Goal: Task Accomplishment & Management: Manage account settings

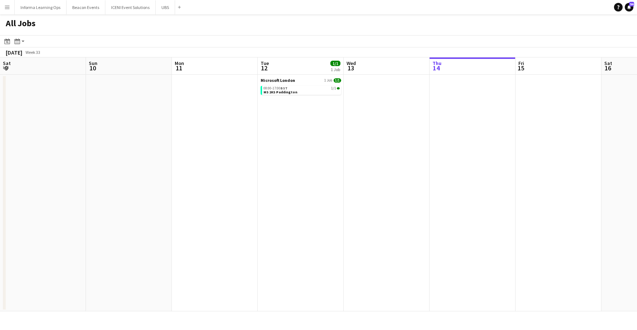
scroll to position [0, 172]
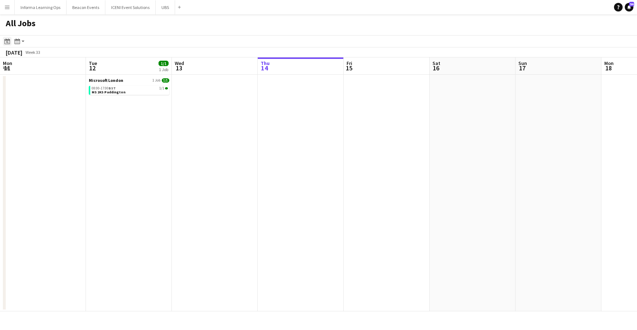
click at [8, 41] on icon at bounding box center [7, 42] width 3 height 3
click at [65, 66] on span "Next month" at bounding box center [65, 66] width 14 height 14
click at [51, 64] on span "Previous month" at bounding box center [51, 66] width 14 height 14
click at [26, 133] on span "24" at bounding box center [27, 131] width 9 height 9
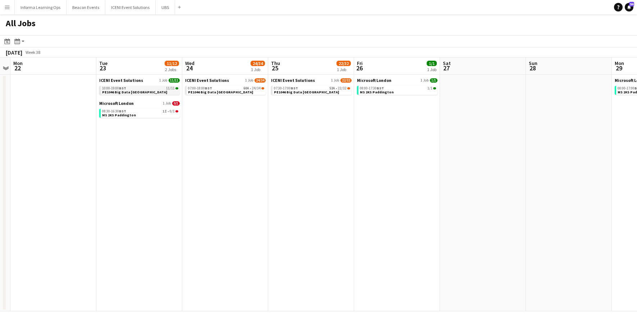
scroll to position [0, 249]
click at [149, 93] on link "10:00-19:00 BST 11/11 PE1046 Big Data London" at bounding box center [138, 90] width 76 height 8
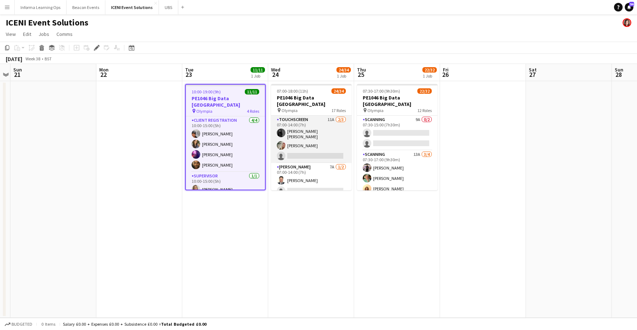
click at [302, 134] on app-card-role "Touchscreen 11A [DATE] 07:00-14:00 (7h) [PERSON_NAME] [PERSON_NAME] single-neut…" at bounding box center [311, 139] width 80 height 47
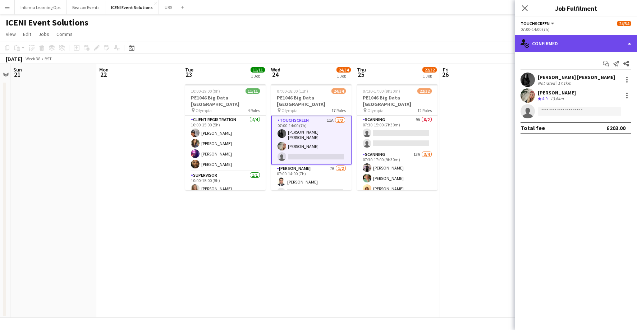
click at [566, 39] on div "single-neutral-actions-check-2 Confirmed" at bounding box center [575, 43] width 122 height 17
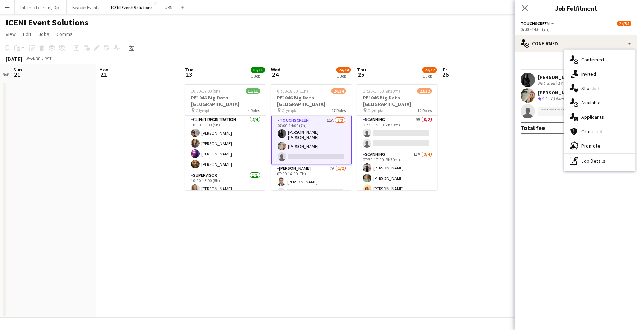
click at [584, 120] on div "single-neutral-actions-information Applicants" at bounding box center [599, 117] width 71 height 14
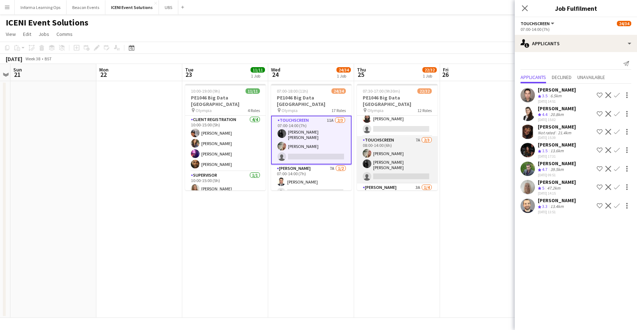
scroll to position [209, 0]
click at [402, 140] on app-card-role "Touchscreen 7A [DATE] 08:00-14:00 (6h) [PERSON_NAME] [PERSON_NAME] Rani single-…" at bounding box center [397, 157] width 80 height 47
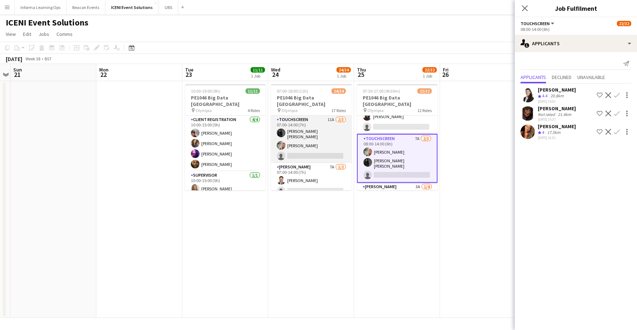
click at [310, 136] on app-card-role "Touchscreen 11A [DATE] 07:00-14:00 (7h) [PERSON_NAME] [PERSON_NAME] single-neut…" at bounding box center [311, 139] width 80 height 47
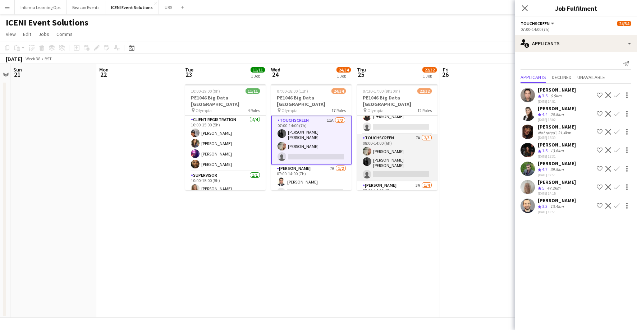
click at [406, 134] on app-card-role "Touchscreen 7A [DATE] 08:00-14:00 (6h) [PERSON_NAME] [PERSON_NAME] Rani single-…" at bounding box center [397, 157] width 80 height 47
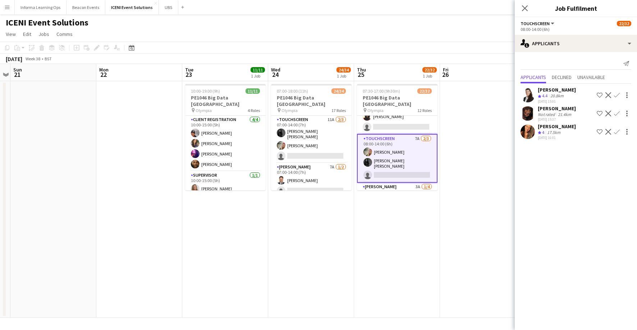
click at [557, 108] on div "[PERSON_NAME]" at bounding box center [556, 108] width 38 height 6
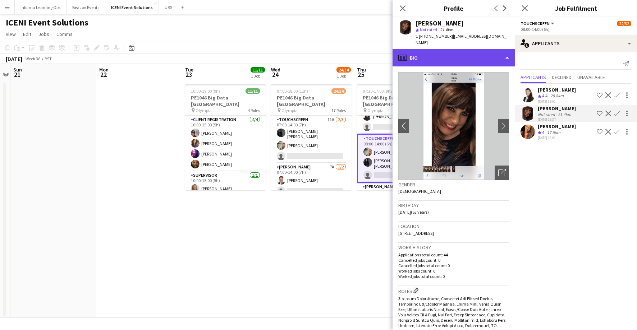
click at [500, 57] on div "profile Bio" at bounding box center [453, 57] width 122 height 17
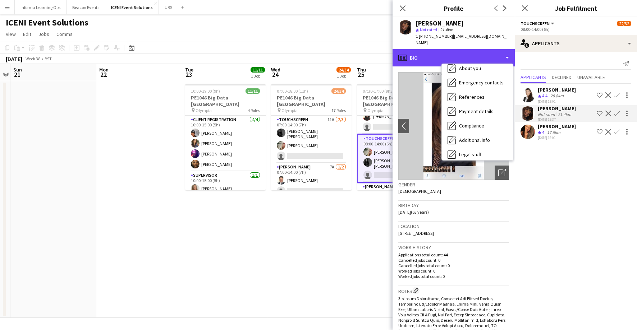
scroll to position [82, 0]
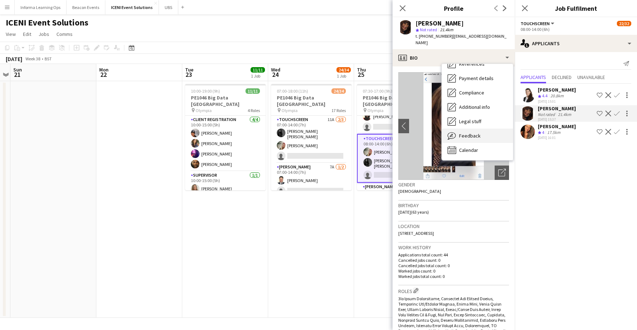
click at [471, 140] on div "Feedback Feedback" at bounding box center [476, 136] width 71 height 14
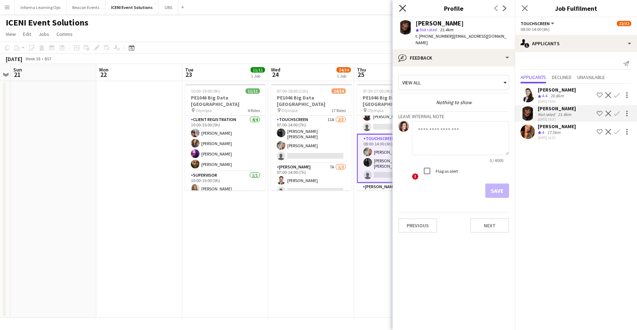
click at [402, 7] on icon "Close pop-in" at bounding box center [402, 8] width 7 height 7
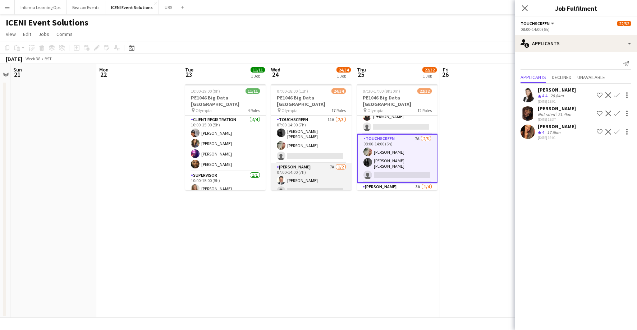
click at [313, 168] on app-card-role "[PERSON_NAME] 7A [DATE] 07:00-14:00 (7h) [PERSON_NAME] single-neutral-actions" at bounding box center [311, 180] width 80 height 35
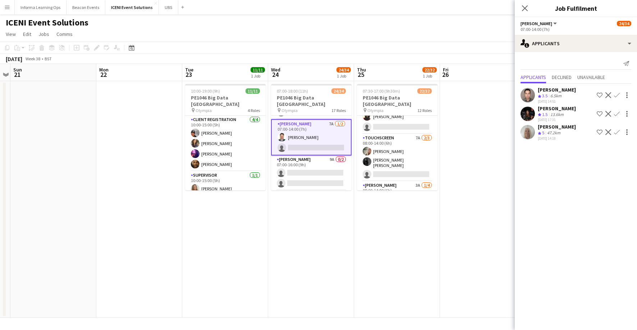
scroll to position [54, 0]
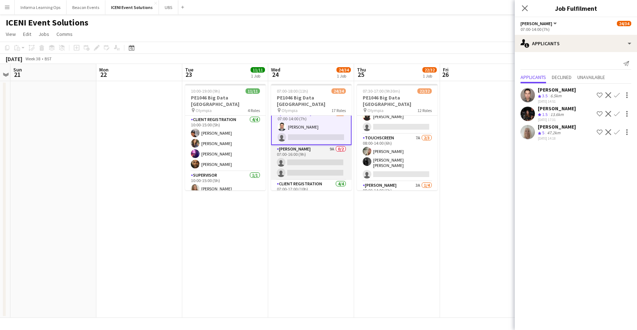
click at [310, 159] on app-card-role "[PERSON_NAME] 9A 0/2 07:00-16:00 (9h) single-neutral-actions single-neutral-act…" at bounding box center [311, 162] width 80 height 35
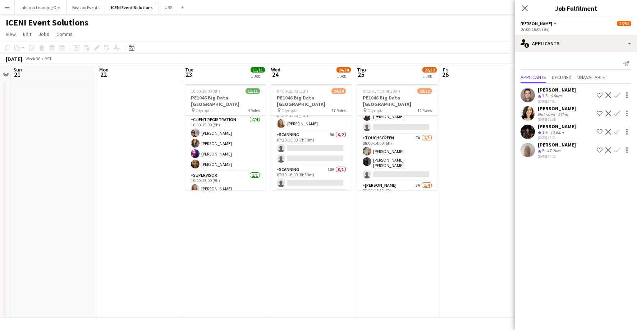
scroll to position [306, 0]
click at [298, 134] on app-card-role "Scanning 9A 0/2 07:30-15:00 (7h30m) single-neutral-actions single-neutral-actio…" at bounding box center [311, 146] width 80 height 35
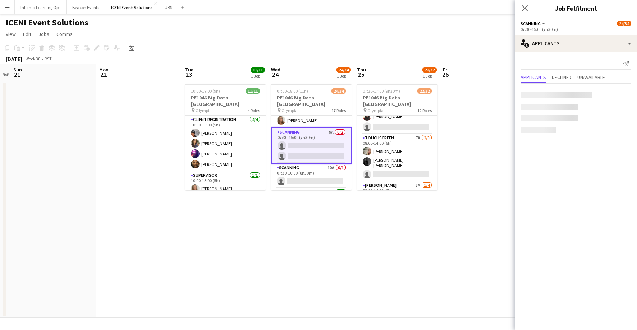
scroll to position [305, 0]
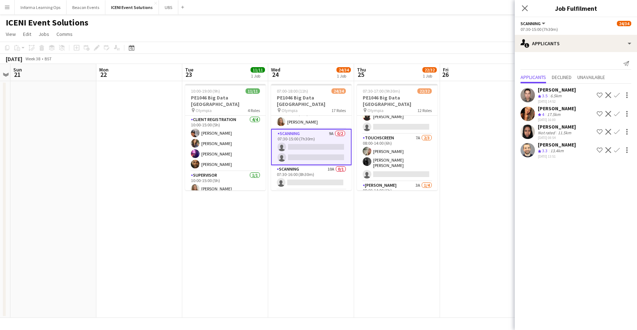
click at [616, 113] on app-icon "Confirm" at bounding box center [617, 114] width 6 height 6
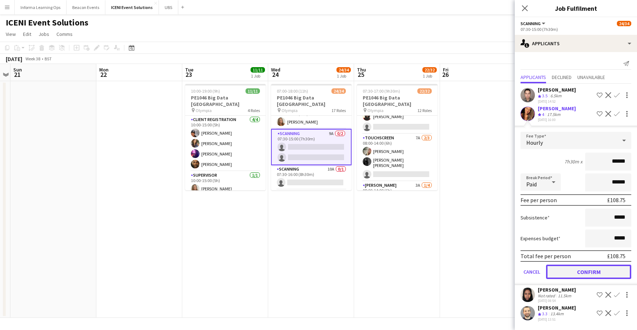
click at [593, 271] on button "Confirm" at bounding box center [588, 272] width 85 height 14
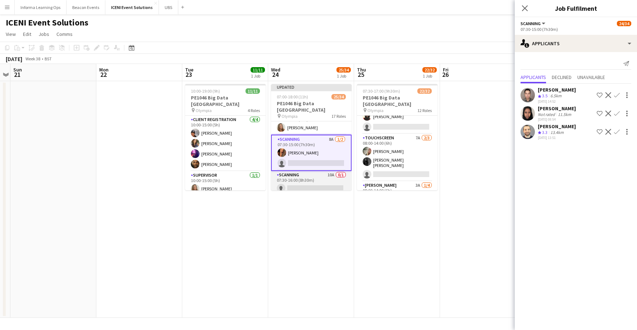
click at [296, 171] on app-card-role "Scanning 10A 0/1 07:30-16:00 (8h30m) single-neutral-actions" at bounding box center [311, 183] width 80 height 24
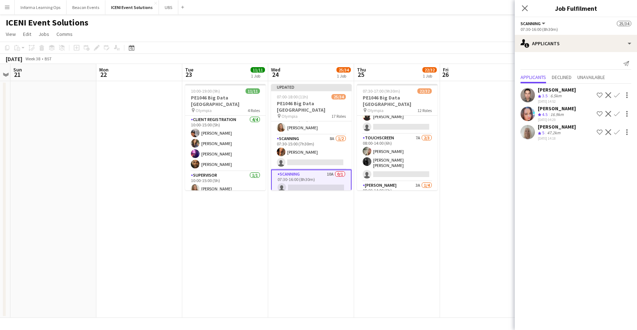
click at [615, 114] on app-icon "Confirm" at bounding box center [617, 114] width 6 height 6
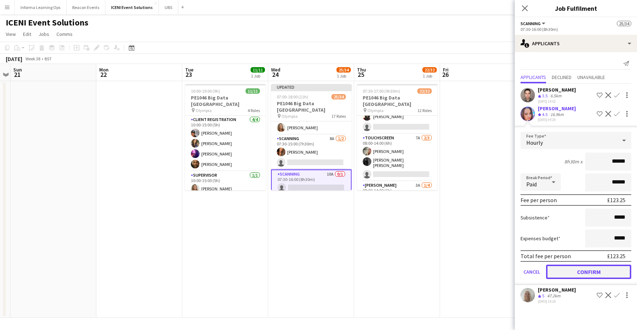
click at [588, 274] on button "Confirm" at bounding box center [588, 272] width 85 height 14
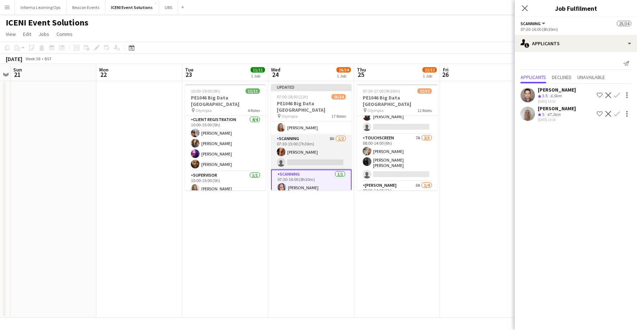
click at [289, 142] on app-card-role "Scanning 8A [DATE] 07:30-15:00 (7h30m) [PERSON_NAME] single-neutral-actions" at bounding box center [311, 152] width 80 height 35
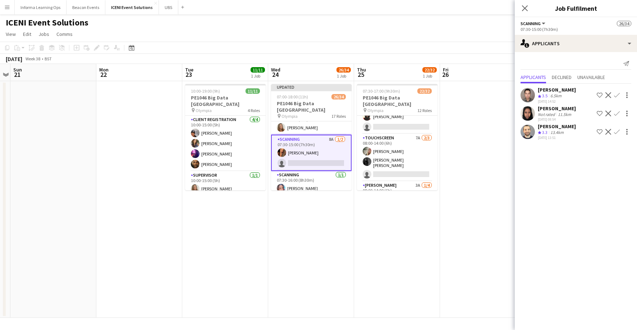
click at [616, 94] on app-icon "Confirm" at bounding box center [617, 95] width 6 height 6
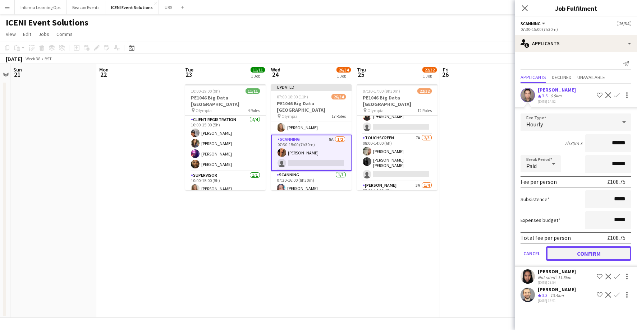
click at [584, 254] on button "Confirm" at bounding box center [588, 253] width 85 height 14
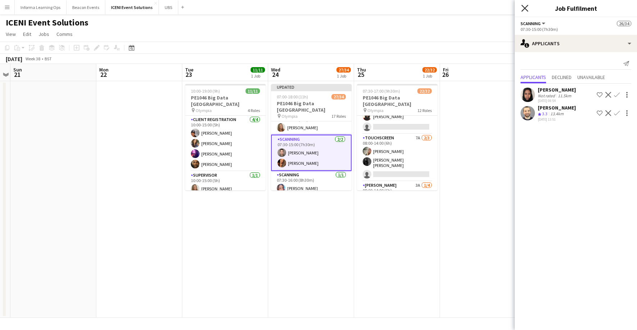
click at [524, 8] on icon at bounding box center [524, 8] width 7 height 7
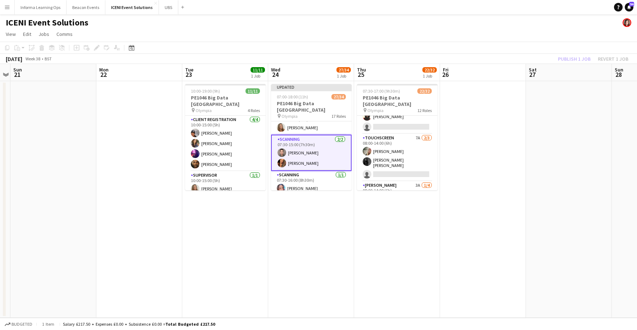
drag, startPoint x: 498, startPoint y: 40, endPoint x: 522, endPoint y: 44, distance: 24.7
click at [498, 40] on app-page-menu "View Day view expanded Day view collapsed Month view Date picker Jump to [DATE]…" at bounding box center [318, 35] width 637 height 14
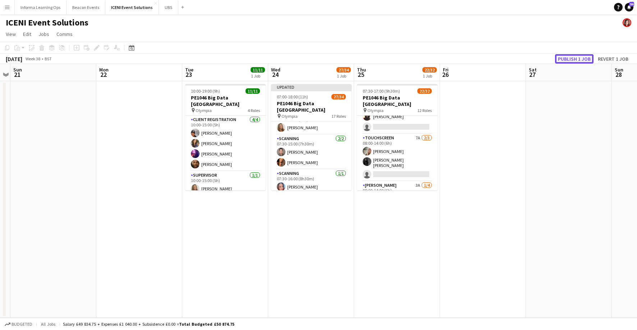
click at [579, 59] on button "Publish 1 job" at bounding box center [574, 58] width 38 height 9
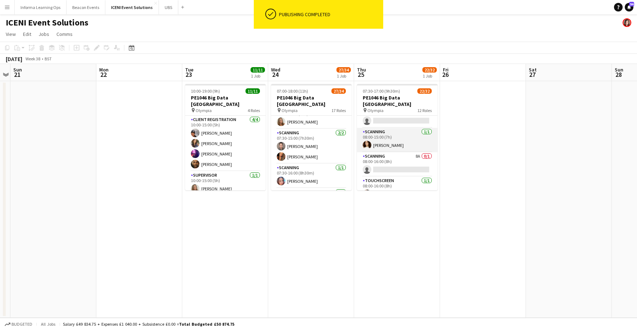
scroll to position [332, 0]
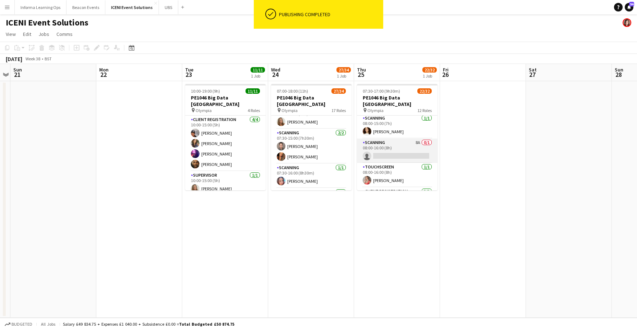
click at [382, 139] on app-card-role "Scanning 8A 0/1 08:00-16:00 (8h) single-neutral-actions" at bounding box center [397, 151] width 80 height 24
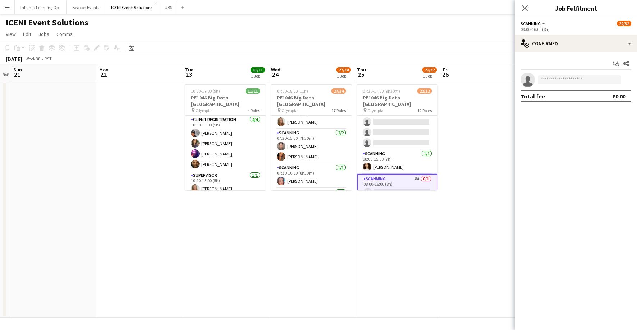
scroll to position [292, 0]
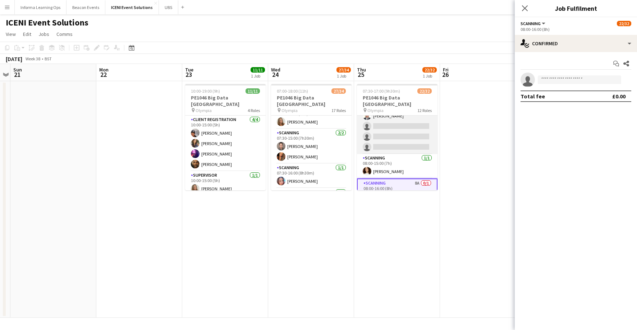
click at [382, 127] on app-card-role "[PERSON_NAME] 3A [DATE] 08:00-14:00 (6h) [PERSON_NAME] single-neutral-actions s…" at bounding box center [397, 126] width 80 height 56
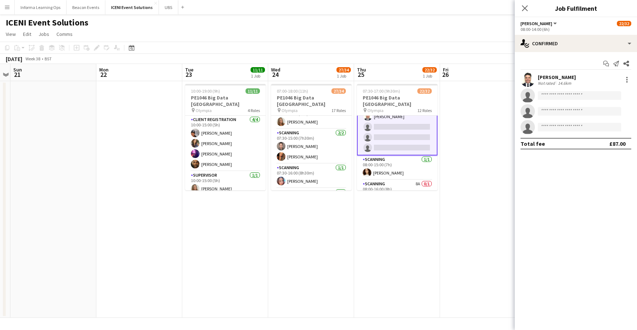
scroll to position [292, 0]
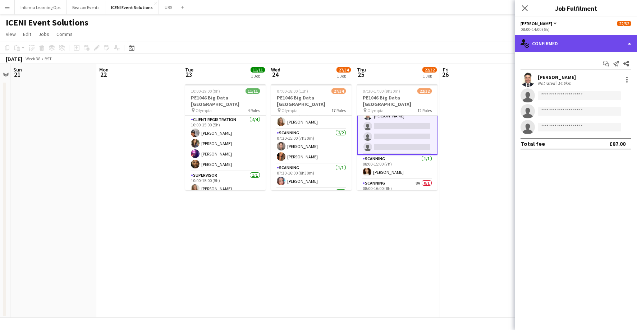
click at [558, 44] on div "single-neutral-actions-check-2 Confirmed" at bounding box center [575, 43] width 122 height 17
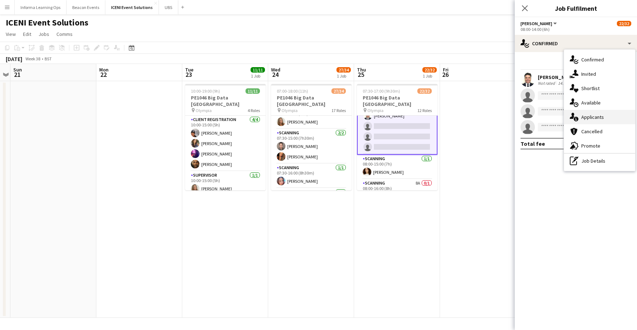
click at [585, 117] on div "single-neutral-actions-information Applicants" at bounding box center [599, 117] width 71 height 14
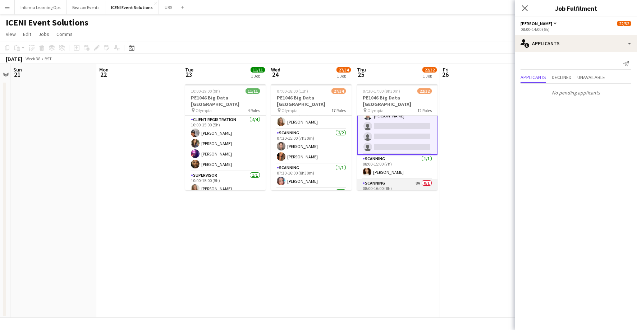
scroll to position [339, 0]
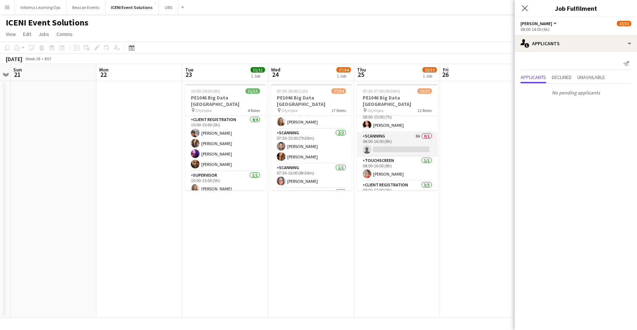
click at [406, 136] on app-card-role "Scanning 8A 0/1 08:00-16:00 (8h) single-neutral-actions" at bounding box center [397, 144] width 80 height 24
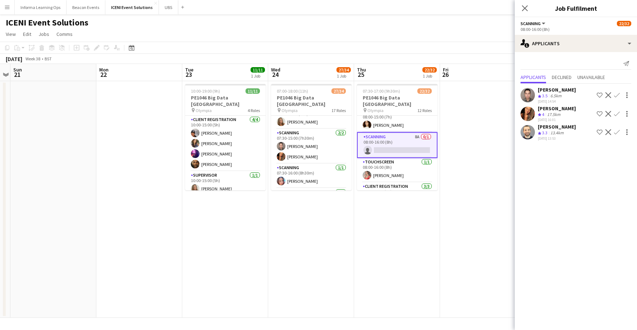
click at [618, 95] on app-icon "Confirm" at bounding box center [617, 95] width 6 height 6
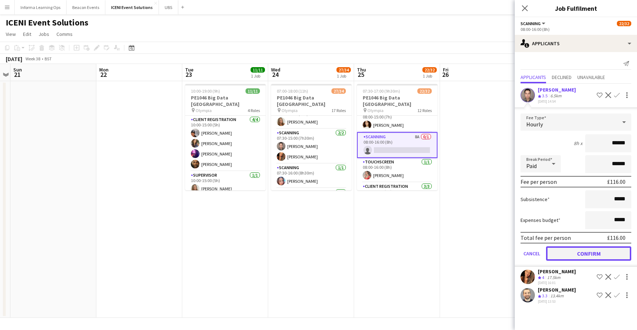
click at [587, 255] on button "Confirm" at bounding box center [588, 253] width 85 height 14
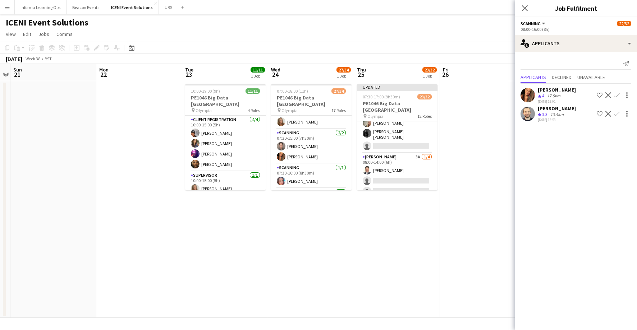
scroll to position [242, 0]
click at [390, 135] on app-card-role "Touchscreen 7A [DATE] 08:00-14:00 (6h) [PERSON_NAME] [PERSON_NAME] Rani single-…" at bounding box center [397, 129] width 80 height 47
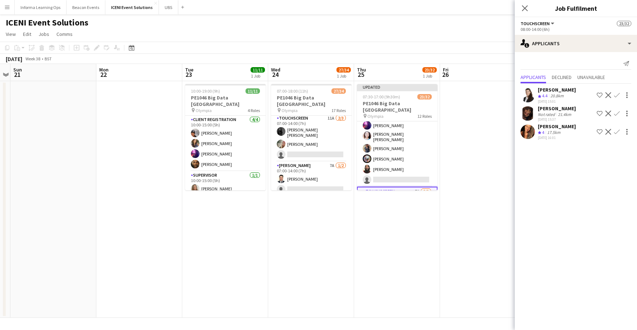
scroll to position [161, 0]
click at [408, 144] on app-card-role "Client Registration 12A [DATE] 08:00-14:00 (6h) [PERSON_NAME] [PERSON_NAME] [PE…" at bounding box center [397, 148] width 80 height 79
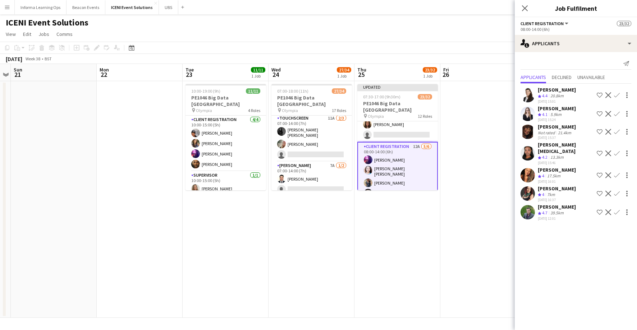
scroll to position [128, 0]
click at [617, 151] on app-icon "Confirm" at bounding box center [617, 154] width 6 height 6
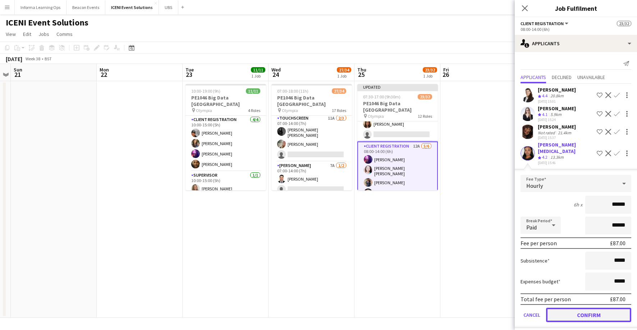
click at [592, 309] on button "Confirm" at bounding box center [588, 315] width 85 height 14
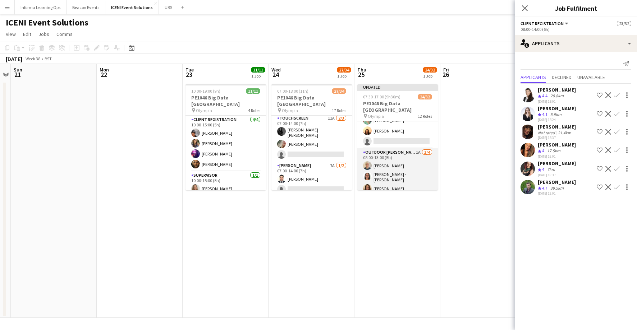
scroll to position [62, 0]
click at [385, 165] on app-card-role "Outdoor [PERSON_NAME] 1A [DATE] 08:00-13:00 (5h) [PERSON_NAME] [PERSON_NAME] -[…" at bounding box center [397, 179] width 80 height 58
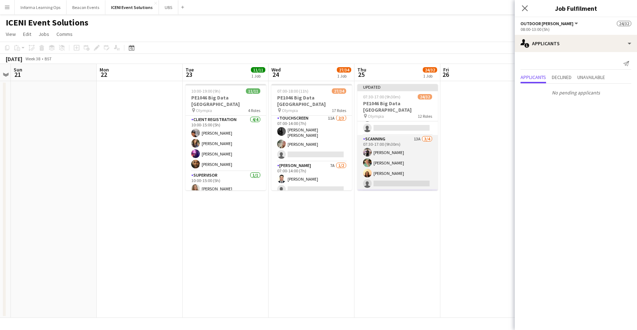
scroll to position [17, 0]
click at [384, 150] on app-card-role "Scanning 13A [DATE] 07:30-17:00 (9h30m) [PERSON_NAME] [PERSON_NAME] [PERSON_NAM…" at bounding box center [397, 167] width 80 height 56
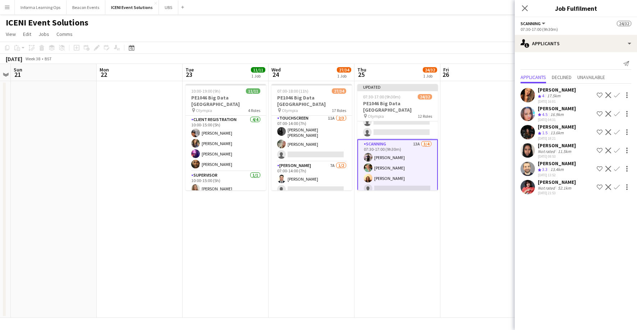
click at [615, 114] on app-icon "Confirm" at bounding box center [617, 114] width 6 height 6
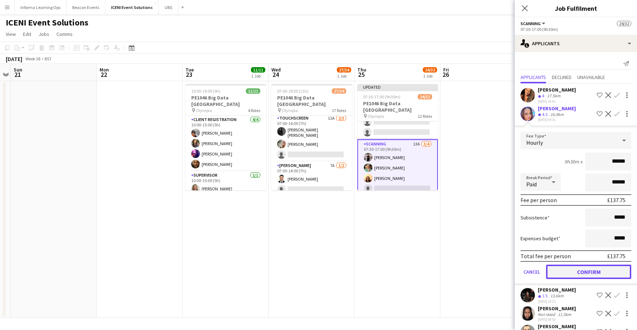
click at [583, 273] on button "Confirm" at bounding box center [588, 272] width 85 height 14
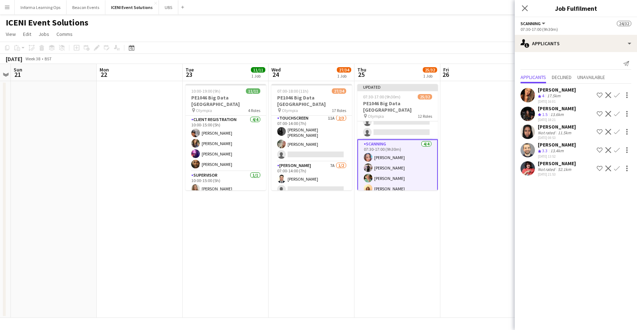
click at [616, 93] on app-icon "Confirm" at bounding box center [617, 95] width 6 height 6
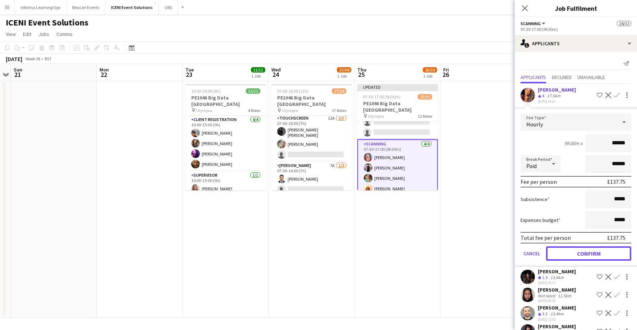
click at [605, 254] on button "Confirm" at bounding box center [588, 253] width 85 height 14
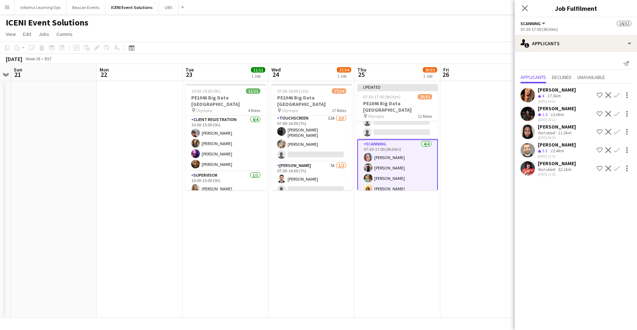
click at [555, 163] on div "[PERSON_NAME]" at bounding box center [556, 163] width 38 height 6
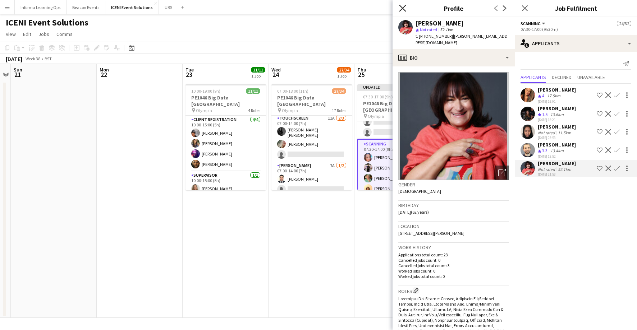
click at [405, 6] on icon at bounding box center [402, 8] width 7 height 7
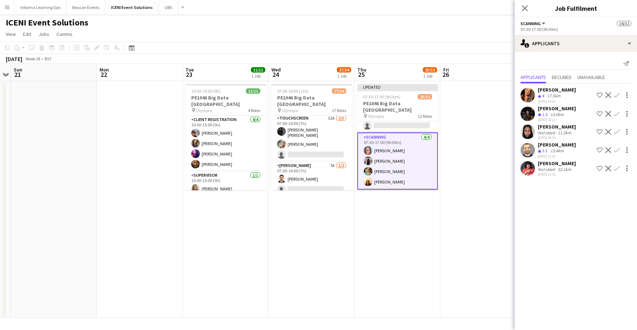
scroll to position [0, 0]
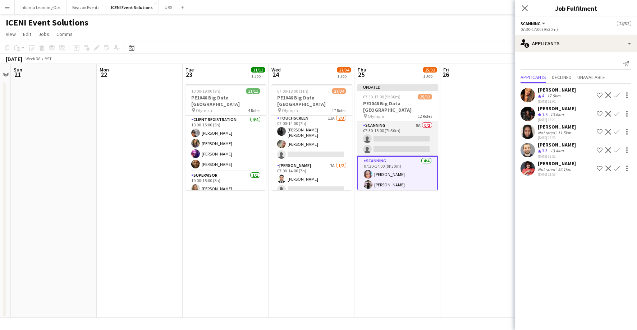
click at [395, 138] on app-card-role "Scanning 9A 0/2 07:30-15:00 (7h30m) single-neutral-actions single-neutral-actio…" at bounding box center [397, 138] width 80 height 35
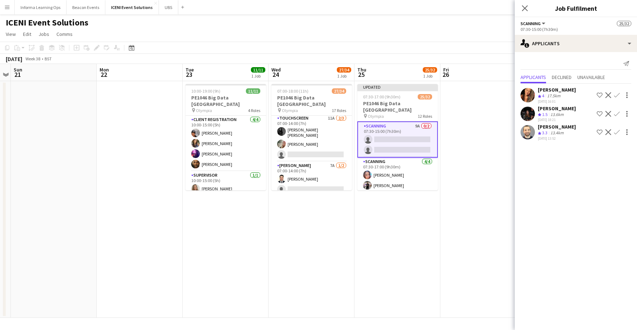
click at [617, 93] on app-icon "Confirm" at bounding box center [617, 95] width 6 height 6
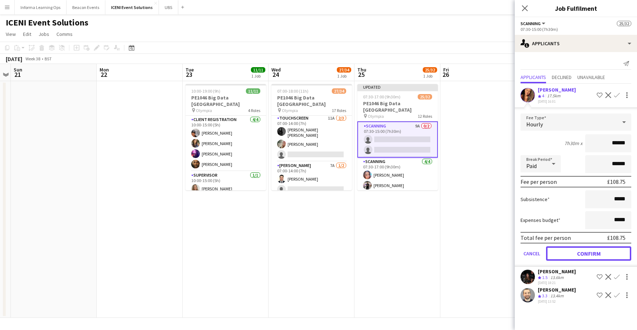
click at [591, 254] on button "Confirm" at bounding box center [588, 253] width 85 height 14
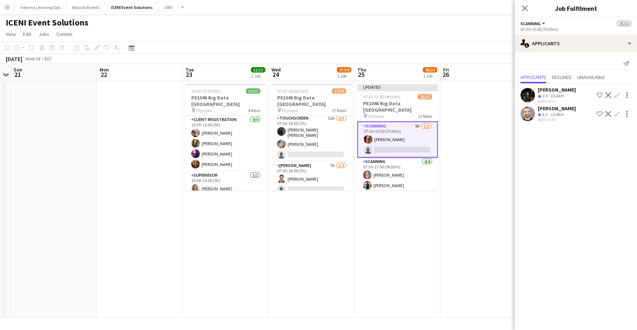
click at [616, 113] on app-icon "Confirm" at bounding box center [617, 114] width 6 height 6
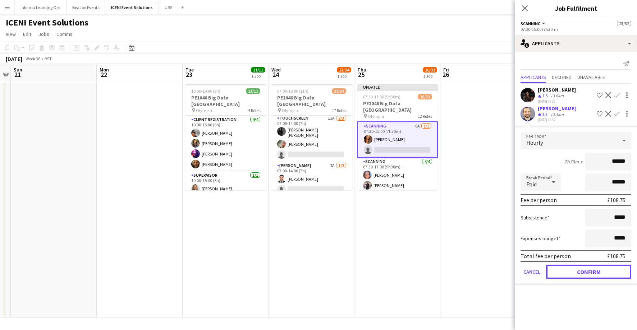
click at [595, 274] on button "Confirm" at bounding box center [588, 272] width 85 height 14
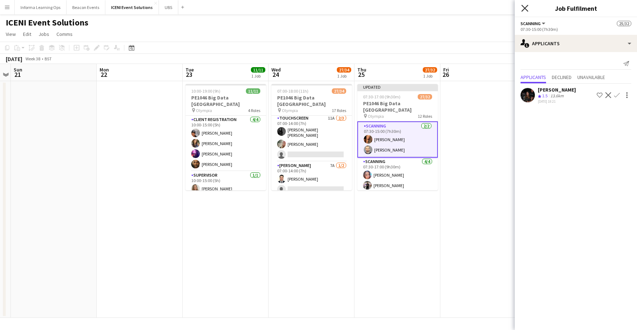
click at [526, 6] on icon at bounding box center [524, 8] width 7 height 7
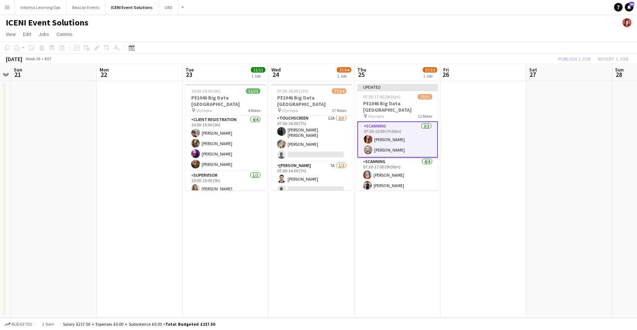
click at [496, 37] on app-page-menu "View Day view expanded Day view collapsed Month view Date picker Jump to [DATE]…" at bounding box center [318, 35] width 637 height 14
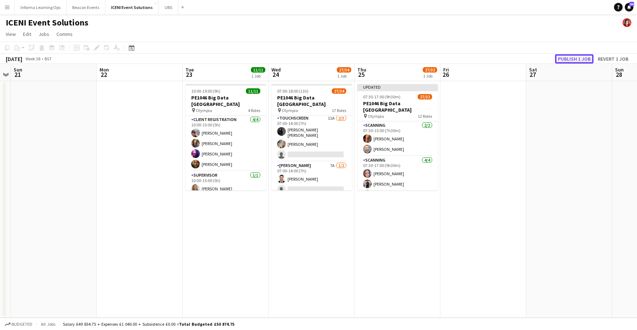
click at [577, 58] on button "Publish 1 job" at bounding box center [574, 58] width 38 height 9
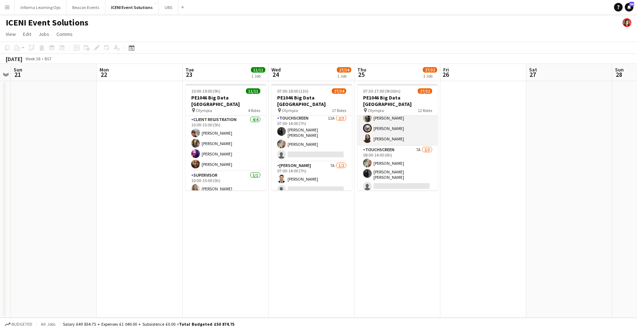
scroll to position [196, 0]
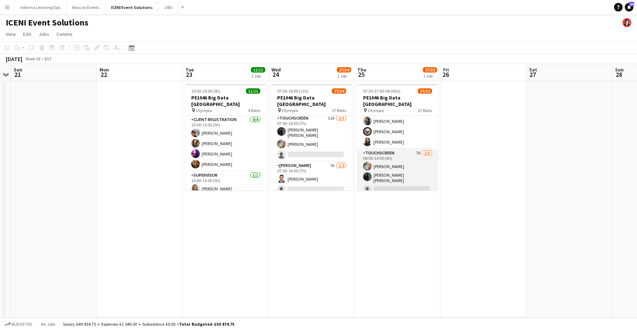
click at [380, 165] on app-card-role "Touchscreen 7A [DATE] 08:00-14:00 (6h) [PERSON_NAME] [PERSON_NAME] Rani single-…" at bounding box center [397, 172] width 80 height 47
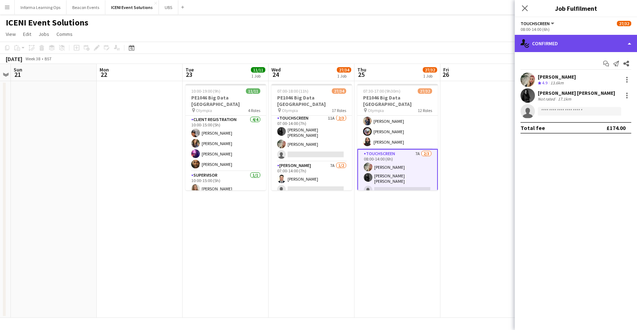
drag, startPoint x: 540, startPoint y: 38, endPoint x: 560, endPoint y: 48, distance: 23.1
click at [540, 38] on div "single-neutral-actions-check-2 Confirmed" at bounding box center [575, 43] width 122 height 17
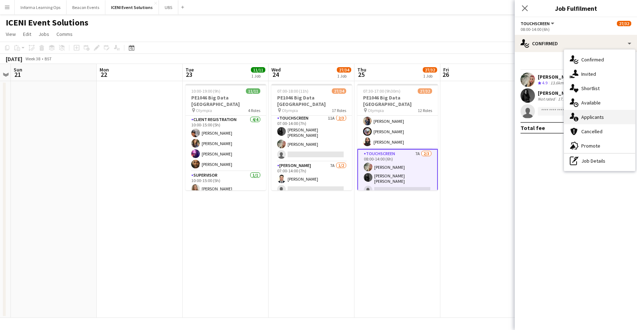
click at [588, 117] on div "single-neutral-actions-information Applicants" at bounding box center [599, 117] width 71 height 14
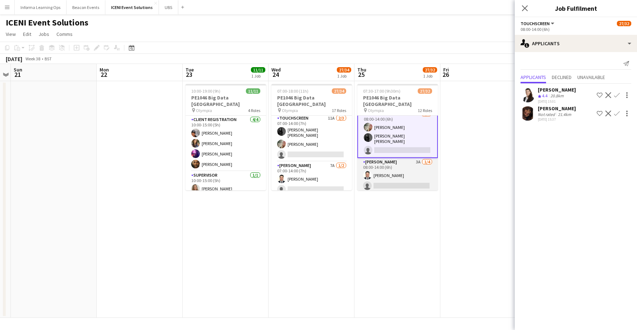
scroll to position [243, 0]
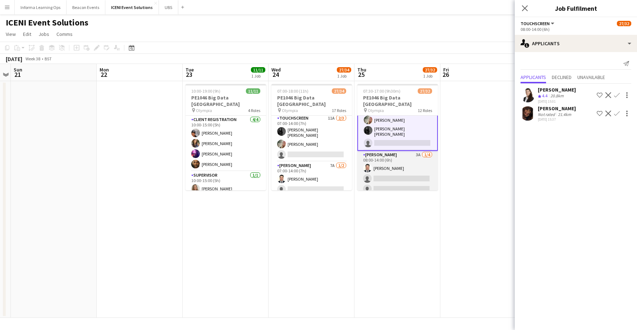
click at [402, 161] on app-card-role "[PERSON_NAME] 3A [DATE] 08:00-14:00 (6h) [PERSON_NAME] single-neutral-actions s…" at bounding box center [397, 179] width 80 height 56
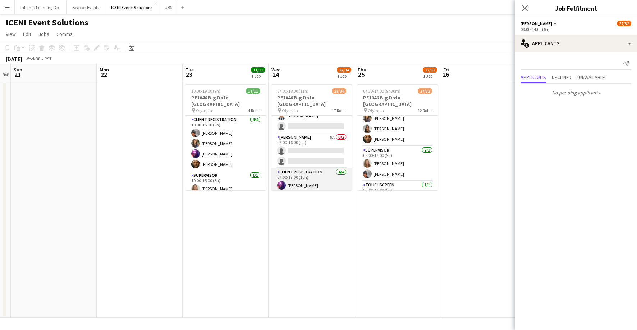
scroll to position [63, 0]
click at [300, 141] on app-card-role "[PERSON_NAME] 9A 0/2 07:00-16:00 (9h) single-neutral-actions single-neutral-act…" at bounding box center [311, 152] width 80 height 35
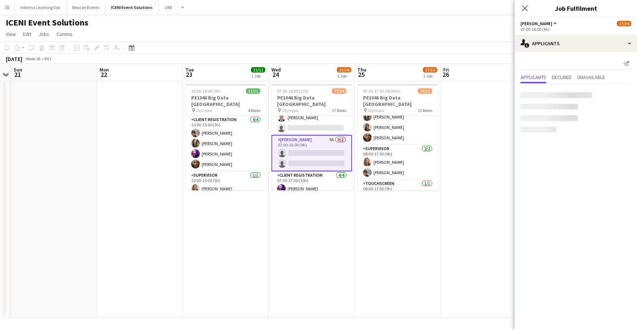
scroll to position [420, 0]
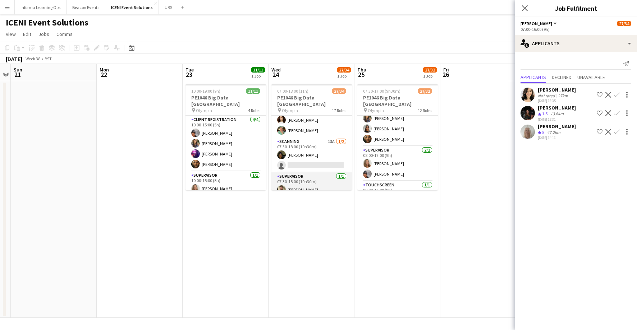
click at [299, 143] on app-card-role "Scanning 13A [DATE] 07:30-18:00 (10h30m) [PERSON_NAME] single-neutral-actions" at bounding box center [311, 155] width 80 height 35
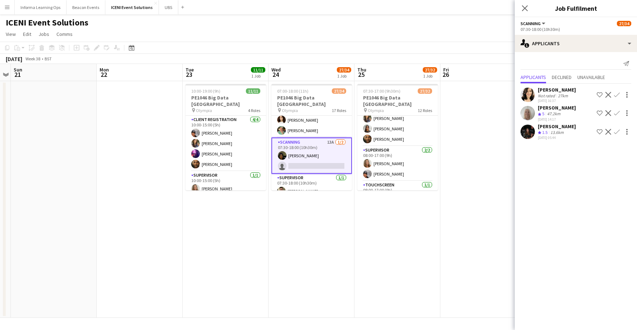
click at [616, 93] on app-icon "Confirm" at bounding box center [617, 95] width 6 height 6
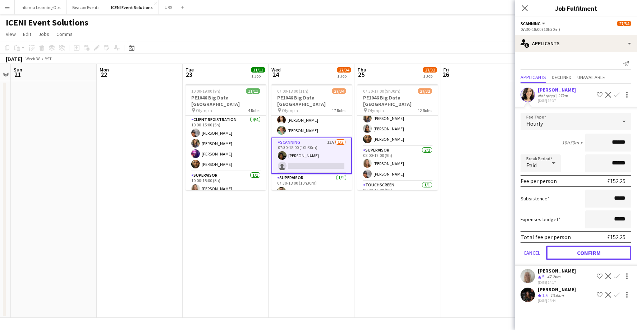
click at [600, 251] on button "Confirm" at bounding box center [588, 253] width 85 height 14
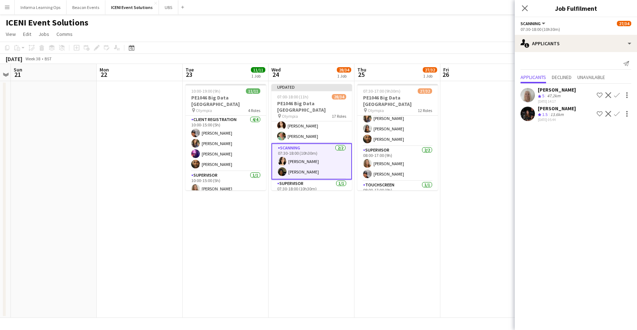
drag, startPoint x: 526, startPoint y: 7, endPoint x: 519, endPoint y: 14, distance: 9.4
click at [526, 8] on icon "Close pop-in" at bounding box center [525, 8] width 6 height 6
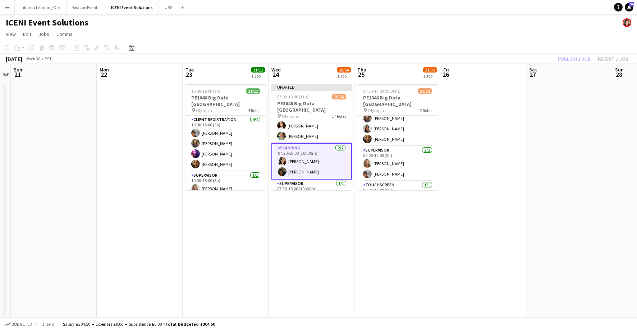
drag, startPoint x: 503, startPoint y: 30, endPoint x: 558, endPoint y: 40, distance: 55.5
click at [504, 30] on app-page-menu "View Day view expanded Day view collapsed Month view Date picker Jump to [DATE]…" at bounding box center [318, 35] width 637 height 14
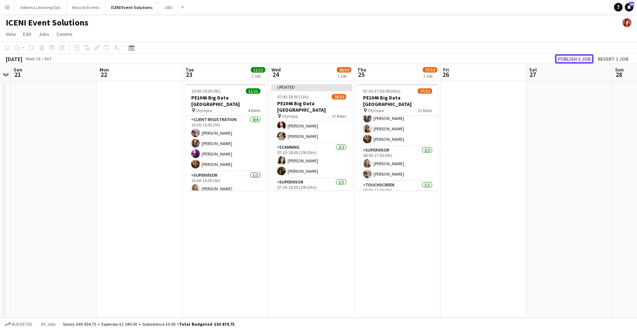
click at [578, 61] on button "Publish 1 job" at bounding box center [574, 58] width 38 height 9
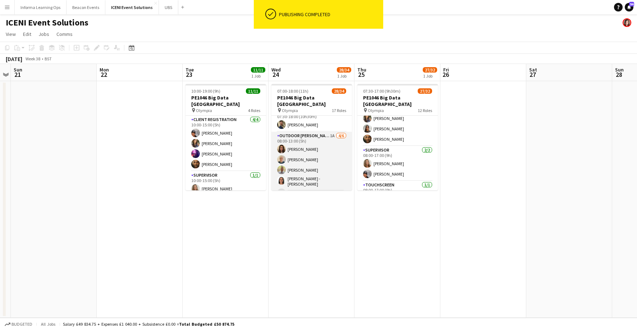
scroll to position [455, 0]
click at [301, 156] on app-card-role "Outdoor [PERSON_NAME] 1A [DATE] 08:00-13:00 (5h) [PERSON_NAME] [PERSON_NAME] [P…" at bounding box center [311, 171] width 80 height 79
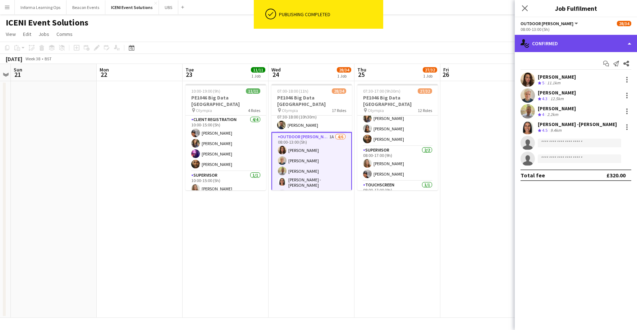
drag, startPoint x: 570, startPoint y: 39, endPoint x: 570, endPoint y: 46, distance: 6.9
click at [570, 40] on div "single-neutral-actions-check-2 Confirmed" at bounding box center [575, 43] width 122 height 17
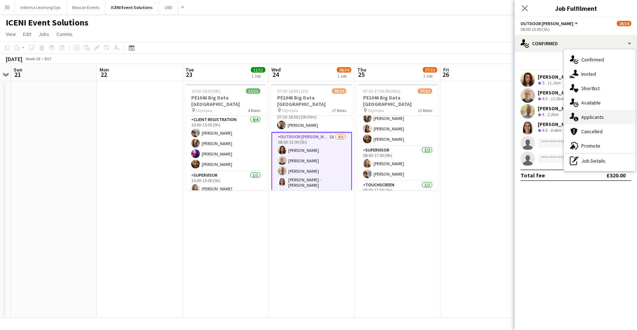
click at [588, 115] on div "single-neutral-actions-information Applicants" at bounding box center [599, 117] width 71 height 14
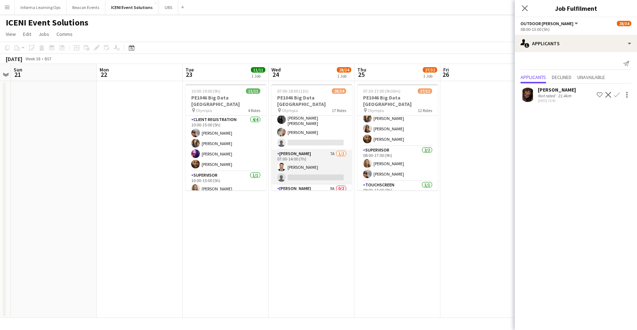
scroll to position [0, 0]
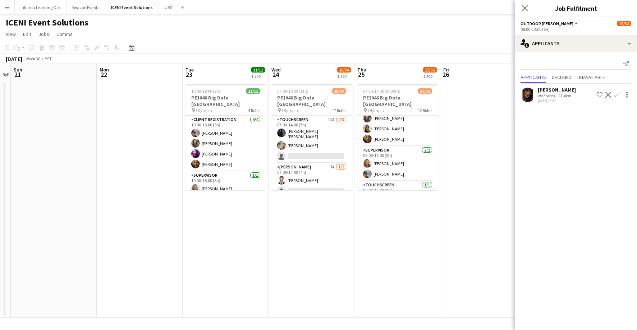
click at [375, 36] on app-page-menu "View Day view expanded Day view collapsed Month view Date picker Jump to [DATE]…" at bounding box center [318, 35] width 637 height 14
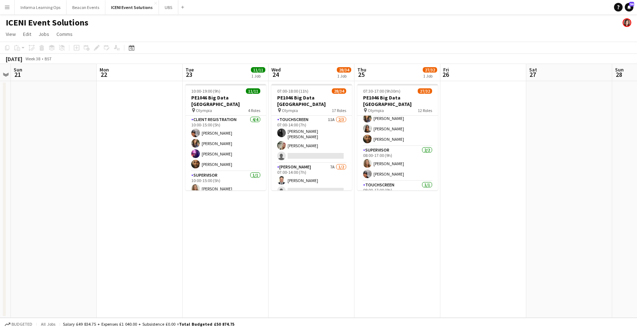
drag, startPoint x: 62, startPoint y: 152, endPoint x: 60, endPoint y: 147, distance: 5.3
click at [62, 152] on app-date-cell at bounding box center [54, 199] width 86 height 237
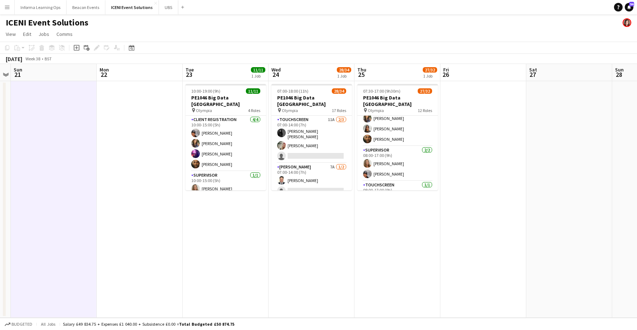
click at [5, 8] on app-icon "Menu" at bounding box center [7, 7] width 6 height 6
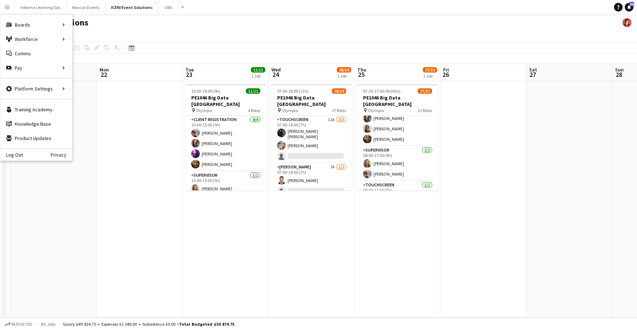
click at [276, 251] on app-date-cell "07:00-18:00 (11h) 28/34 PE1046 Big Data [GEOGRAPHIC_DATA] pin Olympia 17 Roles …" at bounding box center [311, 199] width 86 height 237
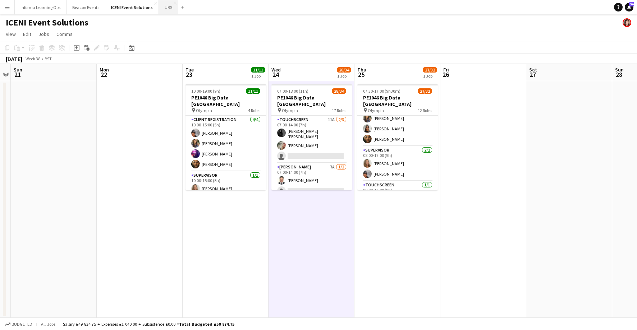
click at [166, 5] on button "UBS Close" at bounding box center [168, 7] width 19 height 14
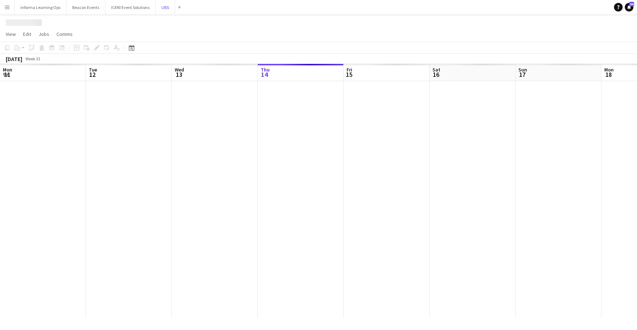
scroll to position [0, 172]
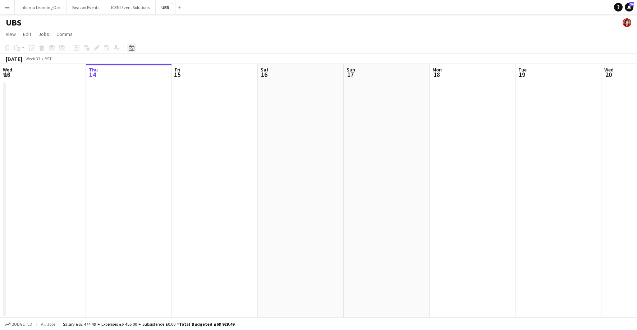
click at [131, 48] on icon at bounding box center [131, 48] width 3 height 3
click at [189, 70] on span "Next month" at bounding box center [189, 72] width 14 height 14
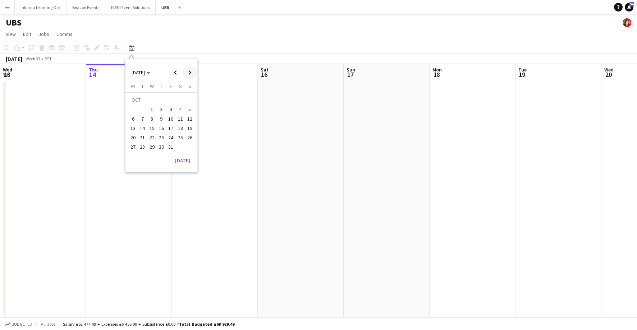
click at [189, 70] on span "Next month" at bounding box center [189, 72] width 14 height 14
click at [140, 122] on span "11" at bounding box center [142, 120] width 9 height 9
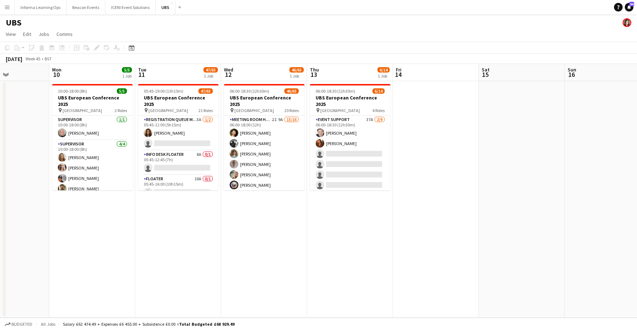
scroll to position [0, 326]
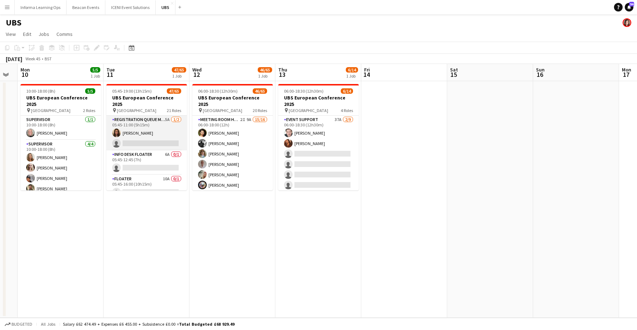
click at [138, 133] on app-card-role "Registration Queue Management Host 5A [DATE] 05:45-11:00 (5h15m) [PERSON_NAME] …" at bounding box center [146, 133] width 80 height 35
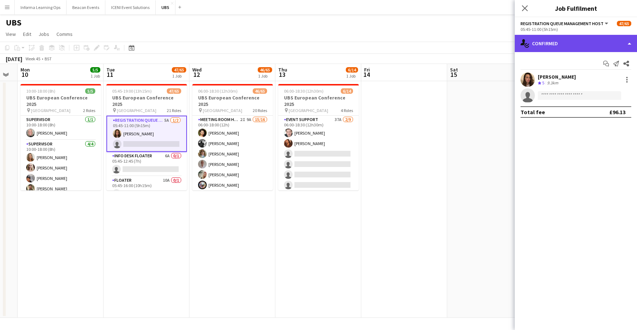
drag, startPoint x: 552, startPoint y: 46, endPoint x: 546, endPoint y: 48, distance: 6.4
click at [551, 46] on div "single-neutral-actions-check-2 Confirmed" at bounding box center [575, 43] width 122 height 17
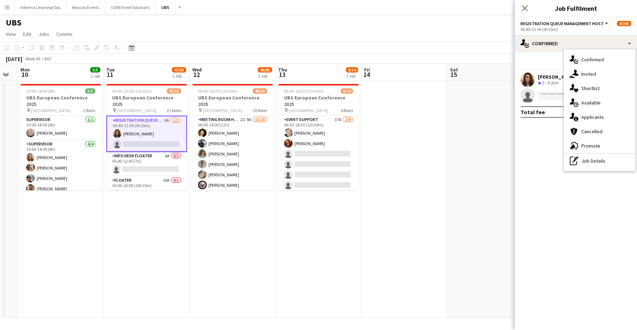
click at [597, 116] on div "single-neutral-actions-information Applicants" at bounding box center [599, 117] width 71 height 14
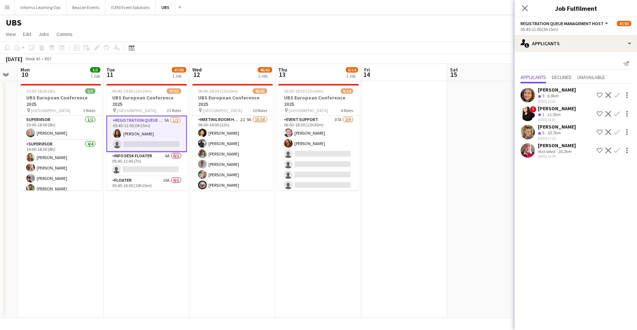
click at [616, 132] on app-icon "Confirm" at bounding box center [617, 132] width 6 height 6
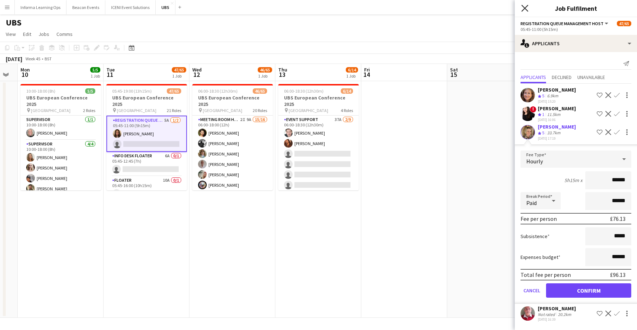
click at [524, 8] on icon at bounding box center [524, 8] width 7 height 7
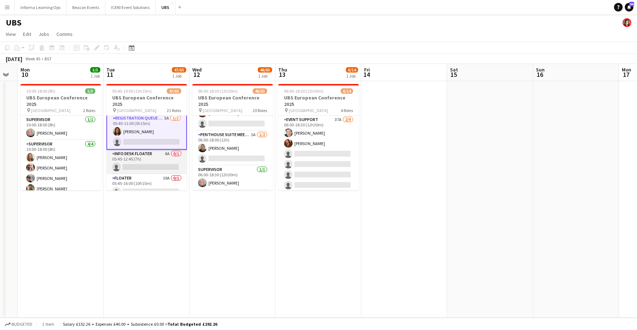
scroll to position [5, 0]
click at [143, 156] on app-card-role "Info Desk Floater 6A 0/1 05:45-12:45 (7h) single-neutral-actions" at bounding box center [146, 159] width 80 height 24
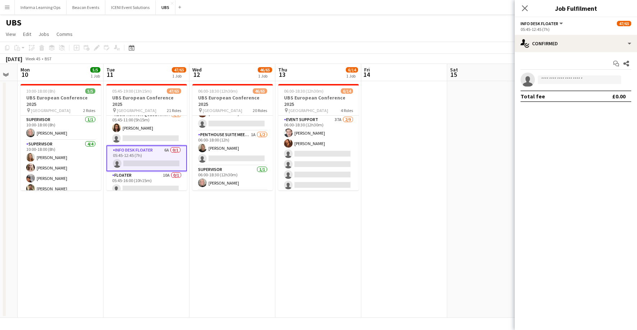
scroll to position [4, 0]
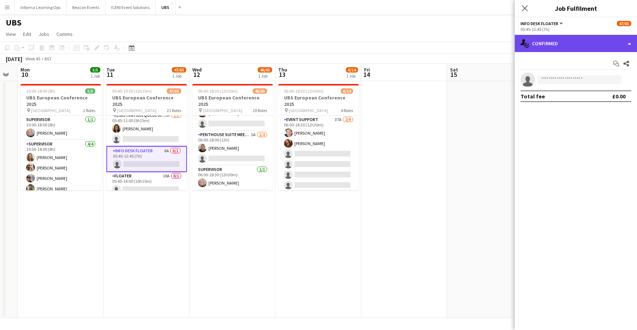
click at [567, 42] on div "single-neutral-actions-check-2 Confirmed" at bounding box center [575, 43] width 122 height 17
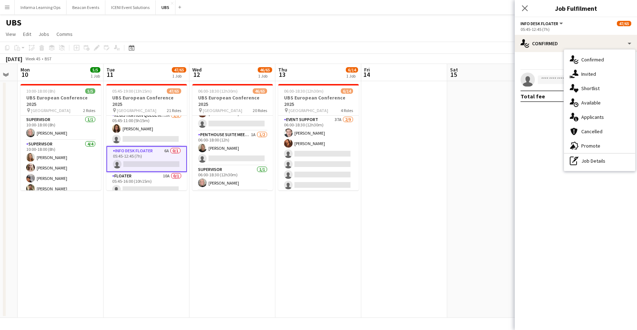
click at [589, 116] on div "single-neutral-actions-information Applicants" at bounding box center [599, 117] width 71 height 14
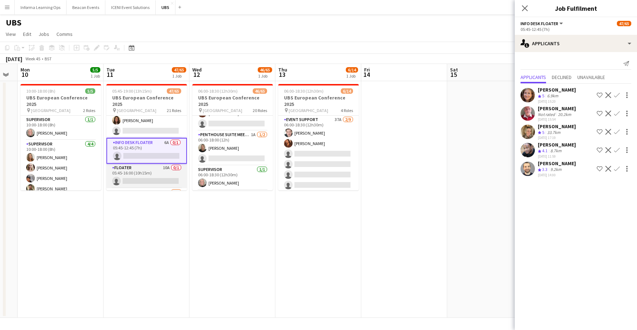
scroll to position [17, 0]
click at [148, 174] on app-card-role "Floater 10A 0/1 05:45-16:00 (10h15m) single-neutral-actions" at bounding box center [146, 171] width 80 height 24
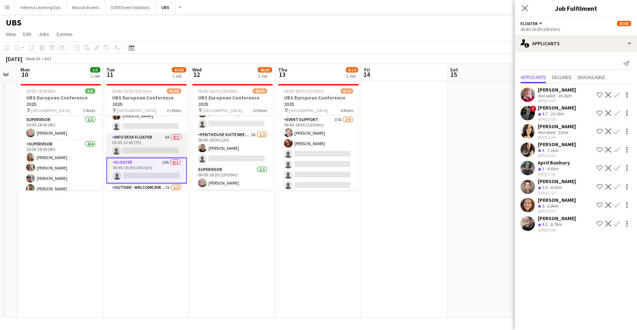
click at [145, 147] on app-card-role "Info Desk Floater 6A 0/1 05:45-12:45 (7h) single-neutral-actions" at bounding box center [146, 145] width 80 height 24
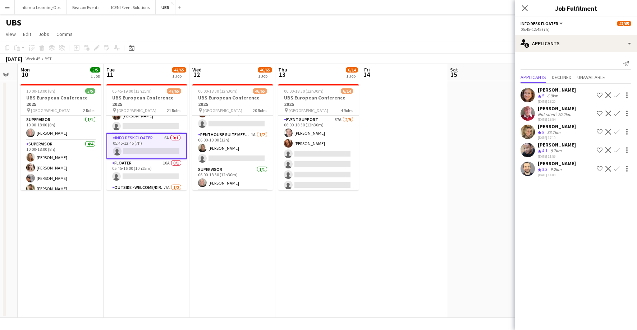
scroll to position [0, 323]
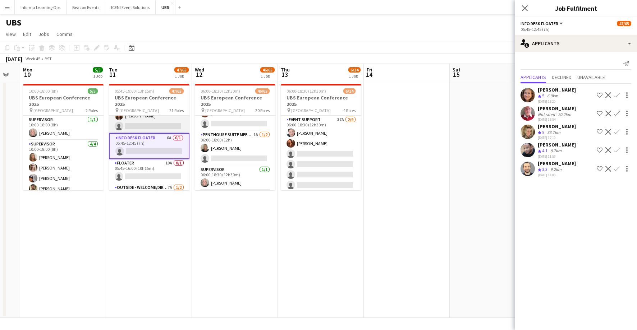
click at [134, 121] on app-card-role "Registration Queue Management Host 5A [DATE] 05:45-11:00 (5h15m) [PERSON_NAME] …" at bounding box center [149, 115] width 80 height 35
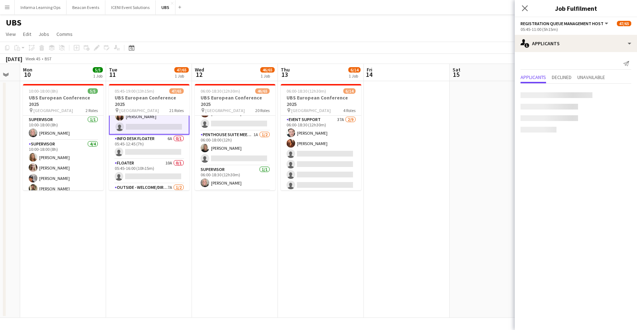
scroll to position [17, 0]
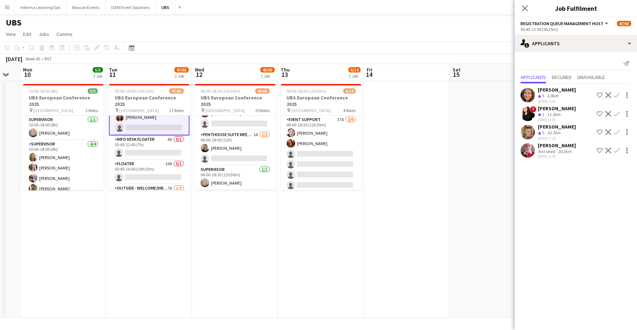
click at [617, 93] on app-icon "Confirm" at bounding box center [617, 95] width 6 height 6
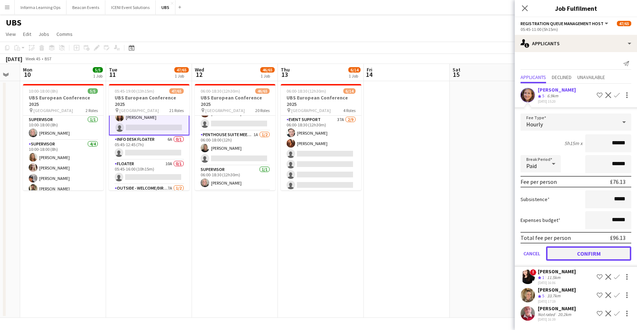
click at [592, 253] on button "Confirm" at bounding box center [588, 253] width 85 height 14
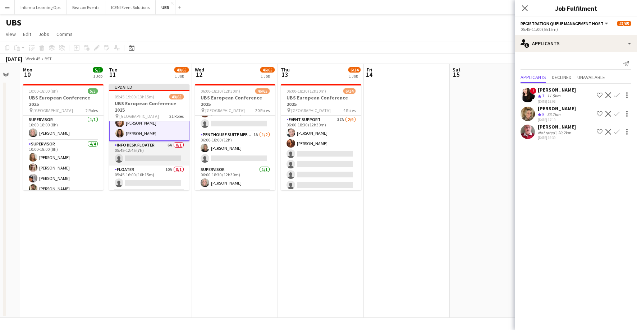
click at [144, 156] on app-card-role "Info Desk Floater 6A 0/1 05:45-12:45 (7h) single-neutral-actions" at bounding box center [149, 153] width 80 height 24
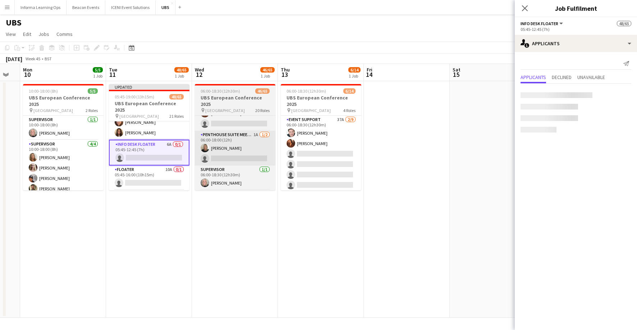
scroll to position [16, 0]
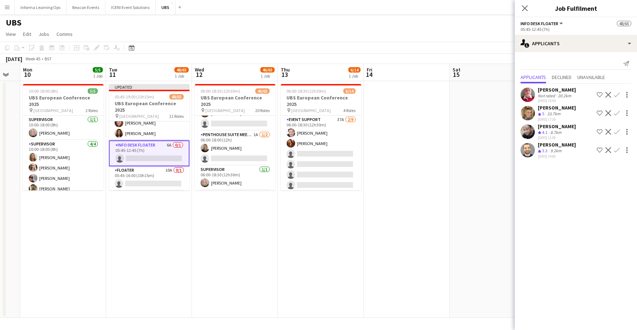
click at [615, 112] on app-icon "Confirm" at bounding box center [617, 113] width 6 height 6
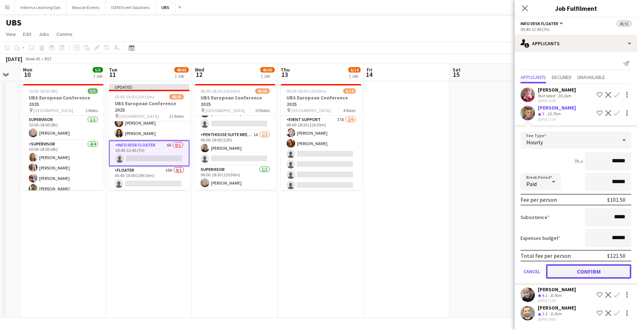
click at [584, 272] on button "Confirm" at bounding box center [588, 271] width 85 height 14
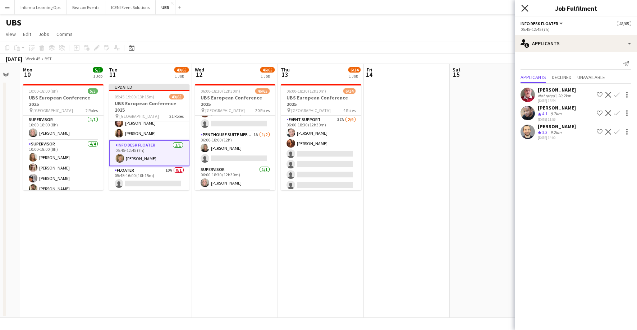
click at [524, 8] on icon at bounding box center [524, 8] width 7 height 7
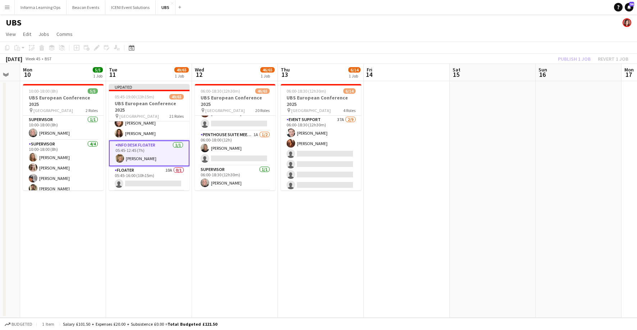
drag, startPoint x: 490, startPoint y: 32, endPoint x: 506, endPoint y: 33, distance: 15.6
click at [491, 32] on app-page-menu "View Day view expanded Day view collapsed Month view Date picker Jump to [DATE]…" at bounding box center [318, 35] width 637 height 14
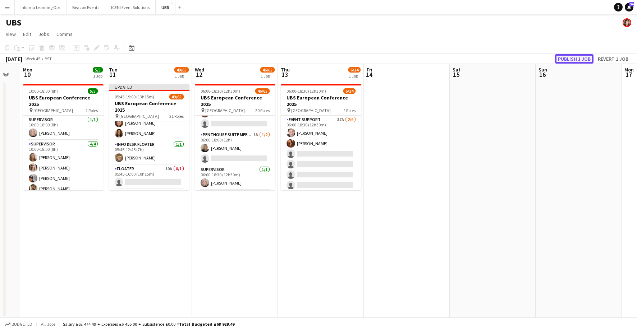
click at [570, 56] on button "Publish 1 job" at bounding box center [574, 58] width 38 height 9
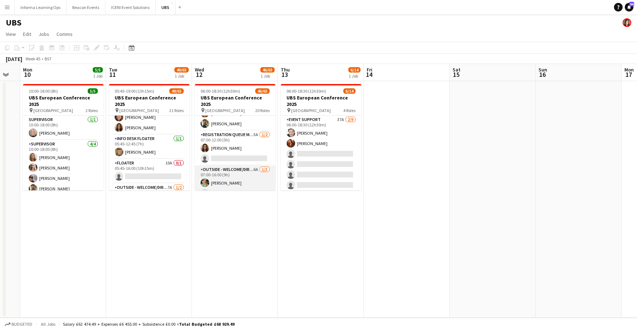
scroll to position [281, 0]
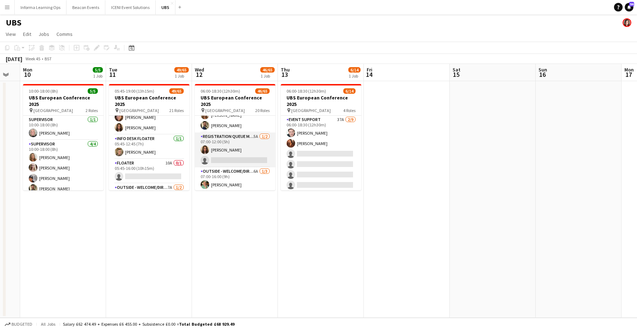
click at [225, 145] on app-card-role "Registration Queue Management Host 5A [DATE] 07:00-12:00 (5h) [PERSON_NAME] sin…" at bounding box center [235, 150] width 80 height 35
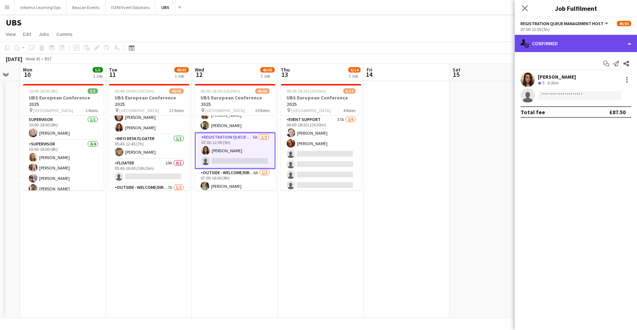
click at [545, 46] on div "single-neutral-actions-check-2 Confirmed" at bounding box center [575, 43] width 122 height 17
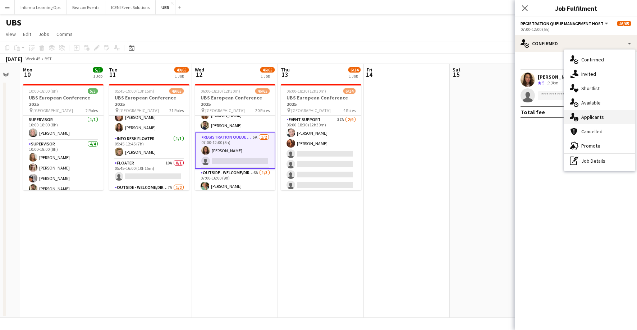
click at [596, 116] on div "single-neutral-actions-information Applicants" at bounding box center [599, 117] width 71 height 14
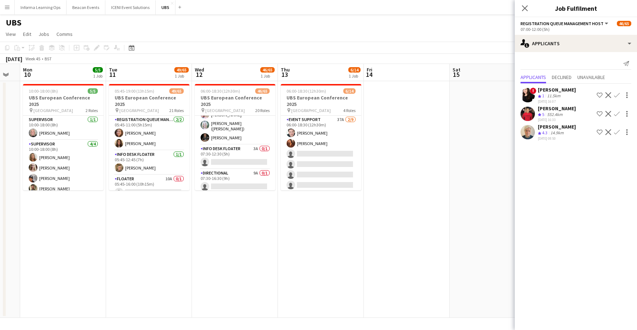
scroll to position [839, 0]
click at [230, 148] on app-card-role "Info Desk Floater 3A 0/1 07:30-12:30 (5h) single-neutral-actions" at bounding box center [235, 156] width 80 height 24
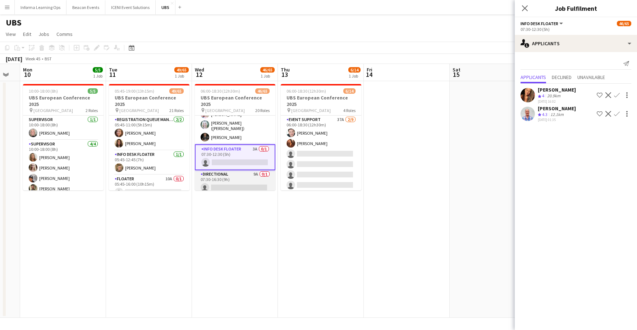
scroll to position [840, 0]
click at [226, 169] on app-card-role "Directional 9A 0/1 07:30-16:30 (9h) single-neutral-actions" at bounding box center [235, 179] width 80 height 24
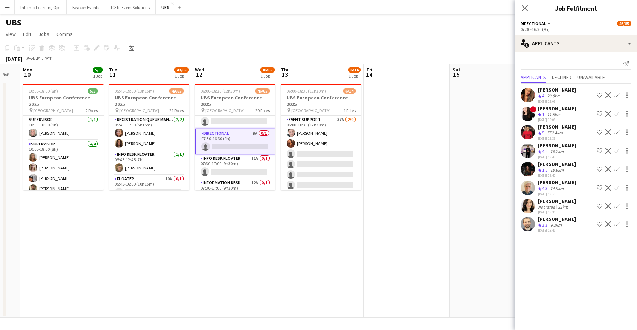
scroll to position [881, 0]
click at [224, 154] on app-card-role "Info Desk Floater 11A 0/1 07:30-17:00 (9h30m) single-neutral-actions" at bounding box center [235, 163] width 80 height 24
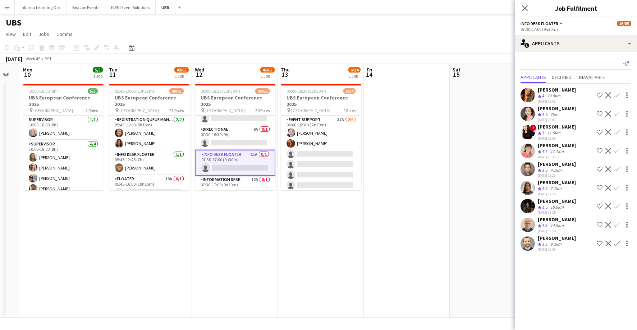
scroll to position [884, 0]
click at [225, 177] on app-card-role "Information Desk 12A 0/1 07:30-17:00 (9h30m) single-neutral-actions" at bounding box center [235, 184] width 80 height 24
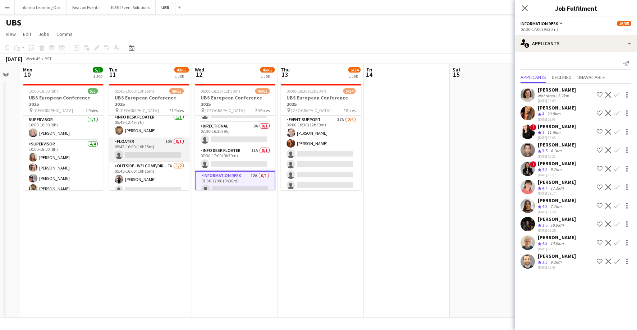
scroll to position [40, 0]
click at [137, 147] on app-card-role "Floater 10A 0/1 05:45-16:00 (10h15m) single-neutral-actions" at bounding box center [149, 147] width 80 height 24
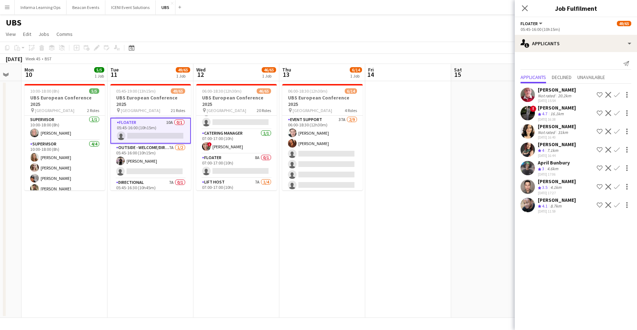
scroll to position [416, 0]
click at [231, 164] on app-card-role "Floater 8A 0/1 07:00-17:00 (10h) single-neutral-actions" at bounding box center [236, 174] width 80 height 24
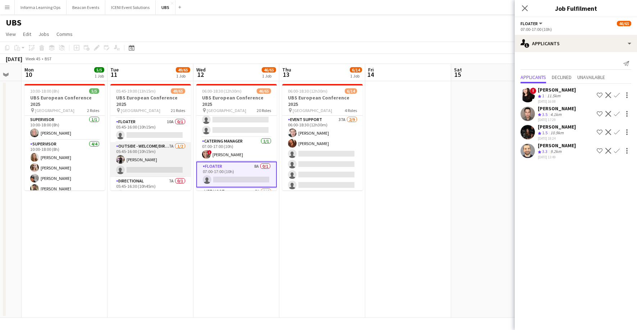
click at [136, 162] on app-card-role "Outside - Welcome/Directional 7A [DATE] 05:45-16:00 (10h15m) [PERSON_NAME] sing…" at bounding box center [150, 159] width 80 height 35
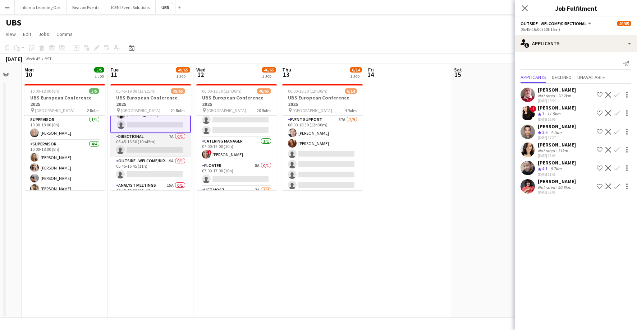
click at [135, 151] on app-card-role "Directional 7A 0/1 05:45-16:30 (10h45m) single-neutral-actions" at bounding box center [150, 145] width 80 height 24
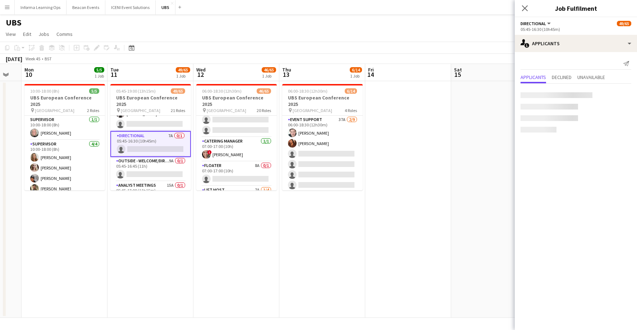
scroll to position [102, 0]
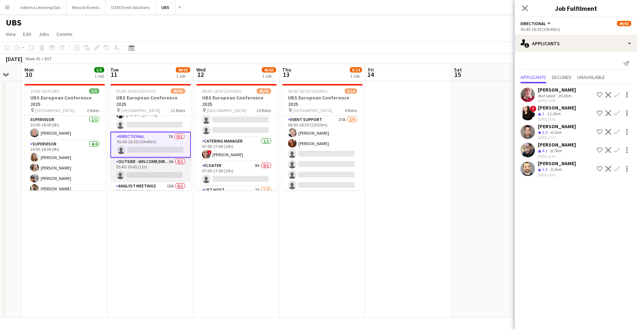
click at [134, 168] on app-card-role "Outside - Welcome/Directional 9A 0/1 05:45-16:45 (11h) single-neutral-actions" at bounding box center [150, 170] width 80 height 24
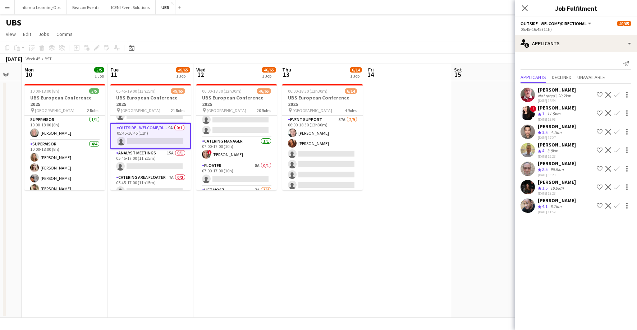
scroll to position [154, 0]
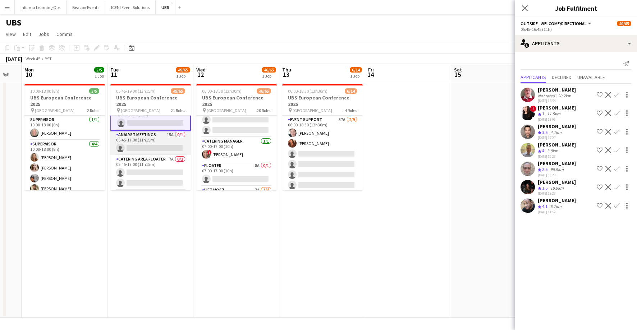
click at [140, 139] on app-card-role "Analyst Meetings 15A 0/1 05:45-17:00 (11h15m) single-neutral-actions" at bounding box center [150, 143] width 80 height 24
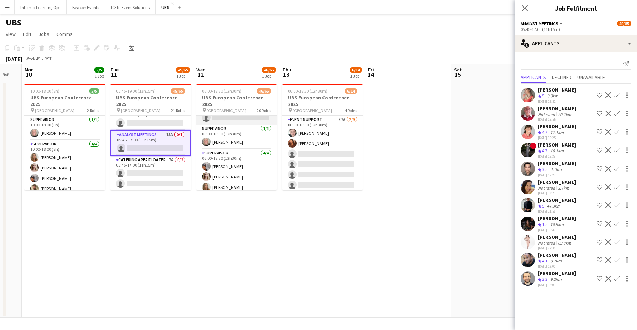
scroll to position [165, 0]
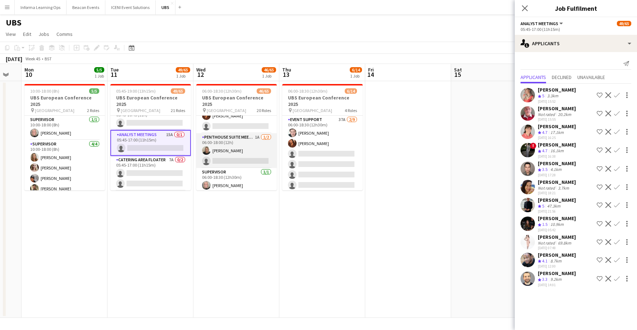
click at [229, 145] on app-card-role "Penthouse Suite Meetings 1A [DATE] 06:00-18:00 (12h) [PERSON_NAME] single-neutr…" at bounding box center [236, 150] width 80 height 35
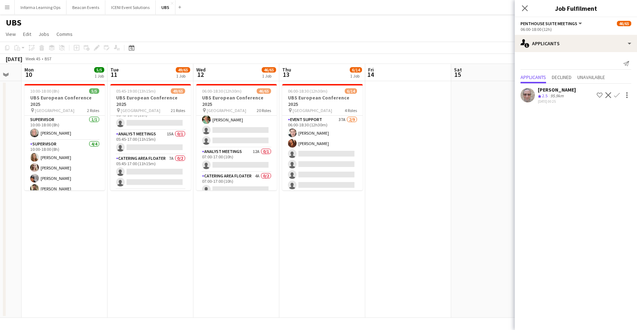
scroll to position [349, 0]
click at [236, 152] on app-card-role "Analyst Meetings 12A 0/1 07:00-17:00 (10h) single-neutral-actions" at bounding box center [236, 158] width 80 height 24
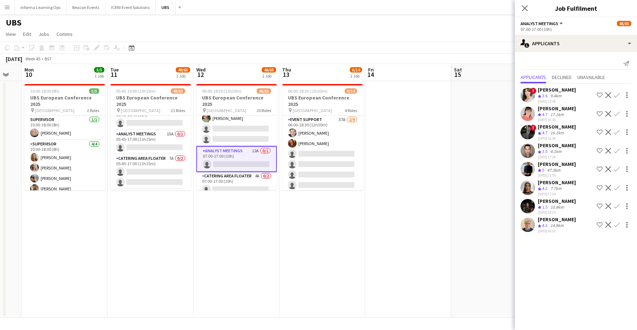
click at [618, 169] on app-icon "Confirm" at bounding box center [617, 169] width 6 height 6
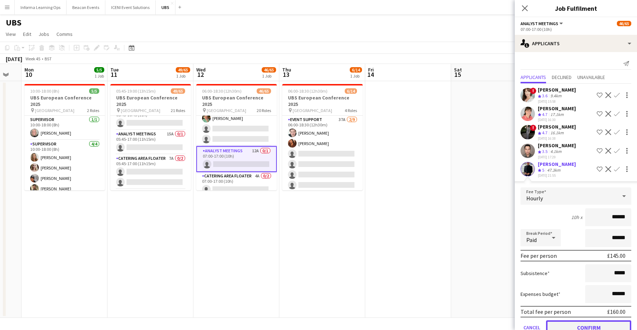
click at [593, 327] on button "Confirm" at bounding box center [588, 327] width 85 height 14
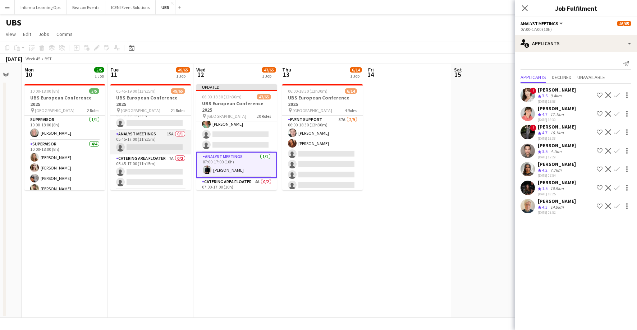
drag, startPoint x: 147, startPoint y: 138, endPoint x: 154, endPoint y: 137, distance: 7.6
click at [147, 138] on app-card-role "Analyst Meetings 15A 0/1 05:45-17:00 (11h15m) single-neutral-actions" at bounding box center [150, 142] width 80 height 24
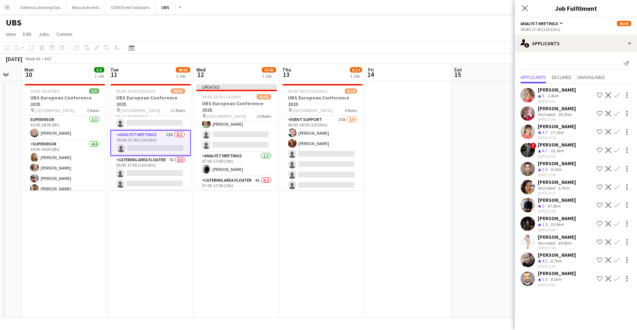
click at [617, 204] on app-icon "Confirm" at bounding box center [617, 205] width 6 height 6
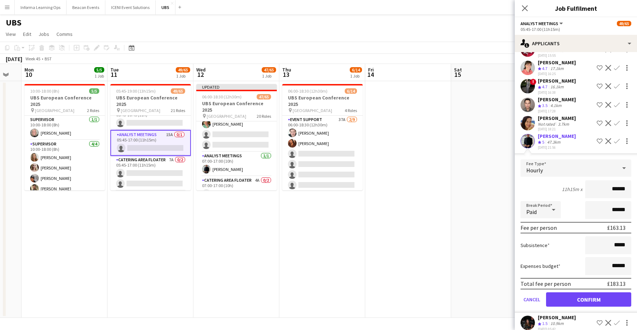
scroll to position [65, 0]
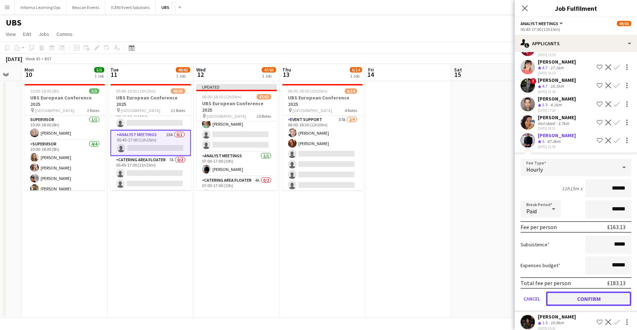
click at [591, 300] on button "Confirm" at bounding box center [588, 299] width 85 height 14
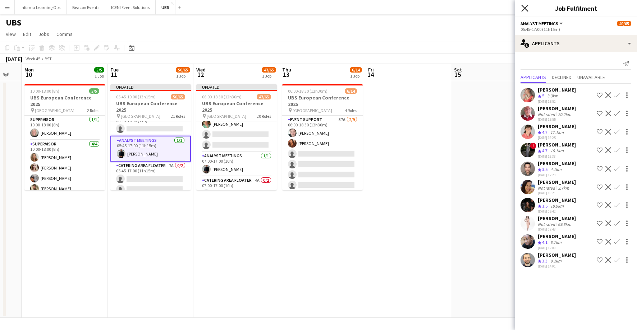
click at [524, 6] on icon "Close pop-in" at bounding box center [524, 8] width 7 height 7
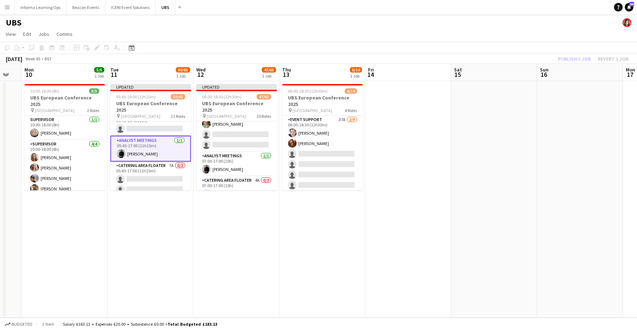
drag, startPoint x: 480, startPoint y: 30, endPoint x: 518, endPoint y: 33, distance: 38.5
click at [480, 29] on app-page-menu "View Day view expanded Day view collapsed Month view Date picker Jump to [DATE]…" at bounding box center [318, 35] width 637 height 14
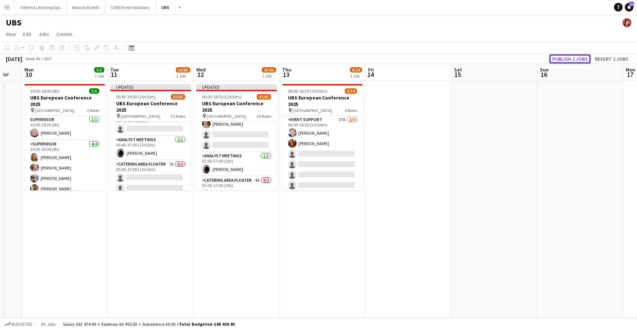
drag, startPoint x: 567, startPoint y: 58, endPoint x: 555, endPoint y: 57, distance: 11.9
click at [567, 58] on button "Publish 2 jobs" at bounding box center [569, 58] width 41 height 9
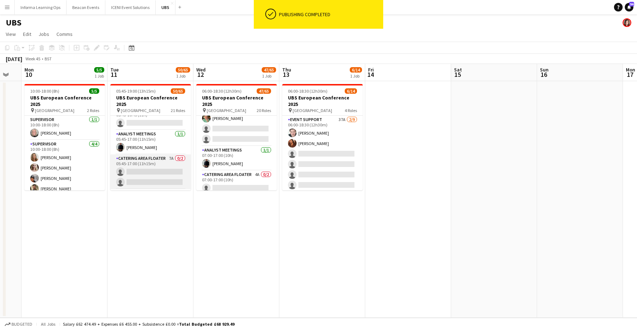
click at [142, 170] on app-card-role "Catering Area Floater 7A 0/2 05:45-17:00 (11h15m) single-neutral-actions single…" at bounding box center [150, 171] width 80 height 35
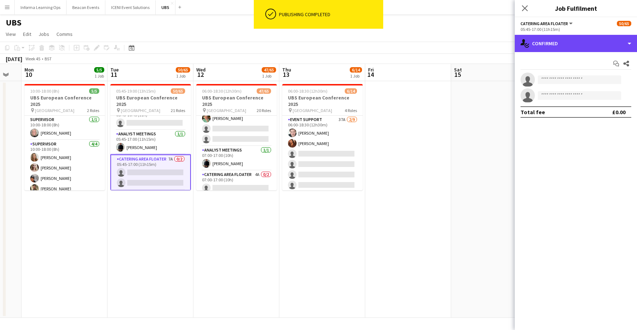
click at [565, 43] on div "single-neutral-actions-check-2 Confirmed" at bounding box center [575, 43] width 122 height 17
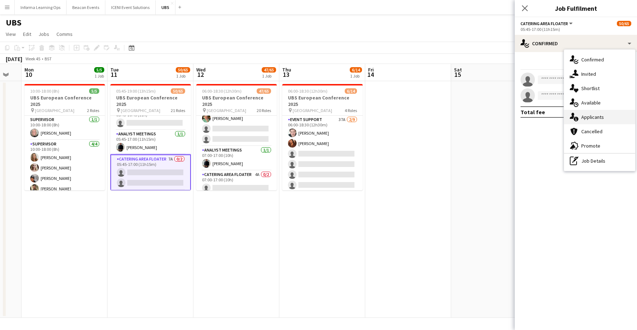
click at [593, 119] on div "single-neutral-actions-information Applicants" at bounding box center [599, 117] width 71 height 14
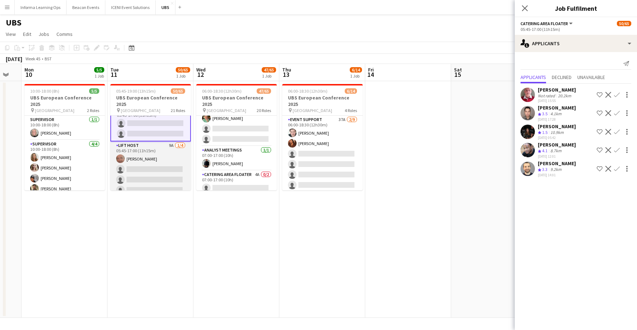
click at [153, 175] on app-card-role "Lift Host 9A [DATE] 05:45-17:00 (11h15m) [PERSON_NAME] single-neutral-actions s…" at bounding box center [150, 170] width 80 height 56
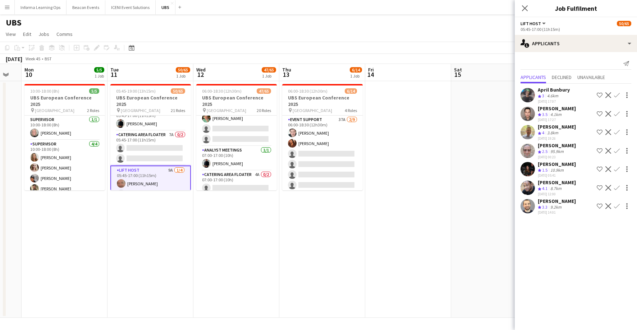
scroll to position [168, 0]
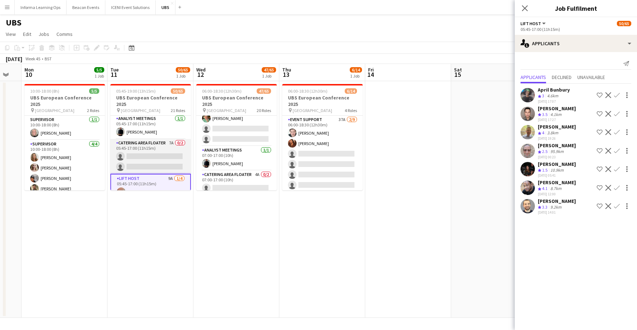
click at [149, 162] on app-card-role "Catering Area Floater 7A 0/2 05:45-17:00 (11h15m) single-neutral-actions single…" at bounding box center [150, 156] width 80 height 35
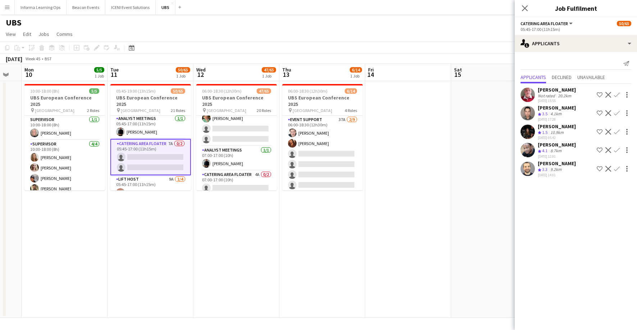
scroll to position [0, 322]
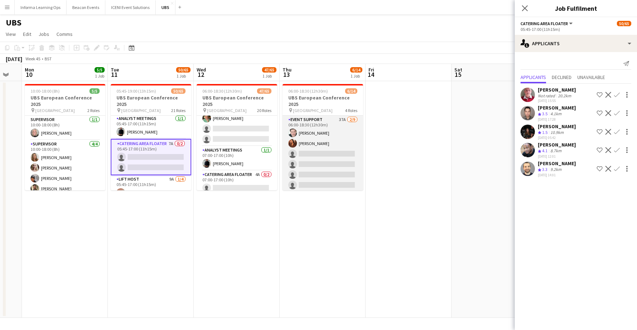
click at [340, 156] on app-card-role "Event Support 37A [DATE] 06:00-18:30 (12h30m) [PERSON_NAME] [PERSON_NAME] singl…" at bounding box center [322, 170] width 80 height 108
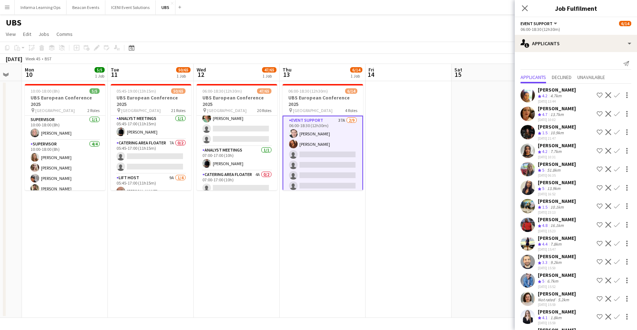
click at [616, 113] on app-icon "Confirm" at bounding box center [617, 114] width 6 height 6
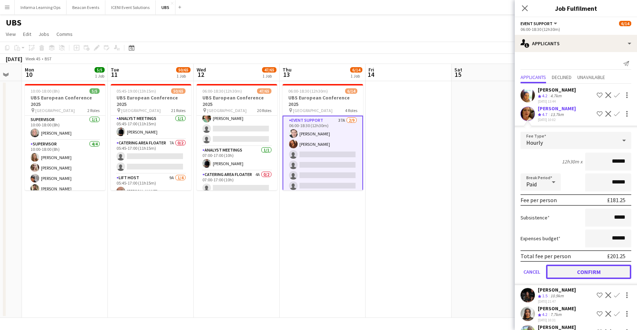
click at [586, 275] on button "Confirm" at bounding box center [588, 272] width 85 height 14
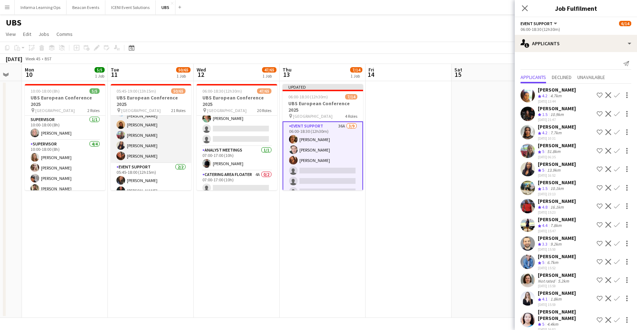
scroll to position [460, 0]
click at [617, 150] on app-icon "Confirm" at bounding box center [617, 151] width 6 height 6
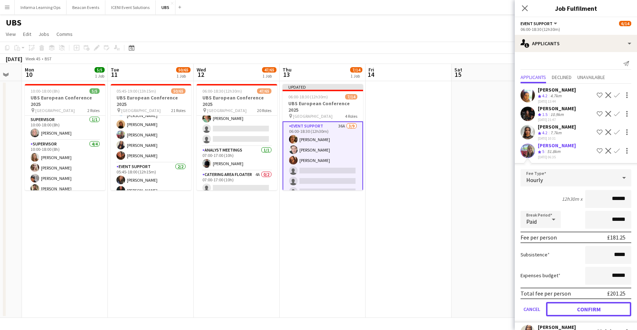
drag, startPoint x: 590, startPoint y: 310, endPoint x: 597, endPoint y: 289, distance: 22.7
click at [590, 310] on button "Confirm" at bounding box center [588, 309] width 85 height 14
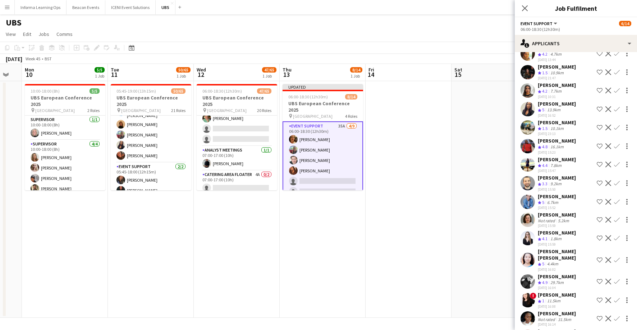
scroll to position [43, 0]
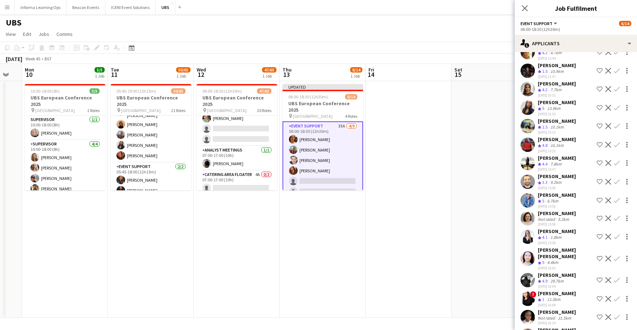
click at [617, 198] on app-icon "Confirm" at bounding box center [617, 201] width 6 height 6
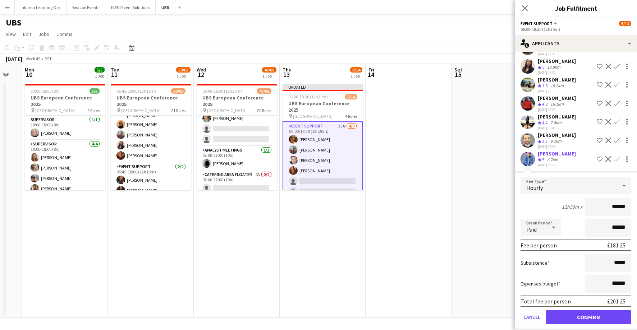
scroll to position [103, 0]
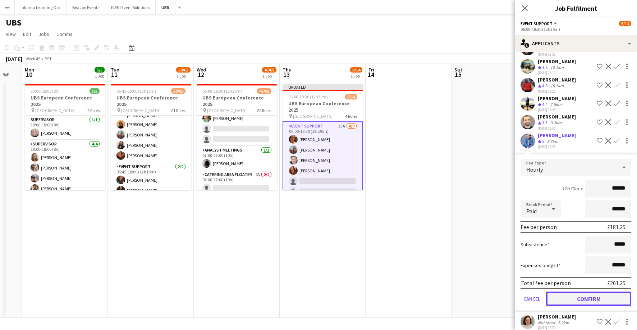
click at [588, 296] on button "Confirm" at bounding box center [588, 299] width 85 height 14
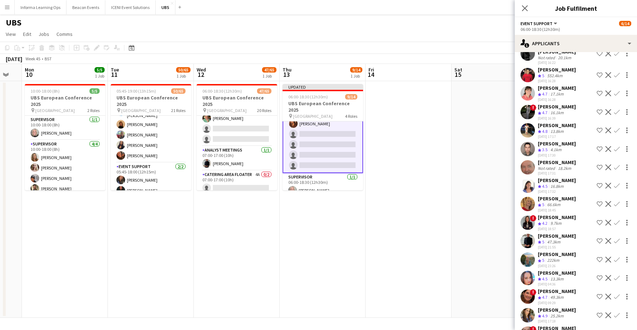
scroll to position [366, 0]
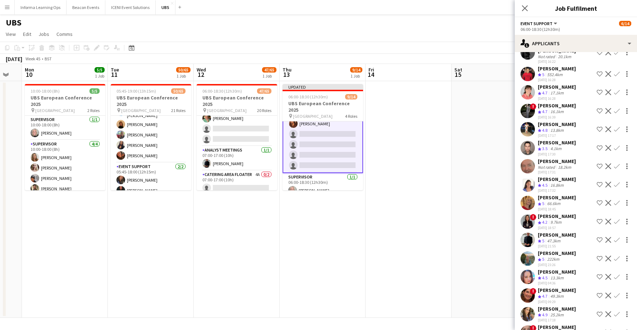
click at [616, 237] on app-icon "Confirm" at bounding box center [617, 240] width 6 height 6
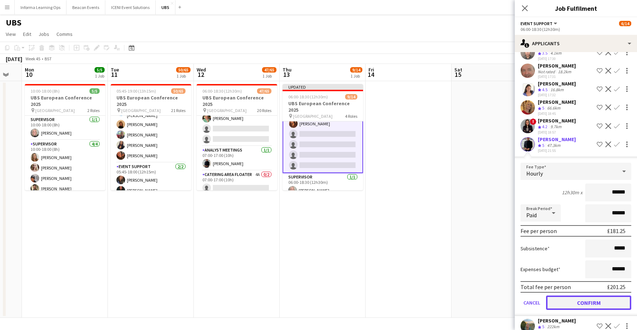
click at [588, 296] on button "Confirm" at bounding box center [588, 303] width 85 height 14
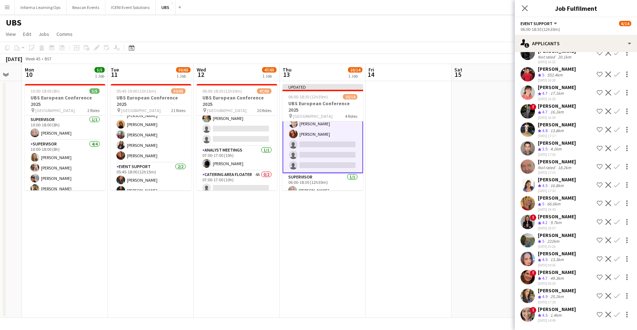
scroll to position [348, 0]
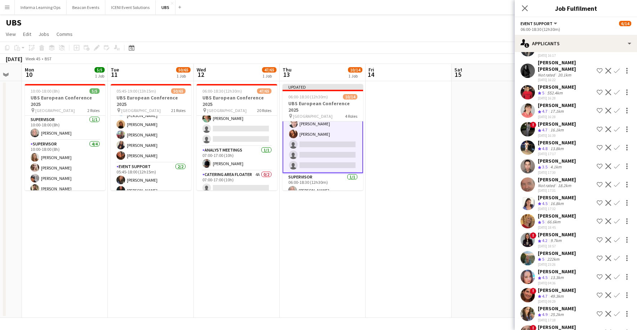
click at [616, 311] on app-icon "Confirm" at bounding box center [617, 314] width 6 height 6
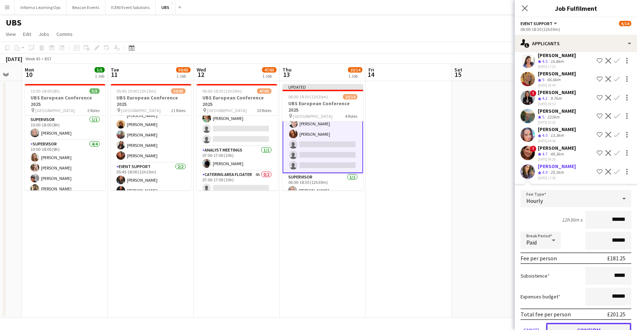
click at [598, 323] on button "Confirm" at bounding box center [588, 330] width 85 height 14
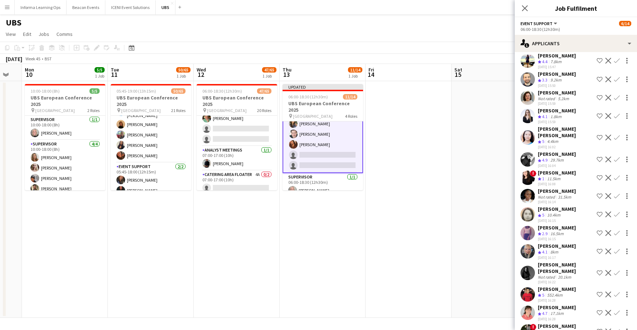
scroll to position [134, 0]
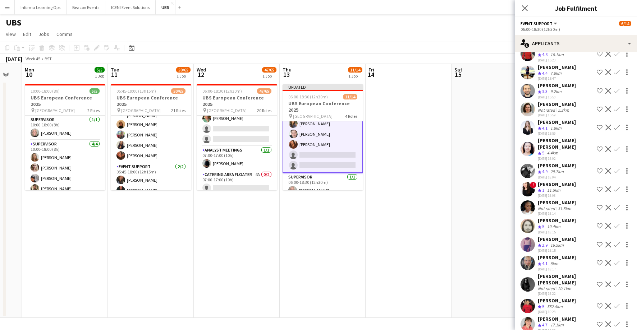
click at [615, 146] on app-icon "Confirm" at bounding box center [617, 149] width 6 height 6
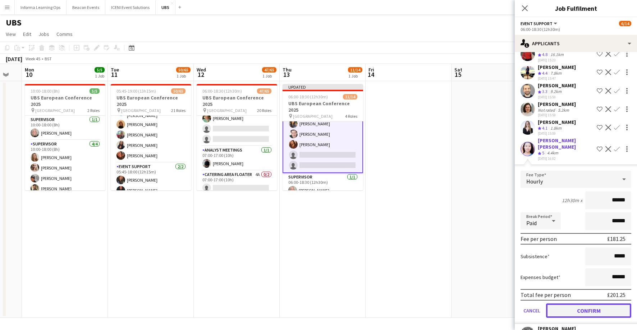
click at [591, 304] on button "Confirm" at bounding box center [588, 311] width 85 height 14
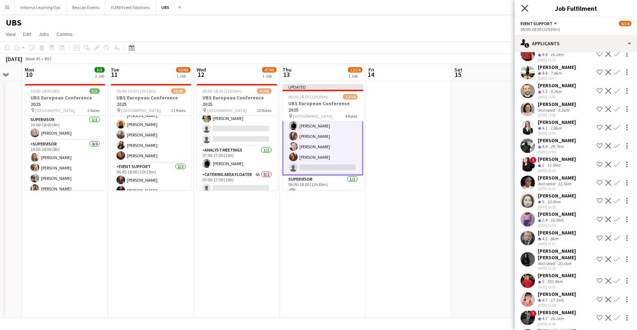
click at [524, 6] on icon "Close pop-in" at bounding box center [524, 8] width 7 height 7
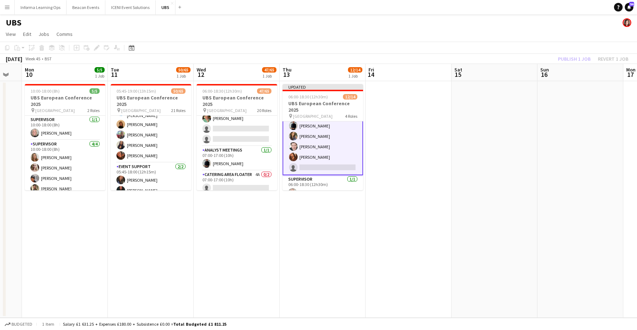
drag, startPoint x: 492, startPoint y: 32, endPoint x: 566, endPoint y: 49, distance: 75.6
click at [492, 32] on app-page-menu "View Day view expanded Day view collapsed Month view Date picker Jump to [DATE]…" at bounding box center [318, 35] width 637 height 14
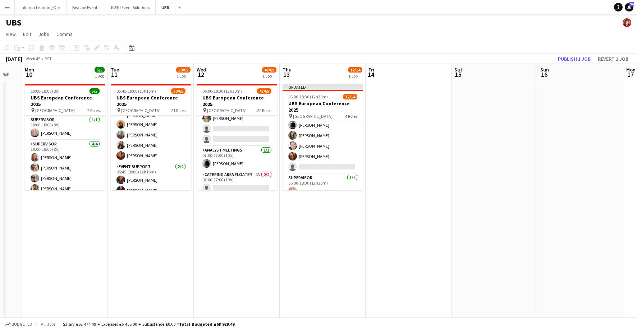
scroll to position [57, 0]
click at [573, 60] on button "Publish 1 job" at bounding box center [574, 58] width 38 height 9
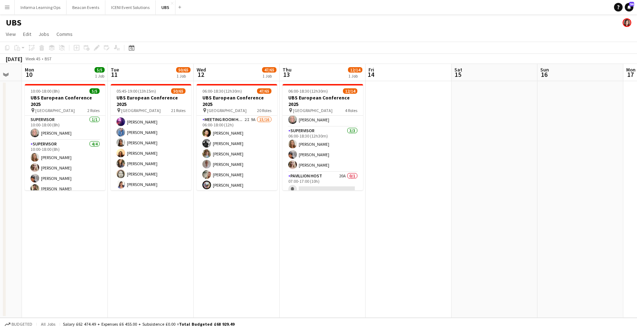
scroll to position [127, 0]
click at [311, 179] on app-card-role "Pavillion Host 20A 0/1 07:00-17:00 (10h) single-neutral-actions" at bounding box center [322, 180] width 80 height 24
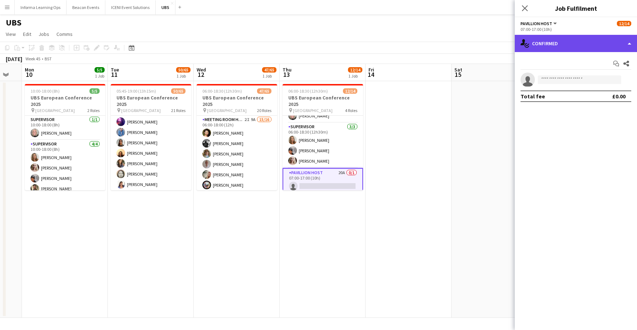
click at [555, 42] on div "single-neutral-actions-check-2 Confirmed" at bounding box center [575, 43] width 122 height 17
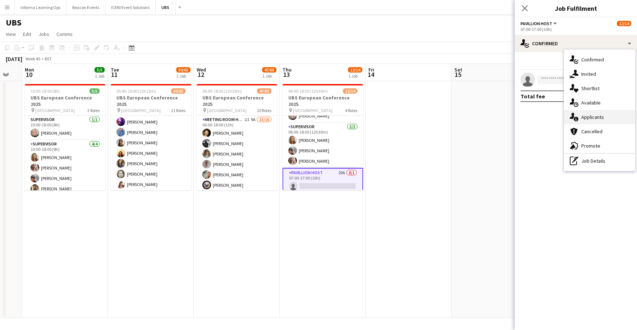
click at [599, 118] on div "single-neutral-actions-information Applicants" at bounding box center [599, 117] width 71 height 14
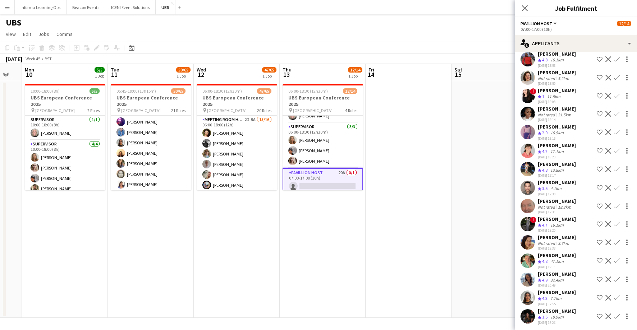
scroll to position [0, 0]
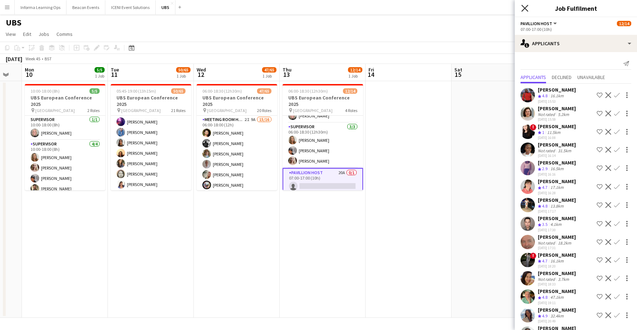
click at [525, 8] on icon at bounding box center [524, 8] width 7 height 7
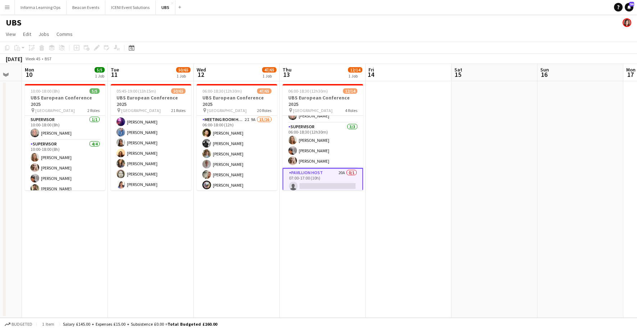
click at [408, 44] on app-toolbar "Copy Paste Paste Command V Paste with crew Command Shift V Paste linked Job [GE…" at bounding box center [318, 48] width 637 height 12
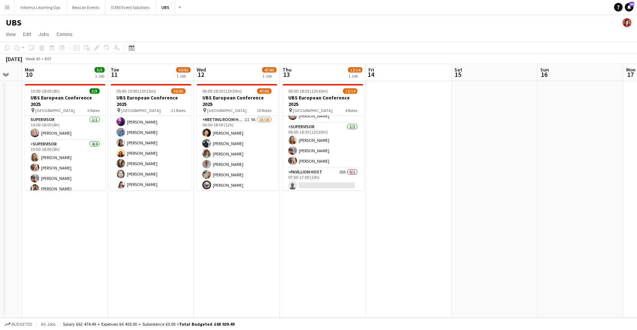
click at [313, 41] on app-page-menu "View Day view expanded Day view collapsed Month view Date picker Jump to [DATE]…" at bounding box center [318, 35] width 637 height 14
click at [10, 8] on app-icon "Menu" at bounding box center [7, 7] width 6 height 6
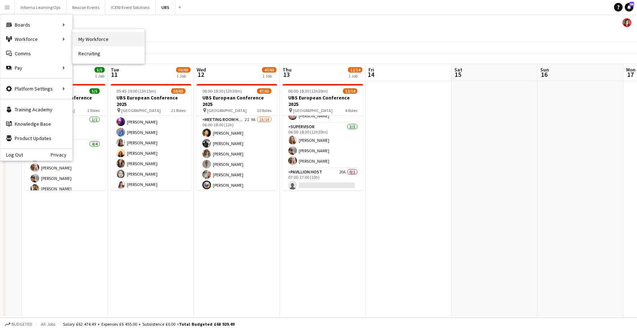
click at [95, 40] on link "My Workforce" at bounding box center [109, 39] width 72 height 14
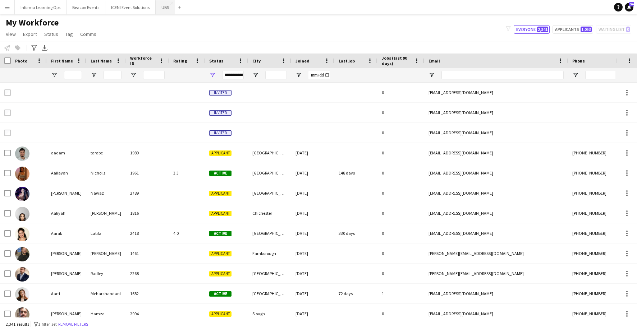
click at [163, 8] on button "UBS Close" at bounding box center [165, 7] width 19 height 14
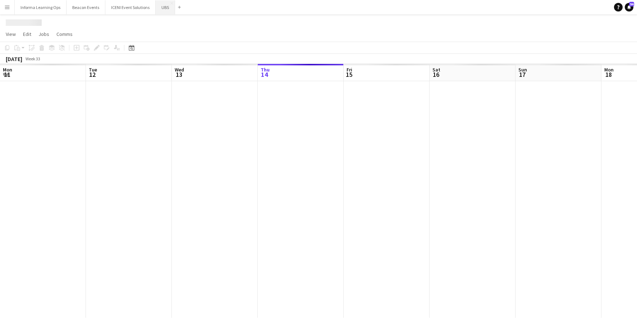
scroll to position [0, 172]
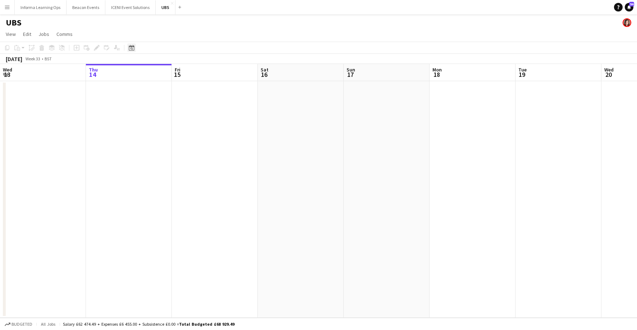
click at [133, 47] on icon "Date picker" at bounding box center [132, 48] width 6 height 6
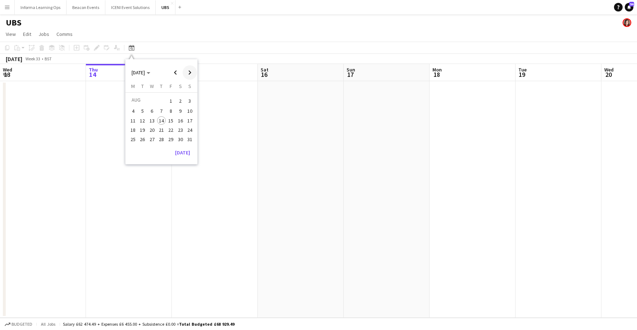
click at [189, 71] on span "Next month" at bounding box center [189, 72] width 14 height 14
click at [190, 71] on span "Next month" at bounding box center [189, 72] width 14 height 14
click at [143, 121] on span "11" at bounding box center [142, 120] width 9 height 9
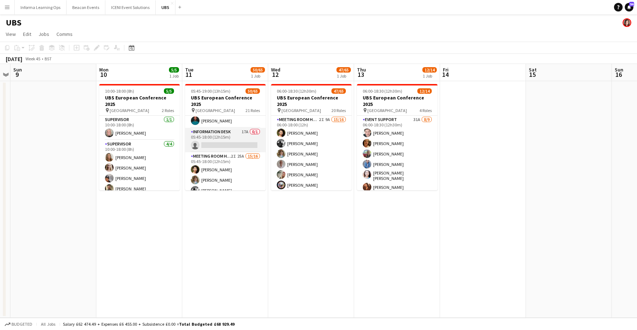
scroll to position [509, 0]
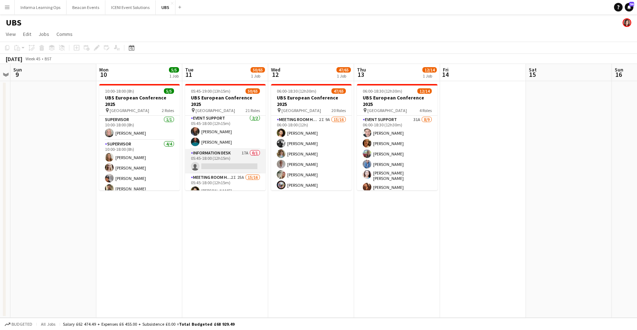
click at [221, 157] on app-card-role "Information Desk 17A 0/1 05:45-18:00 (12h15m) single-neutral-actions" at bounding box center [225, 161] width 80 height 24
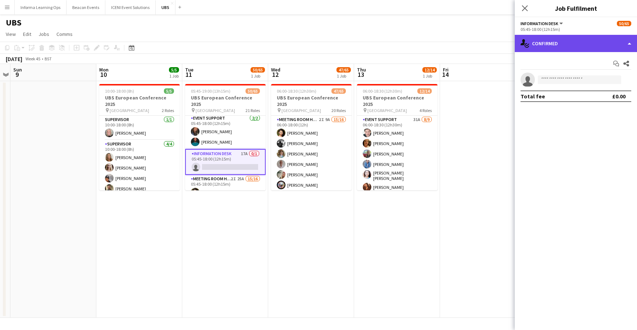
click at [551, 44] on div "single-neutral-actions-check-2 Confirmed" at bounding box center [575, 43] width 122 height 17
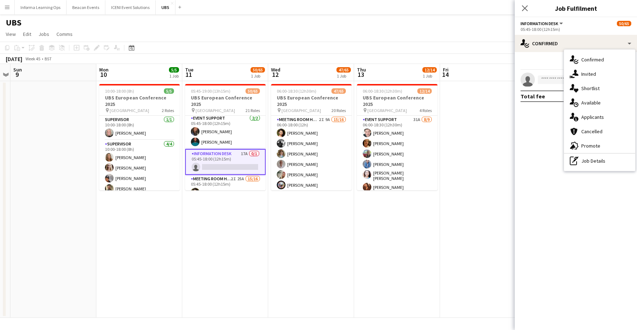
click at [594, 117] on div "single-neutral-actions-information Applicants" at bounding box center [599, 117] width 71 height 14
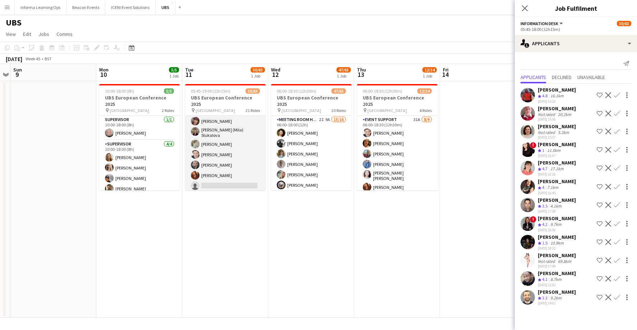
scroll to position [671, 0]
click at [237, 147] on app-card-role "Meeting Room Host 2I 25A 15/16 05:45-18:00 (12h15m) [PERSON_NAME] [PERSON_NAME]…" at bounding box center [225, 104] width 80 height 183
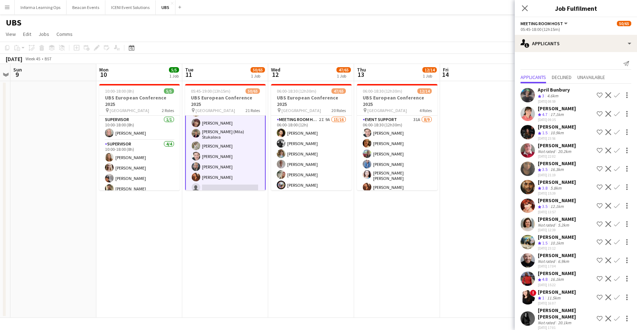
scroll to position [670, 0]
click at [617, 186] on app-icon "Confirm" at bounding box center [617, 187] width 6 height 6
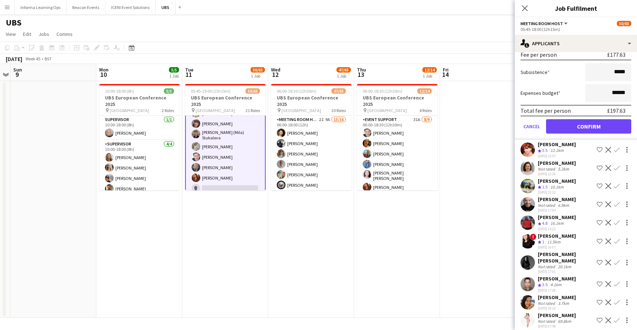
scroll to position [234, 0]
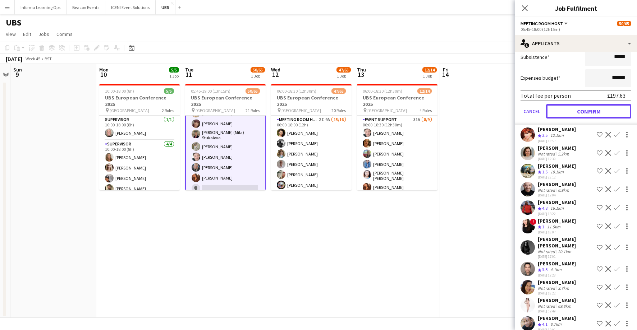
drag, startPoint x: 592, startPoint y: 110, endPoint x: 542, endPoint y: 114, distance: 50.4
click at [592, 110] on button "Confirm" at bounding box center [588, 111] width 85 height 14
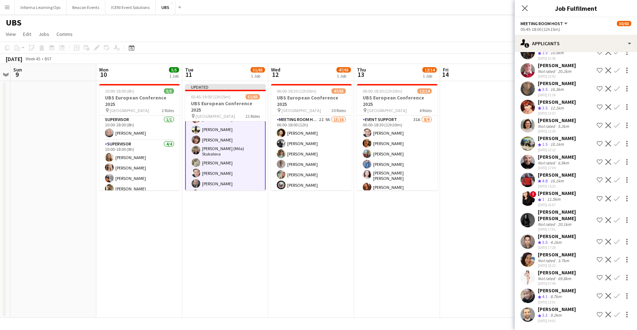
scroll to position [53, 0]
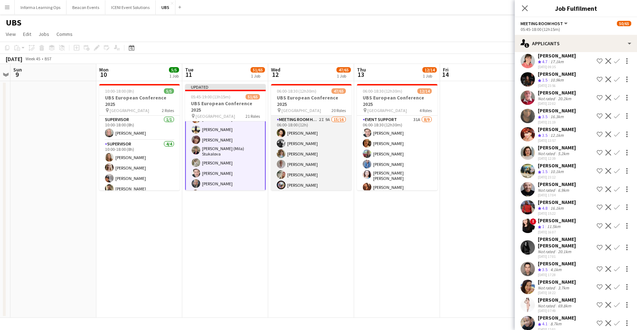
click at [300, 163] on app-card-role "Meeting Room Host 2I 9A 15/16 06:00-18:00 (12h) [PERSON_NAME] [PERSON_NAME] [PE…" at bounding box center [311, 207] width 80 height 183
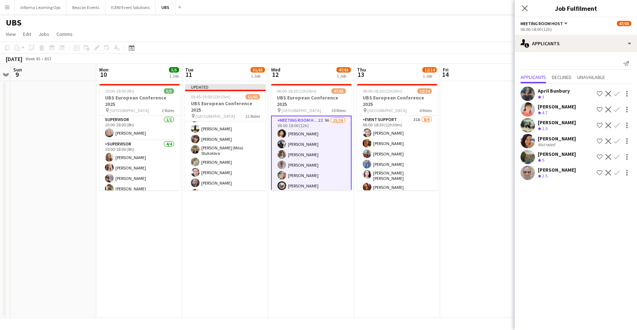
scroll to position [670, 0]
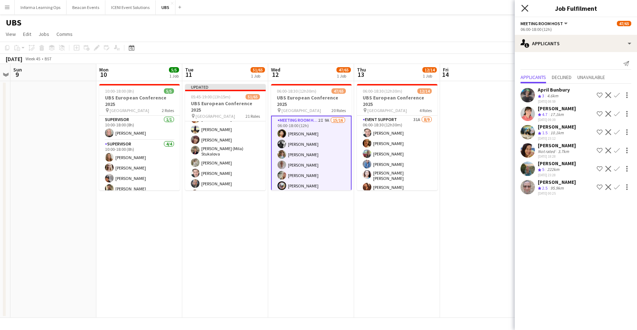
click at [524, 7] on icon "Close pop-in" at bounding box center [524, 8] width 7 height 7
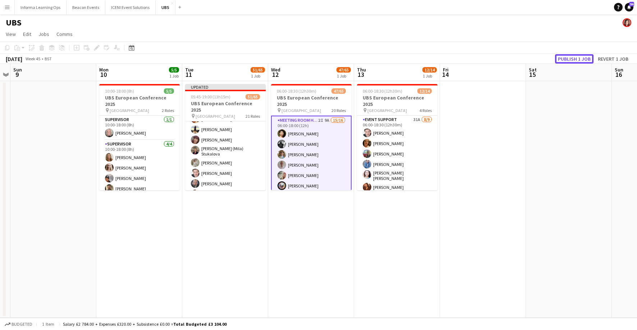
click at [571, 56] on button "Publish 1 job" at bounding box center [574, 58] width 38 height 9
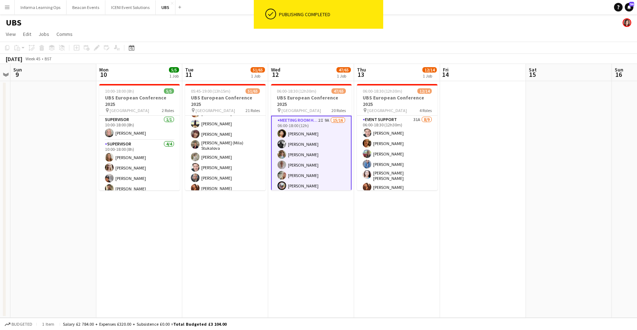
click at [303, 159] on app-card-role "Meeting Room Host 2I 9A 15/16 06:00-18:00 (12h) [PERSON_NAME] [PERSON_NAME] [PE…" at bounding box center [311, 208] width 80 height 184
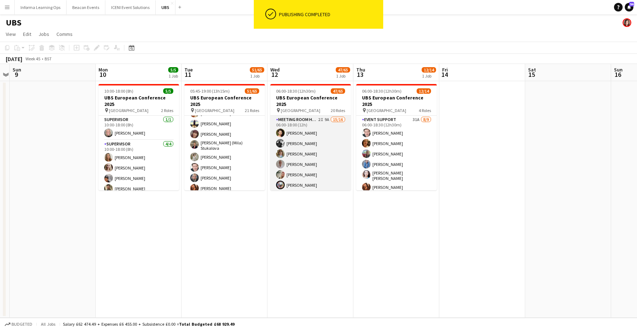
click at [306, 164] on app-card-role "Meeting Room Host 2I 9A 15/16 06:00-18:00 (12h) [PERSON_NAME] [PERSON_NAME] [PE…" at bounding box center [310, 207] width 80 height 183
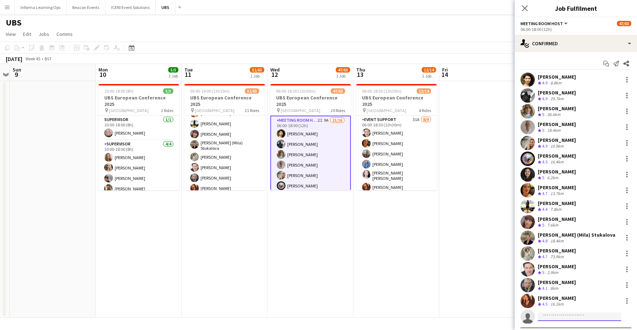
click at [563, 319] on input at bounding box center [578, 317] width 83 height 9
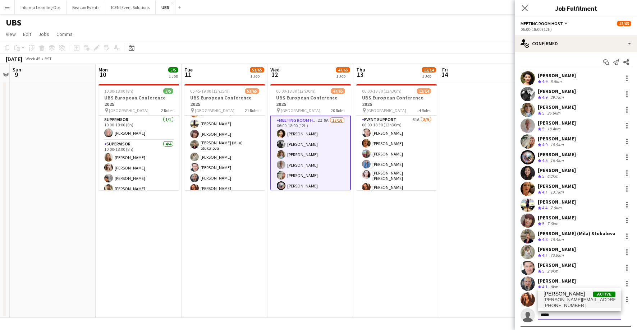
type input "*****"
click at [580, 301] on span "[PERSON_NAME][EMAIL_ADDRESS][DOMAIN_NAME]" at bounding box center [579, 300] width 72 height 6
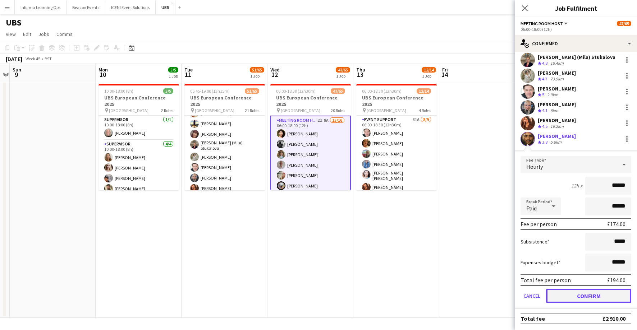
click at [586, 296] on button "Confirm" at bounding box center [588, 296] width 85 height 14
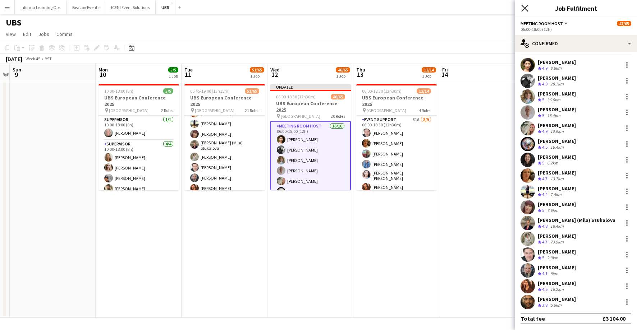
click at [524, 8] on icon at bounding box center [524, 8] width 7 height 7
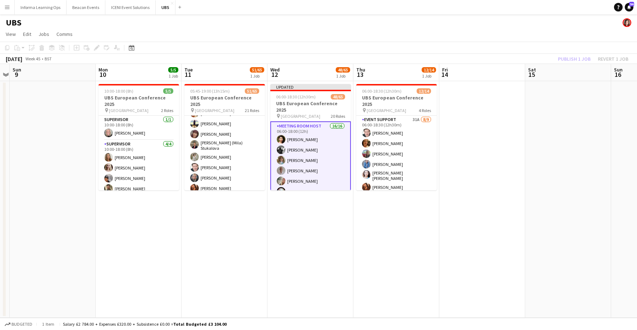
drag, startPoint x: 485, startPoint y: 34, endPoint x: 523, endPoint y: 34, distance: 38.1
click at [486, 33] on app-page-menu "View Day view expanded Day view collapsed Month view Date picker Jump to [DATE]…" at bounding box center [318, 35] width 637 height 14
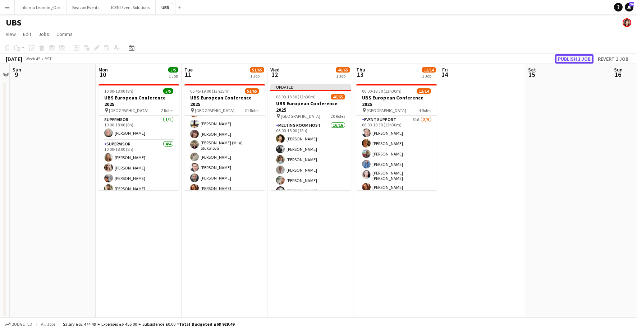
click at [579, 58] on button "Publish 1 job" at bounding box center [574, 58] width 38 height 9
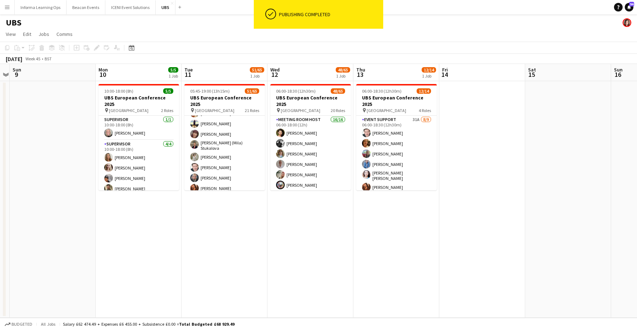
scroll to position [0, 246]
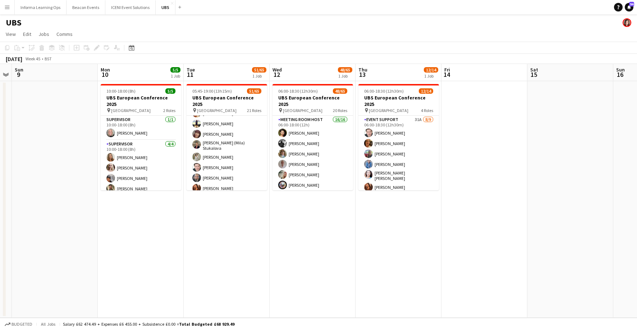
click at [6, 6] on app-icon "Menu" at bounding box center [7, 7] width 6 height 6
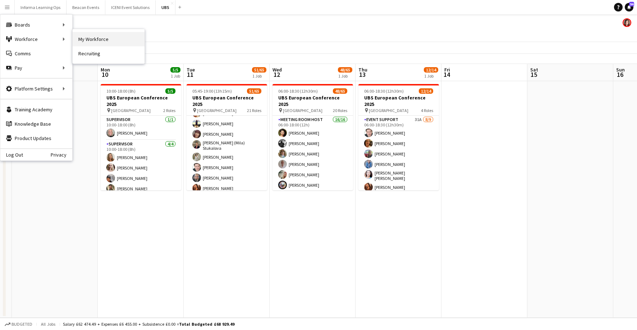
click at [91, 36] on link "My Workforce" at bounding box center [109, 39] width 72 height 14
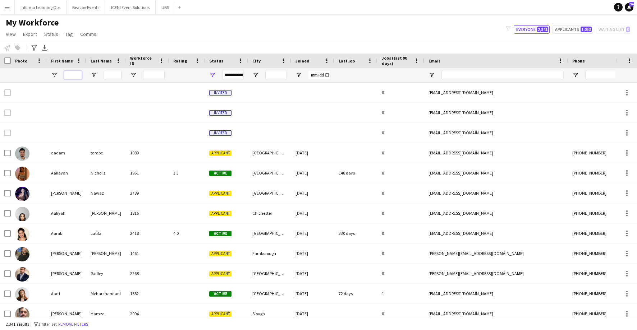
click at [76, 77] on input "First Name Filter Input" at bounding box center [73, 75] width 18 height 9
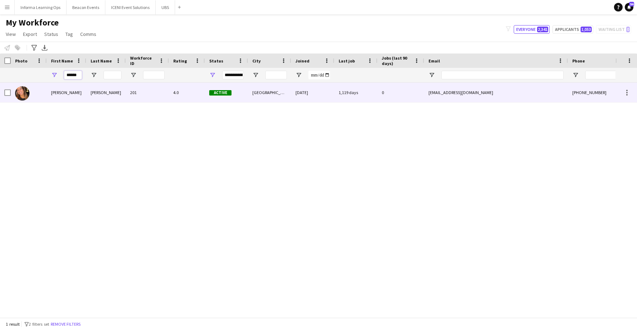
type input "******"
click at [64, 95] on div "[PERSON_NAME]" at bounding box center [67, 93] width 40 height 20
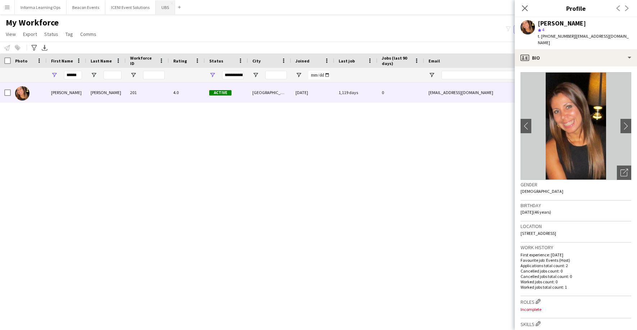
click at [162, 5] on button "UBS Close" at bounding box center [165, 7] width 19 height 14
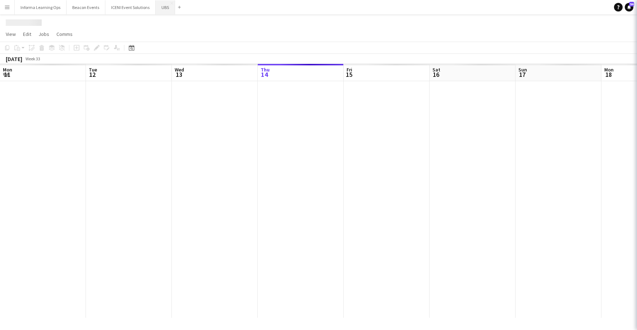
scroll to position [0, 172]
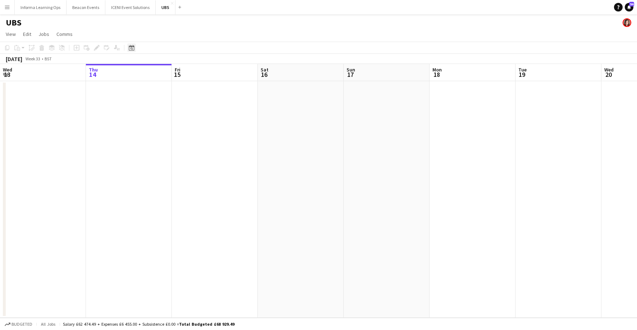
click at [130, 48] on icon "Date picker" at bounding box center [132, 48] width 6 height 6
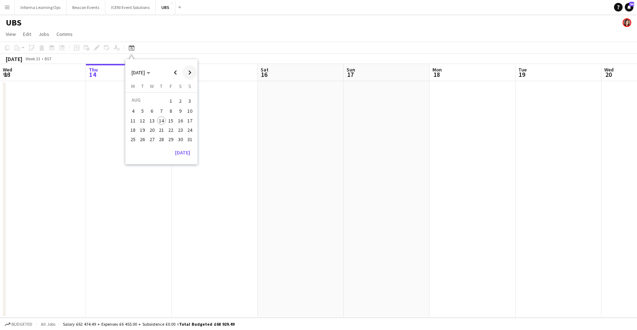
click at [191, 71] on span "Next month" at bounding box center [189, 72] width 14 height 14
click at [190, 71] on span "Next month" at bounding box center [189, 72] width 14 height 14
click at [140, 117] on span "11" at bounding box center [142, 120] width 9 height 9
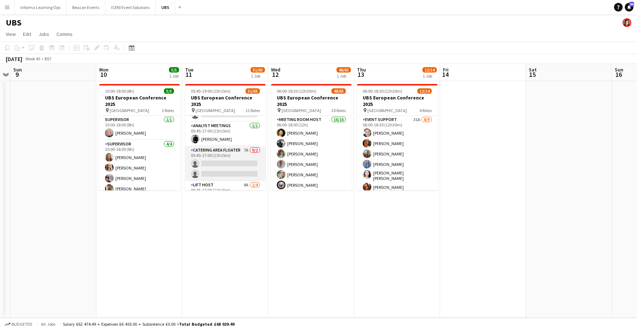
scroll to position [187, 0]
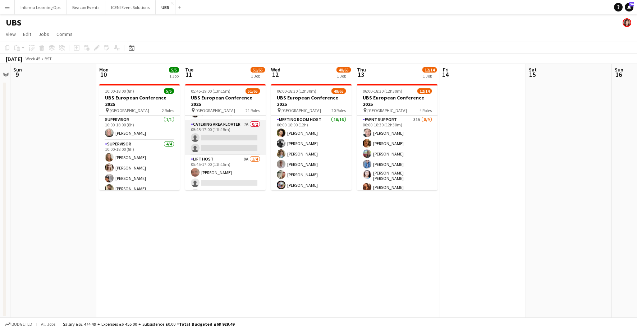
click at [217, 145] on app-card-role "Catering Area Floater 7A 0/2 05:45-17:00 (11h15m) single-neutral-actions single…" at bounding box center [225, 137] width 80 height 35
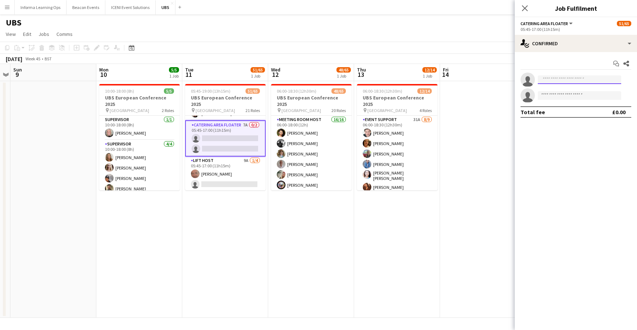
click at [572, 78] on input at bounding box center [578, 79] width 83 height 9
type input "******"
click at [567, 100] on span "[PHONE_NUMBER]" at bounding box center [579, 102] width 72 height 6
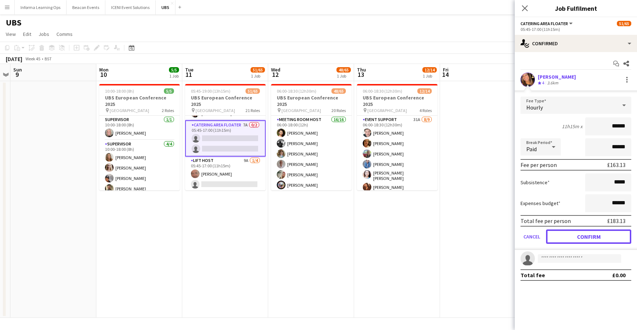
drag, startPoint x: 587, startPoint y: 237, endPoint x: 584, endPoint y: 235, distance: 4.1
click at [587, 237] on button "Confirm" at bounding box center [588, 237] width 85 height 14
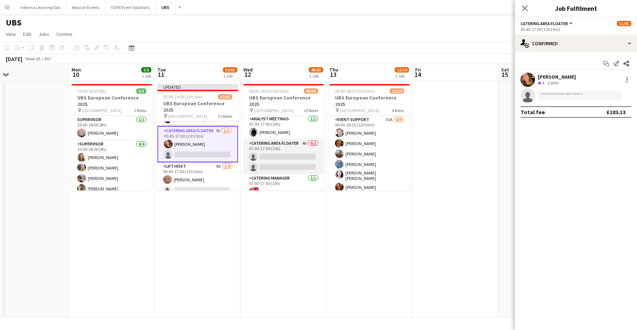
scroll to position [383, 0]
click at [270, 153] on app-card-role "Catering Area Floater 4A 0/2 07:00-17:00 (10h) single-neutral-actions single-ne…" at bounding box center [283, 152] width 80 height 35
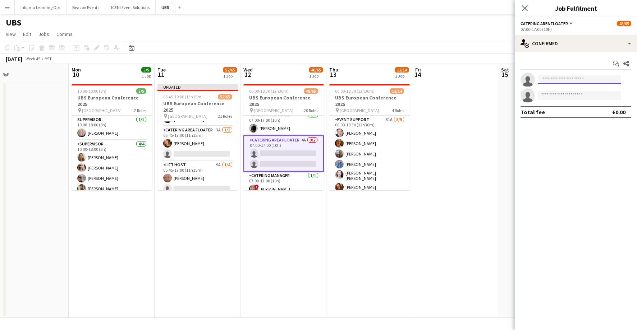
click at [559, 82] on input at bounding box center [578, 79] width 83 height 9
type input "******"
click at [580, 97] on span "[EMAIL_ADDRESS][DOMAIN_NAME]" at bounding box center [579, 96] width 72 height 6
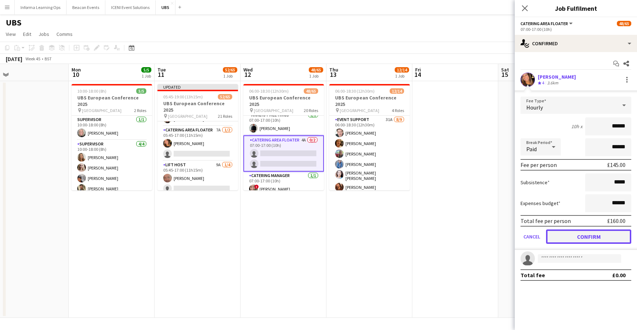
click at [585, 238] on button "Confirm" at bounding box center [588, 237] width 85 height 14
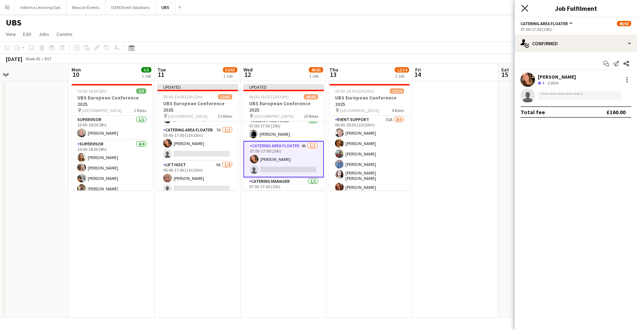
click at [525, 6] on icon "Close pop-in" at bounding box center [524, 8] width 7 height 7
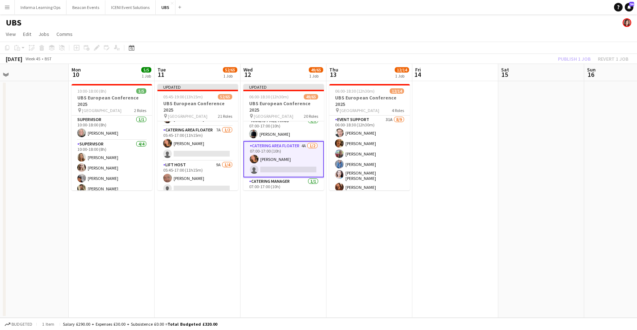
drag, startPoint x: 479, startPoint y: 36, endPoint x: 516, endPoint y: 37, distance: 37.0
click at [482, 36] on app-page-menu "View Day view expanded Day view collapsed Month view Date picker Jump to [DATE]…" at bounding box center [318, 35] width 637 height 14
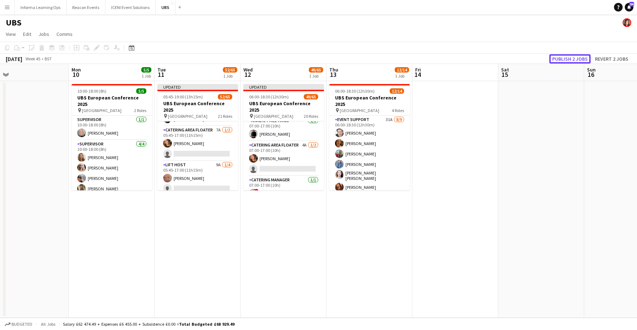
drag, startPoint x: 572, startPoint y: 56, endPoint x: 554, endPoint y: 60, distance: 18.4
click at [572, 56] on button "Publish 2 jobs" at bounding box center [569, 58] width 41 height 9
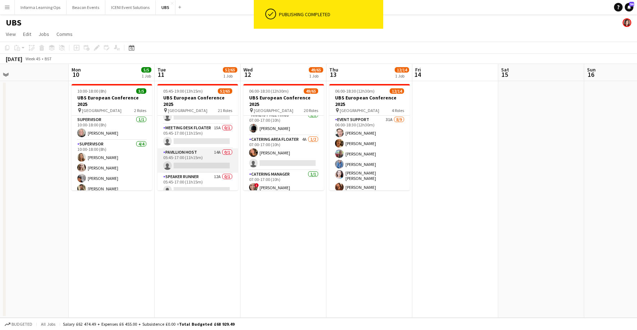
scroll to position [276, 0]
click at [190, 157] on app-card-role "Pavillion Host 14A 0/1 05:45-17:00 (11h15m) single-neutral-actions" at bounding box center [197, 158] width 80 height 24
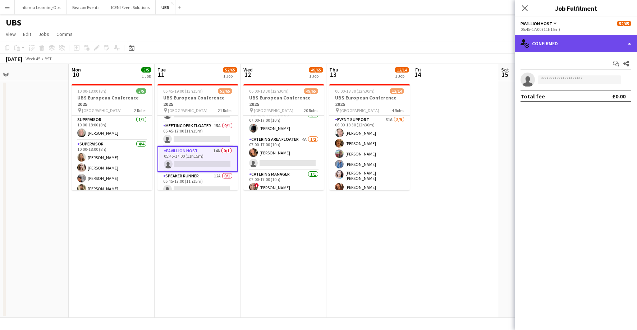
click at [548, 43] on div "single-neutral-actions-check-2 Confirmed" at bounding box center [575, 43] width 122 height 17
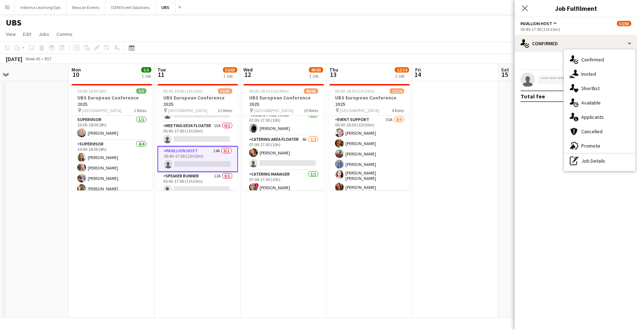
click at [585, 119] on div "single-neutral-actions-information Applicants" at bounding box center [599, 117] width 71 height 14
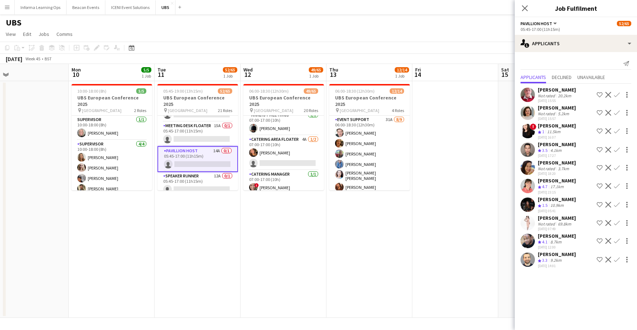
click at [541, 107] on div "[PERSON_NAME]" at bounding box center [556, 108] width 38 height 6
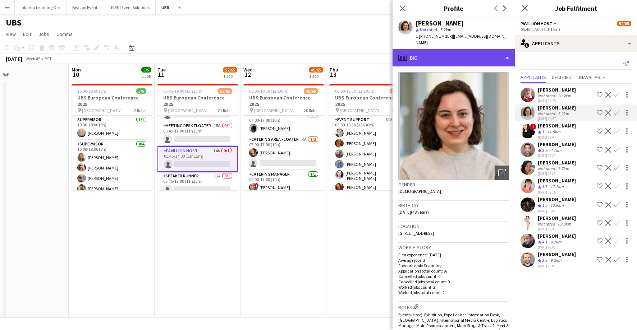
click at [492, 51] on div "profile Bio" at bounding box center [453, 57] width 122 height 17
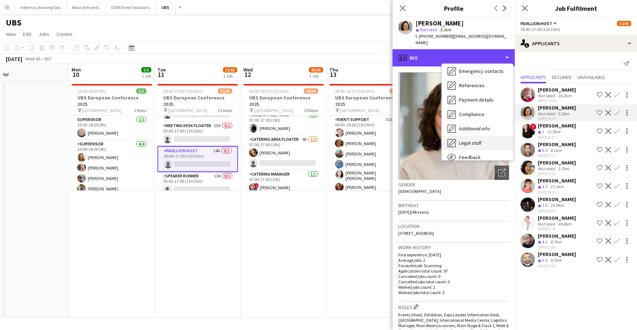
scroll to position [82, 0]
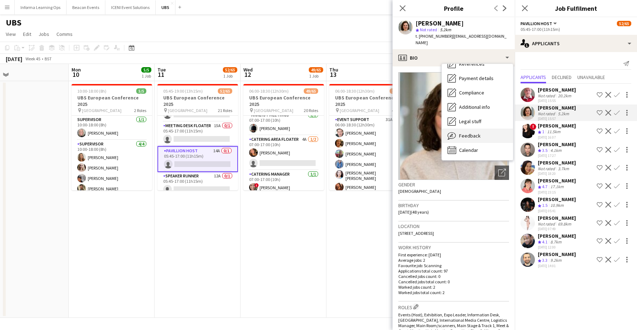
click at [477, 133] on span "Feedback" at bounding box center [470, 136] width 22 height 6
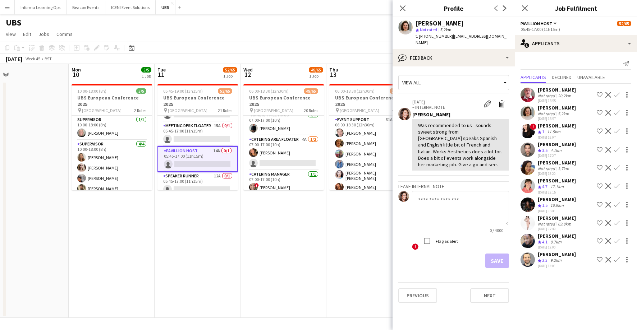
click at [550, 217] on div "[PERSON_NAME]" at bounding box center [556, 218] width 38 height 6
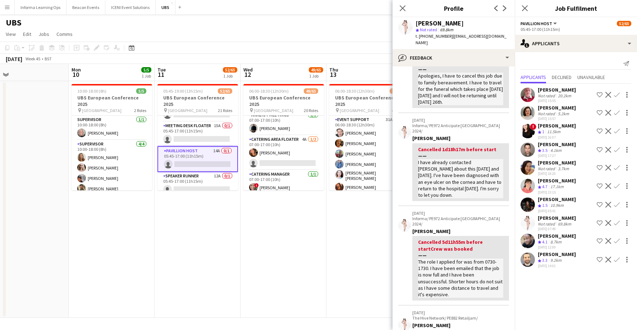
scroll to position [0, 0]
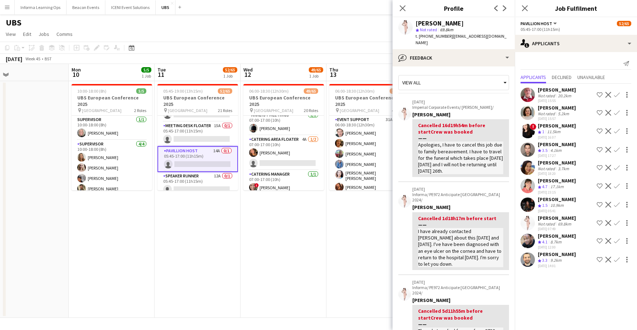
click at [616, 112] on app-icon "Confirm" at bounding box center [617, 113] width 6 height 6
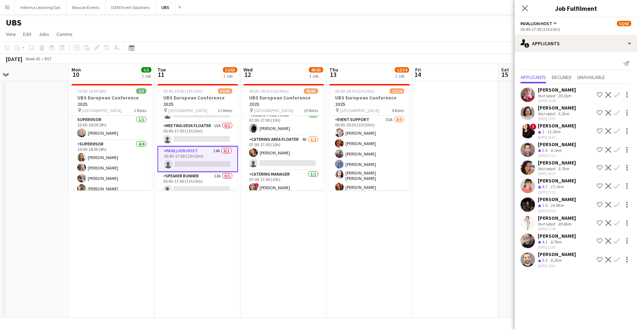
click at [616, 112] on app-icon "Confirm" at bounding box center [617, 113] width 6 height 6
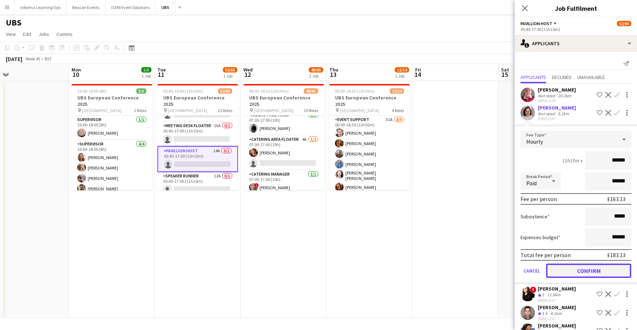
click at [590, 272] on button "Confirm" at bounding box center [588, 271] width 85 height 14
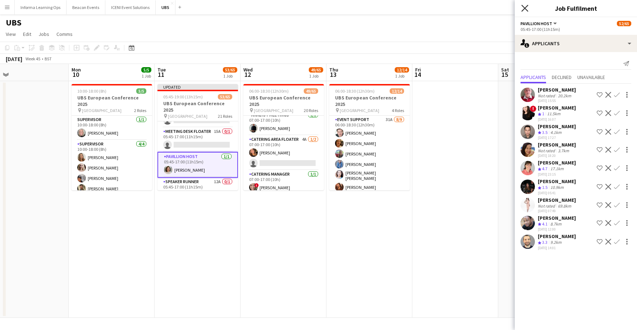
click at [524, 6] on icon "Close pop-in" at bounding box center [524, 8] width 7 height 7
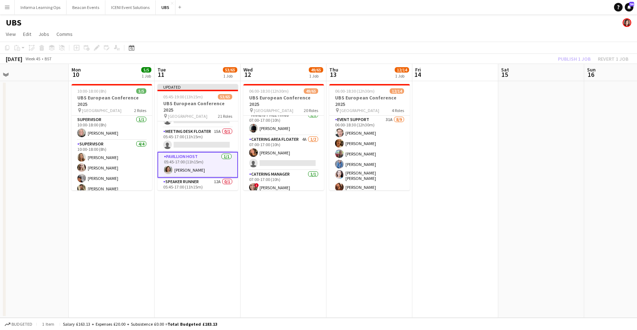
drag, startPoint x: 495, startPoint y: 36, endPoint x: 545, endPoint y: 45, distance: 50.6
click at [496, 36] on app-page-menu "View Day view expanded Day view collapsed Month view Date picker Jump to [DATE]…" at bounding box center [318, 35] width 637 height 14
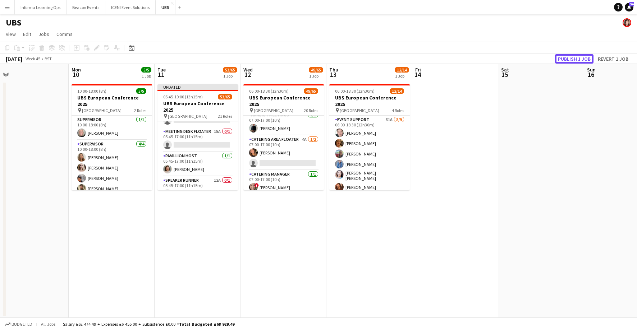
click at [569, 58] on button "Publish 1 job" at bounding box center [574, 58] width 38 height 9
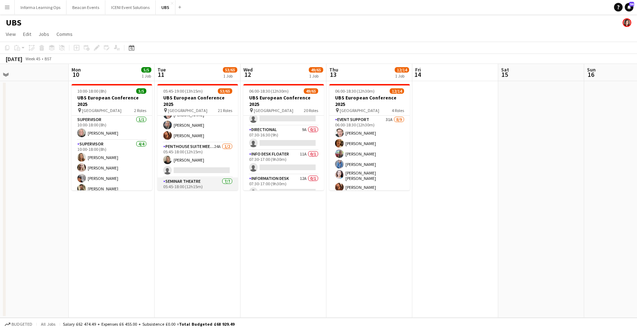
scroll to position [721, 0]
click at [198, 156] on app-card-role "Penthouse Suite Meetings 24A [DATE] 05:45-18:00 (12h15m) [PERSON_NAME] single-n…" at bounding box center [197, 161] width 80 height 35
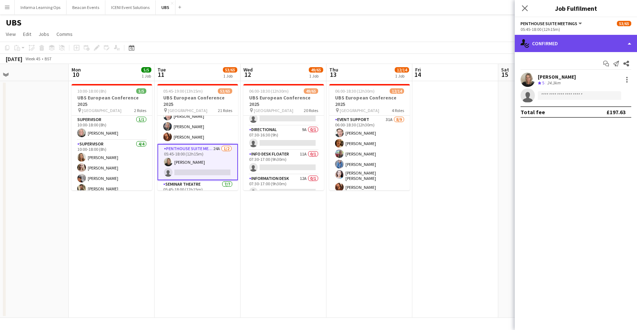
click at [556, 41] on div "single-neutral-actions-check-2 Confirmed" at bounding box center [575, 43] width 122 height 17
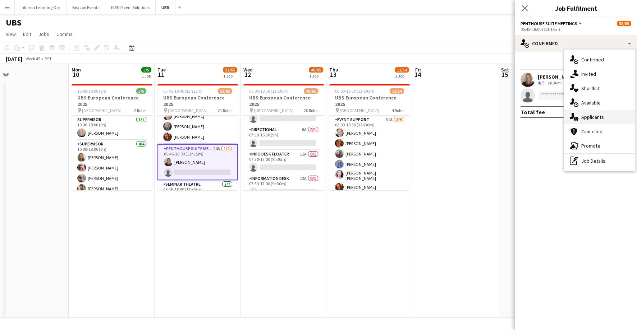
click at [591, 112] on div "single-neutral-actions-information Applicants" at bounding box center [599, 117] width 71 height 14
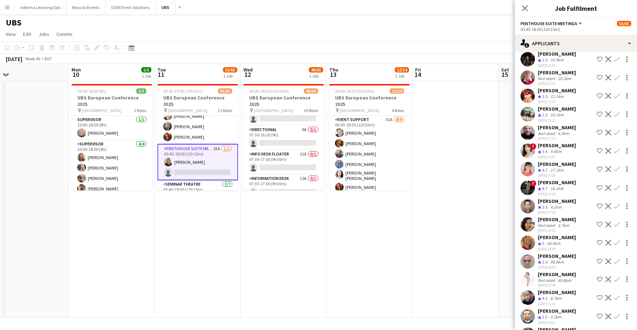
scroll to position [54, 0]
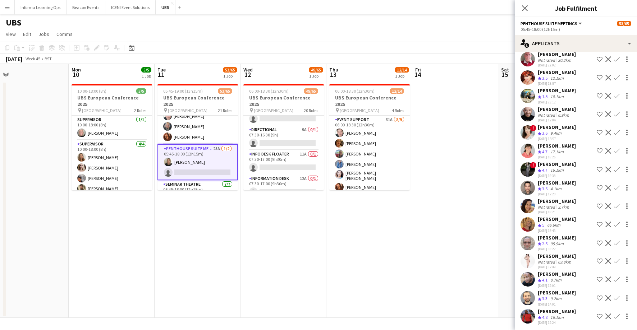
click at [618, 222] on app-icon "Confirm" at bounding box center [617, 225] width 6 height 6
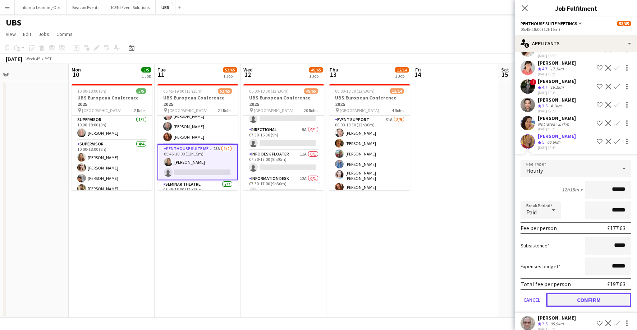
click at [590, 299] on button "Confirm" at bounding box center [588, 300] width 85 height 14
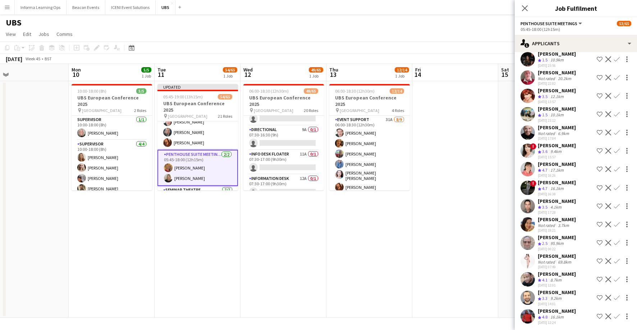
click at [523, 7] on icon at bounding box center [525, 8] width 6 height 6
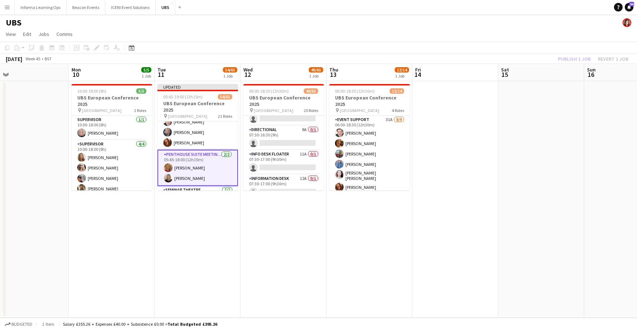
click at [495, 31] on app-page-menu "View Day view expanded Day view collapsed Month view Date picker Jump to [DATE]…" at bounding box center [318, 35] width 637 height 14
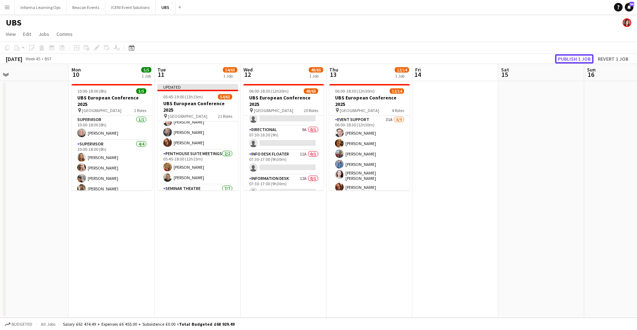
click at [571, 58] on button "Publish 1 job" at bounding box center [574, 58] width 38 height 9
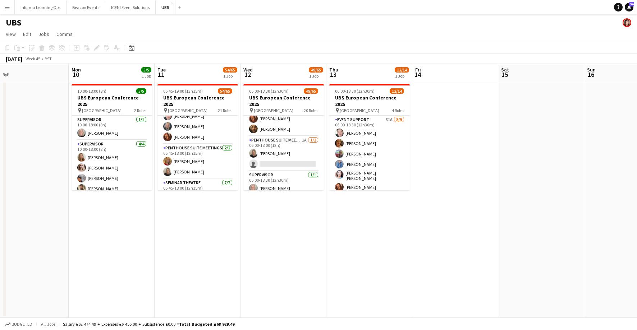
scroll to position [160, 0]
click at [272, 154] on app-card-role "Penthouse Suite Meetings 1A [DATE] 06:00-18:00 (12h) [PERSON_NAME] single-neutr…" at bounding box center [283, 155] width 80 height 35
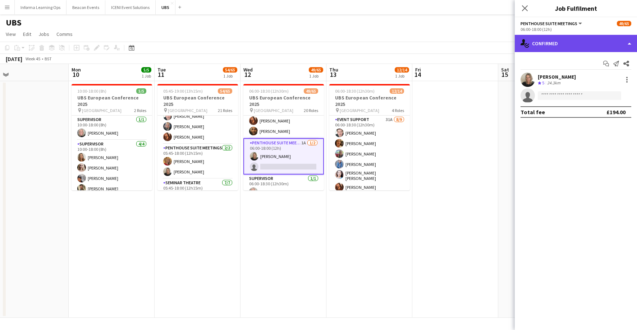
click at [573, 43] on div "single-neutral-actions-check-2 Confirmed" at bounding box center [575, 43] width 122 height 17
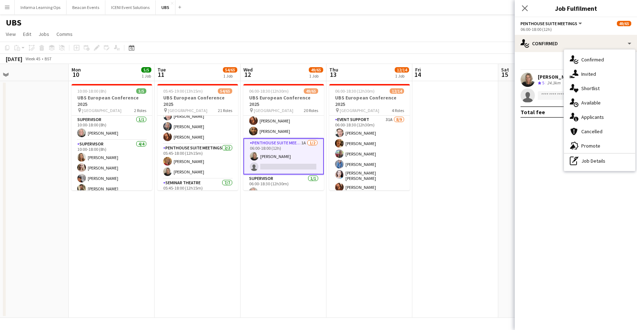
click at [594, 120] on div "single-neutral-actions-information Applicants" at bounding box center [599, 117] width 71 height 14
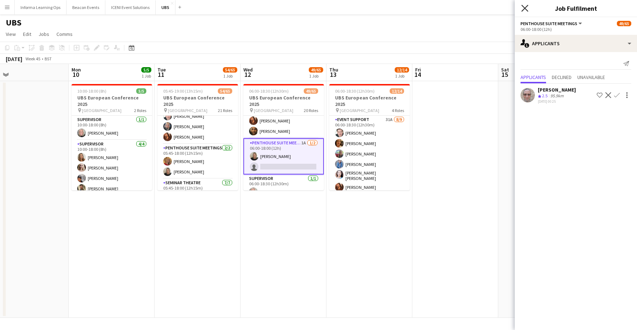
click at [526, 6] on icon at bounding box center [524, 8] width 7 height 7
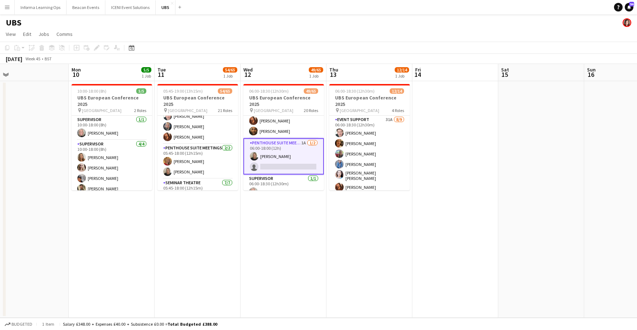
click at [288, 151] on app-card-role "Penthouse Suite Meetings 1A [DATE] 06:00-18:00 (12h) [PERSON_NAME] single-neutr…" at bounding box center [283, 156] width 80 height 36
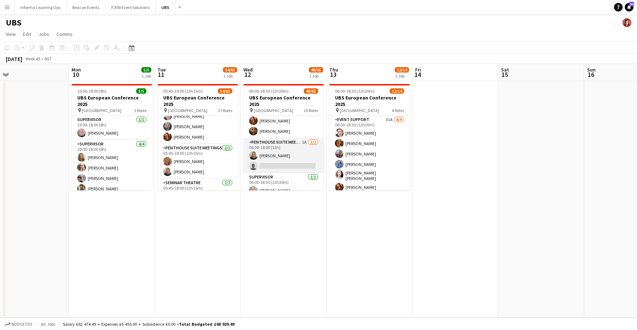
click at [294, 157] on app-card-role "Penthouse Suite Meetings 1A [DATE] 06:00-18:00 (12h) [PERSON_NAME] single-neutr…" at bounding box center [283, 155] width 80 height 35
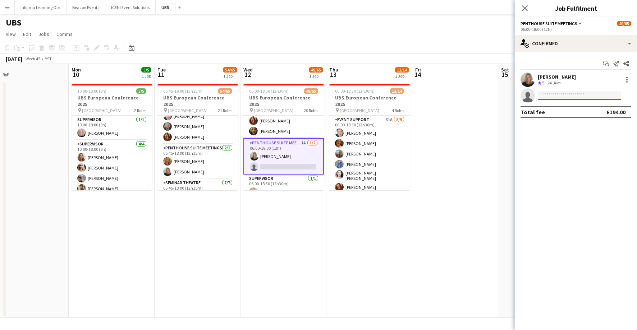
click at [557, 94] on input at bounding box center [578, 95] width 83 height 9
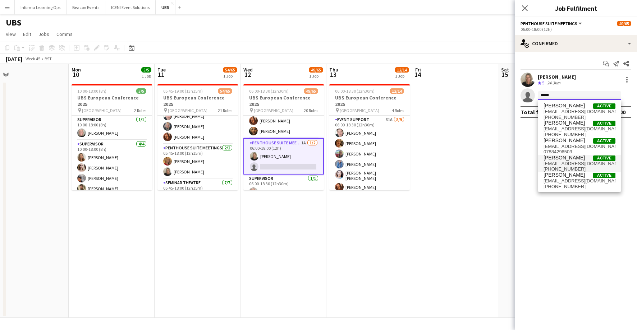
type input "*****"
click at [569, 158] on span "[PERSON_NAME] Active" at bounding box center [579, 158] width 72 height 6
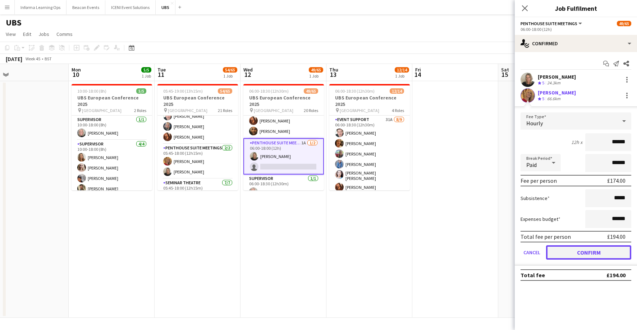
click at [588, 250] on button "Confirm" at bounding box center [588, 252] width 85 height 14
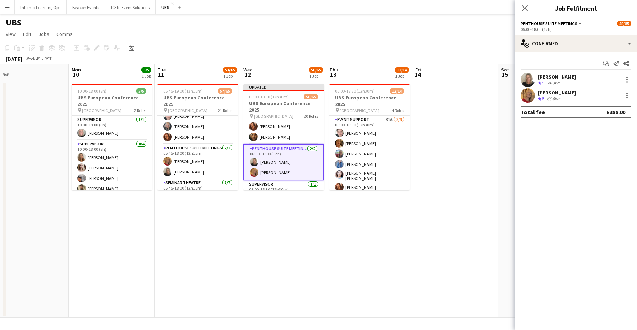
drag, startPoint x: 525, startPoint y: 6, endPoint x: 517, endPoint y: 9, distance: 8.9
click at [524, 5] on icon "Close pop-in" at bounding box center [525, 8] width 6 height 6
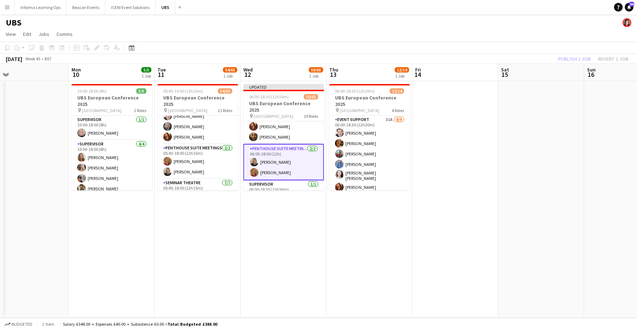
drag, startPoint x: 510, startPoint y: 30, endPoint x: 514, endPoint y: 31, distance: 4.1
click at [511, 29] on app-page-menu "View Day view expanded Day view collapsed Month view Date picker Jump to [DATE]…" at bounding box center [318, 35] width 637 height 14
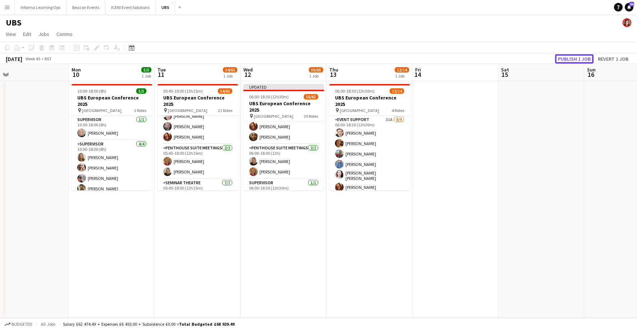
drag, startPoint x: 569, startPoint y: 56, endPoint x: 511, endPoint y: 70, distance: 59.7
click at [569, 56] on button "Publish 1 job" at bounding box center [574, 58] width 38 height 9
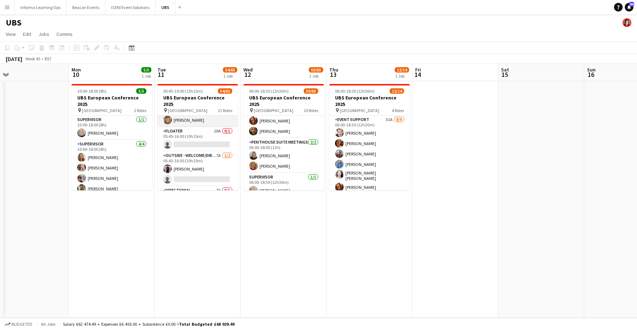
scroll to position [57, 0]
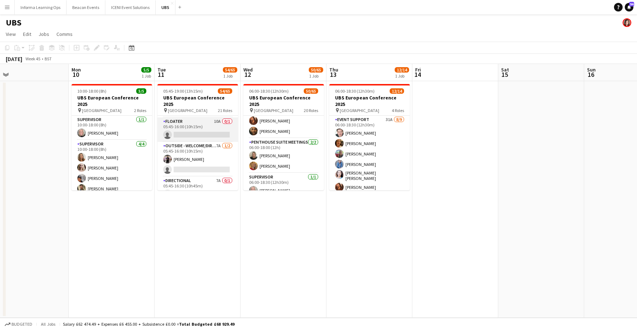
click at [189, 127] on app-card-role "Floater 10A 0/1 05:45-16:00 (10h15m) single-neutral-actions" at bounding box center [197, 129] width 80 height 24
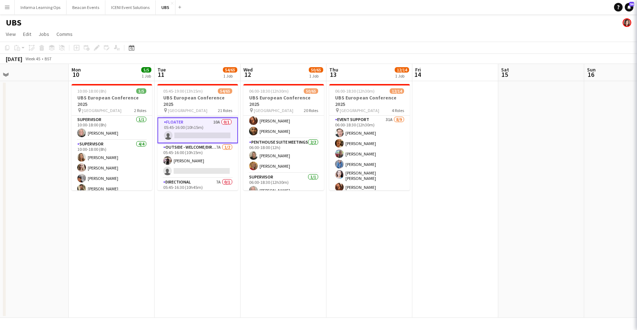
scroll to position [0, 274]
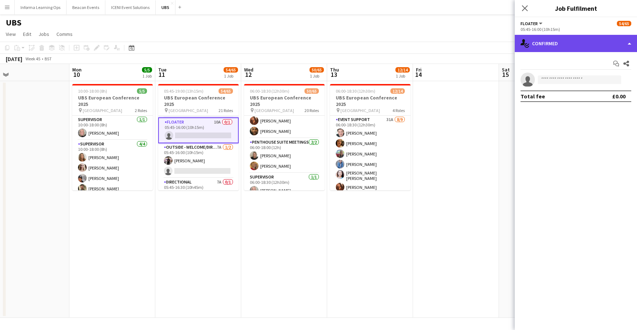
click at [572, 39] on div "single-neutral-actions-check-2 Confirmed" at bounding box center [575, 43] width 122 height 17
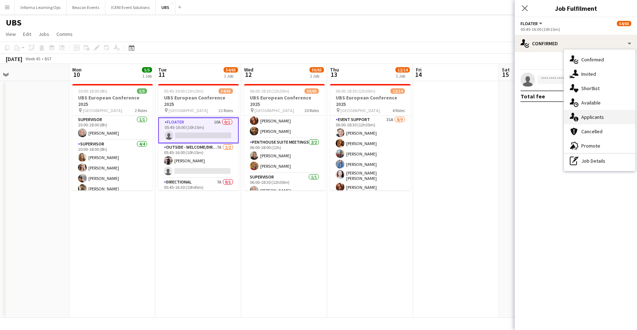
click at [588, 113] on div "single-neutral-actions-information Applicants" at bounding box center [599, 117] width 71 height 14
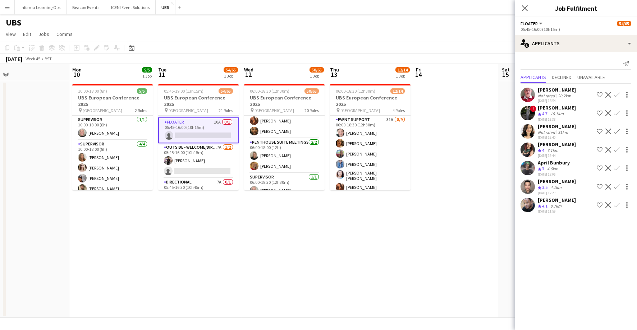
click at [616, 149] on app-icon "Confirm" at bounding box center [617, 150] width 6 height 6
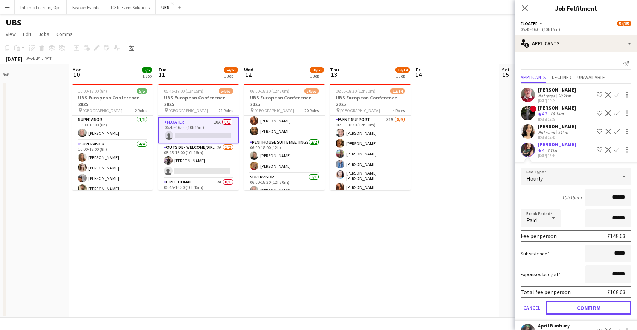
click at [589, 311] on button "Confirm" at bounding box center [588, 308] width 85 height 14
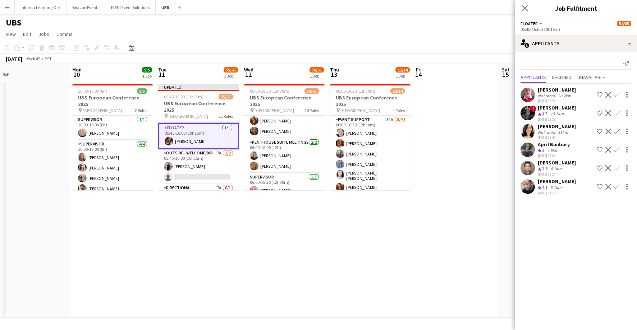
drag, startPoint x: 524, startPoint y: 6, endPoint x: 521, endPoint y: 10, distance: 4.8
click at [524, 6] on icon "Close pop-in" at bounding box center [525, 8] width 6 height 6
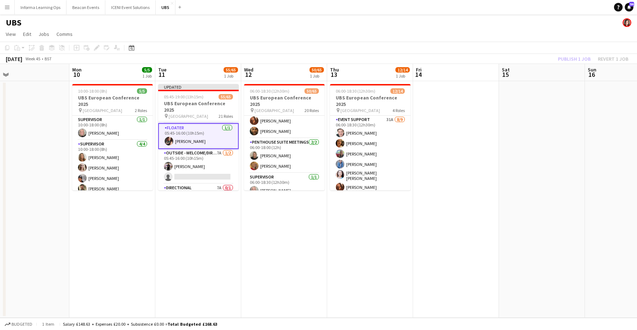
drag, startPoint x: 501, startPoint y: 31, endPoint x: 520, endPoint y: 31, distance: 19.1
click at [501, 31] on app-page-menu "View Day view expanded Day view collapsed Month view Date picker Jump to [DATE]…" at bounding box center [318, 35] width 637 height 14
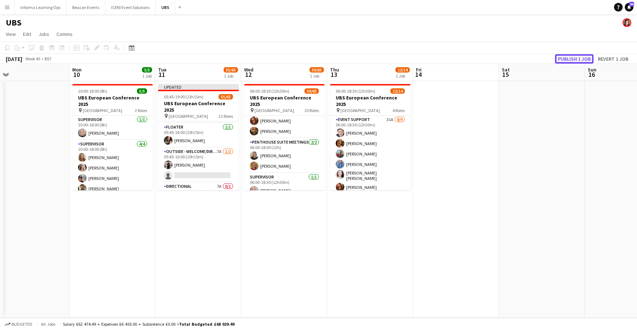
click at [570, 59] on button "Publish 1 job" at bounding box center [574, 58] width 38 height 9
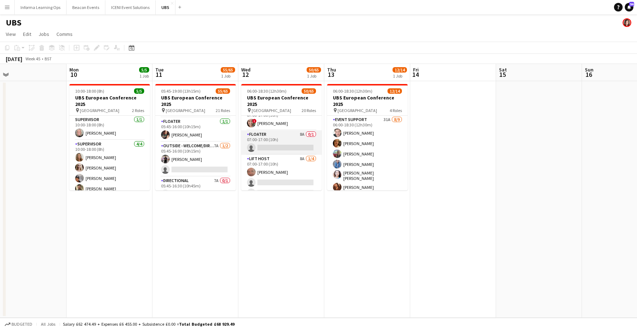
scroll to position [448, 0]
click at [275, 142] on app-card-role "Floater 8A 0/1 07:00-17:00 (10h) single-neutral-actions" at bounding box center [281, 141] width 80 height 24
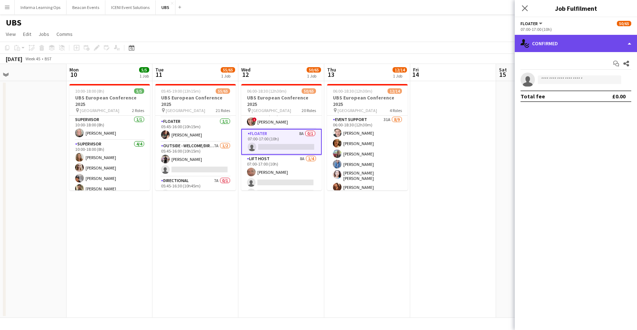
drag, startPoint x: 553, startPoint y: 41, endPoint x: 555, endPoint y: 45, distance: 4.7
click at [553, 41] on div "single-neutral-actions-check-2 Confirmed" at bounding box center [575, 43] width 122 height 17
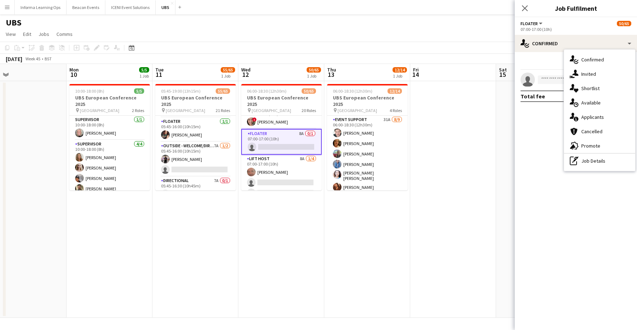
click at [588, 116] on div "single-neutral-actions-information Applicants" at bounding box center [599, 117] width 71 height 14
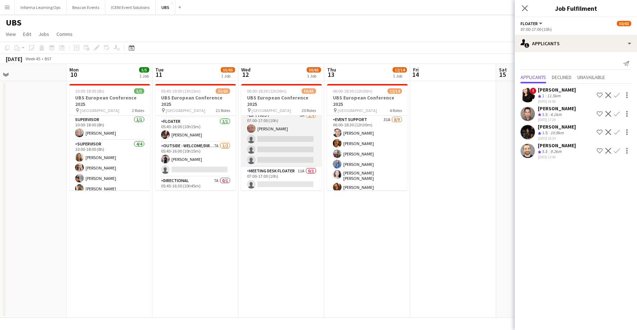
scroll to position [517, 0]
click at [268, 145] on app-card-role "Meeting Desk Floater 11A 0/1 07:00-17:00 (10h) single-neutral-actions" at bounding box center [281, 154] width 80 height 24
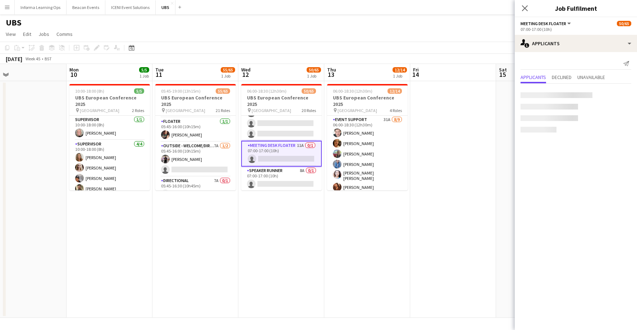
scroll to position [515, 0]
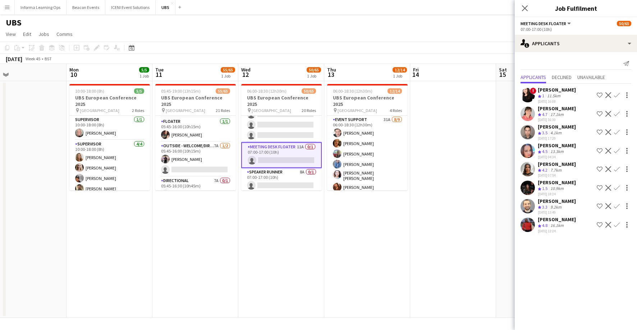
drag, startPoint x: 526, startPoint y: 6, endPoint x: 506, endPoint y: 14, distance: 20.7
click at [526, 6] on icon at bounding box center [525, 8] width 6 height 6
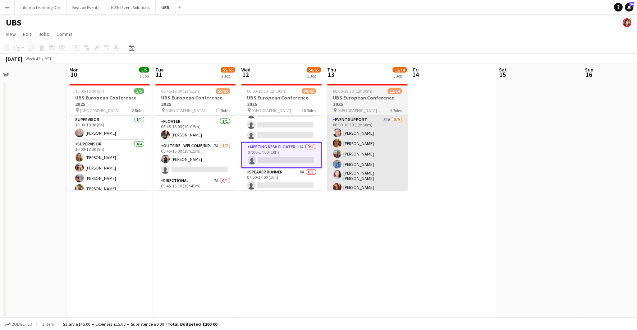
drag, startPoint x: 179, startPoint y: 132, endPoint x: 367, endPoint y: 121, distance: 188.2
click at [179, 131] on app-card-role "Floater [DATE] 05:45-16:00 (10h15m) [PERSON_NAME]" at bounding box center [195, 129] width 80 height 24
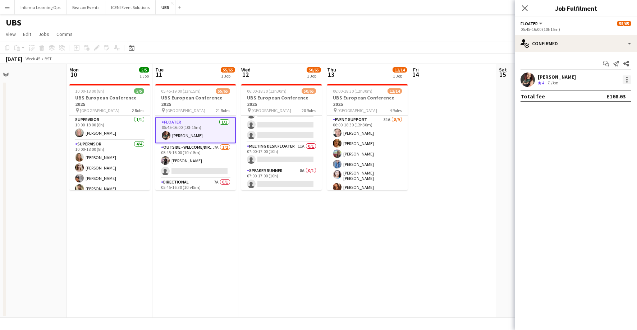
click at [625, 81] on div at bounding box center [626, 79] width 9 height 9
click at [596, 161] on span "Remove" at bounding box center [591, 162] width 22 height 6
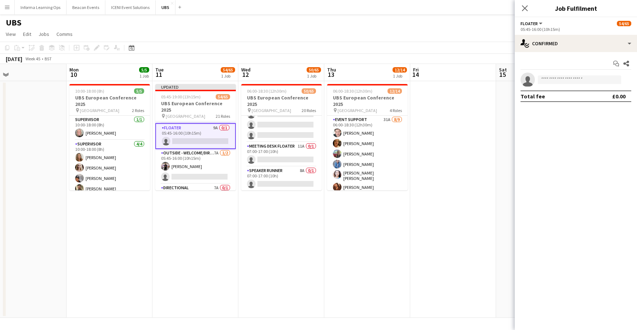
drag, startPoint x: 478, startPoint y: 48, endPoint x: 518, endPoint y: 50, distance: 39.6
click at [478, 48] on app-toolbar "Copy Paste Paste Command V Paste with crew Command Shift V Paste linked Job [GE…" at bounding box center [318, 48] width 637 height 12
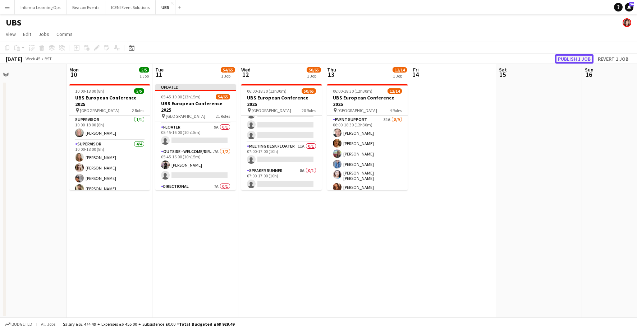
click at [583, 57] on button "Publish 1 job" at bounding box center [574, 58] width 38 height 9
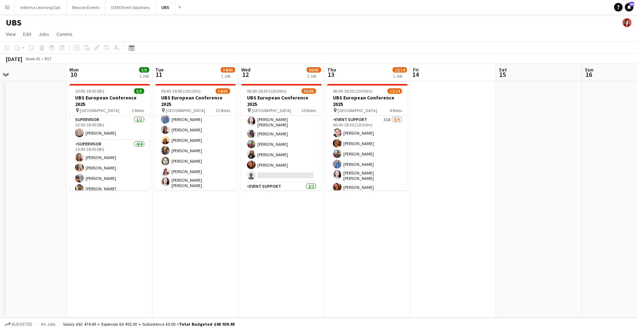
scroll to position [678, 0]
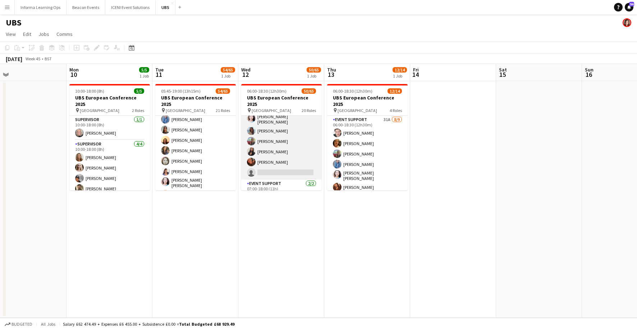
click at [264, 151] on app-card-role "Client Registration 2I 15A [DATE] 07:00-18:00 (11h) [PERSON_NAME] [PERSON_NAME]…" at bounding box center [281, 104] width 80 height 152
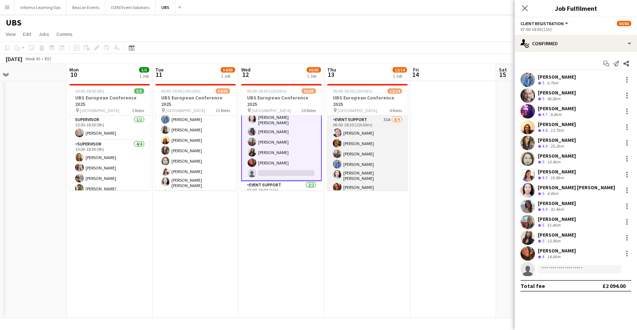
scroll to position [679, 0]
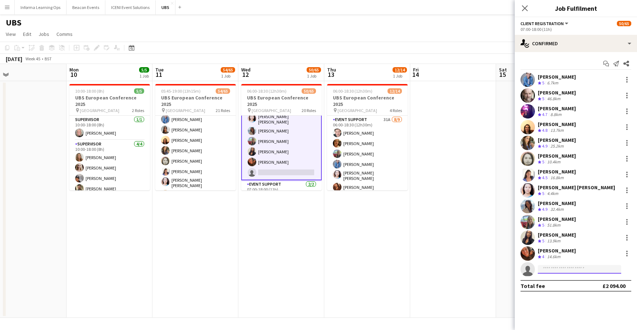
click at [568, 272] on input at bounding box center [578, 269] width 83 height 9
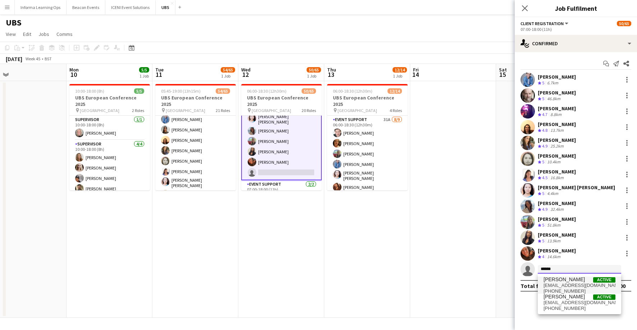
type input "******"
click at [564, 286] on span "[EMAIL_ADDRESS][DOMAIN_NAME]" at bounding box center [579, 286] width 72 height 6
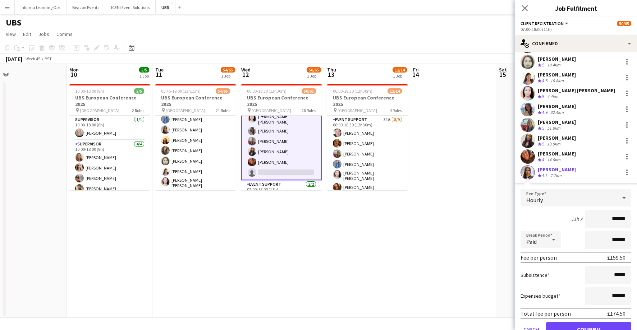
scroll to position [130, 0]
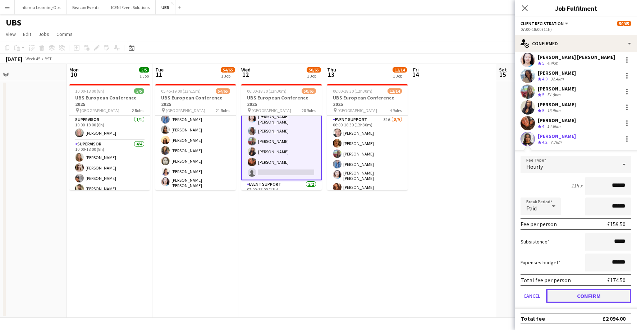
click at [592, 298] on button "Confirm" at bounding box center [588, 296] width 85 height 14
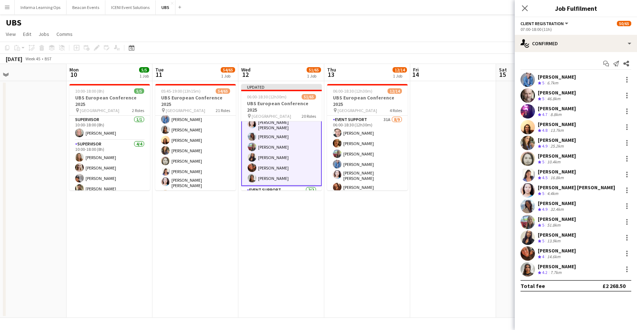
scroll to position [0, 0]
click at [525, 6] on icon "Close pop-in" at bounding box center [524, 8] width 7 height 7
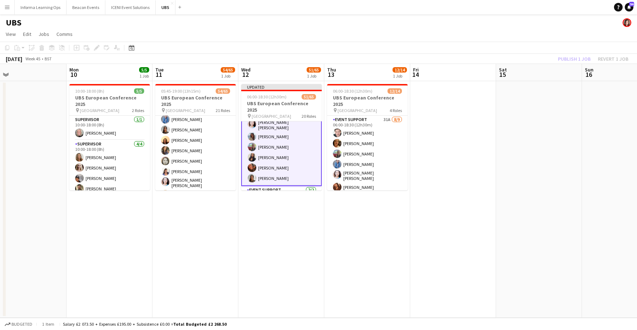
drag, startPoint x: 495, startPoint y: 34, endPoint x: 540, endPoint y: 42, distance: 45.5
click at [496, 34] on app-page-menu "View Day view expanded Day view collapsed Month view Date picker Jump to [DATE]…" at bounding box center [318, 35] width 637 height 14
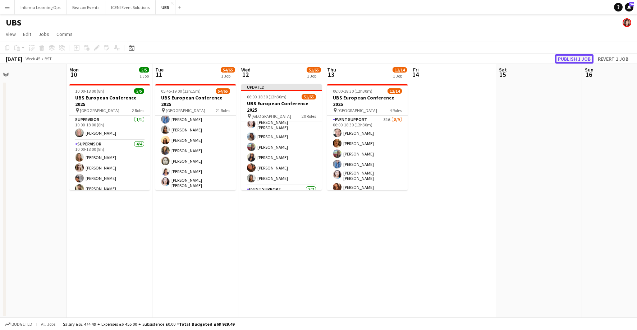
click at [573, 59] on button "Publish 1 job" at bounding box center [574, 58] width 38 height 9
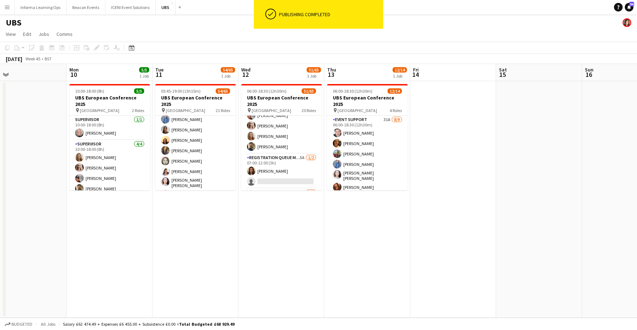
scroll to position [269, 0]
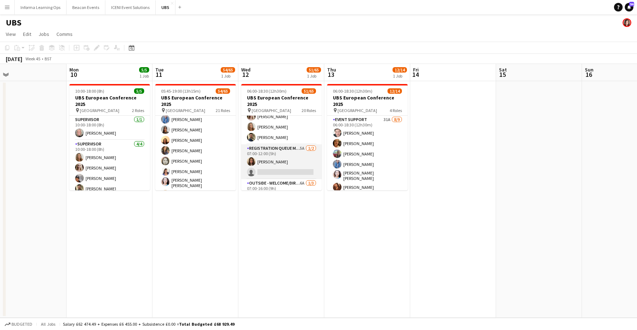
click at [275, 163] on app-card-role "Registration Queue Management Host 5A [DATE] 07:00-12:00 (5h) [PERSON_NAME] sin…" at bounding box center [281, 161] width 80 height 35
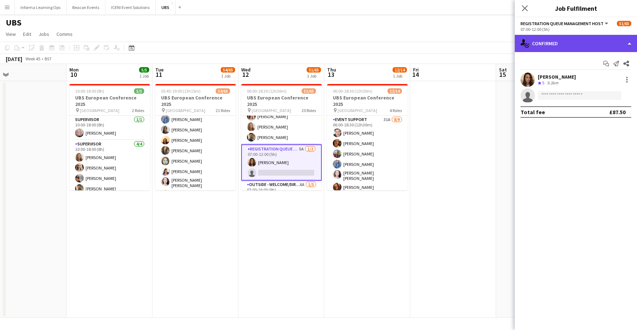
drag, startPoint x: 579, startPoint y: 39, endPoint x: 574, endPoint y: 39, distance: 4.7
click at [579, 39] on div "single-neutral-actions-check-2 Confirmed" at bounding box center [575, 43] width 122 height 17
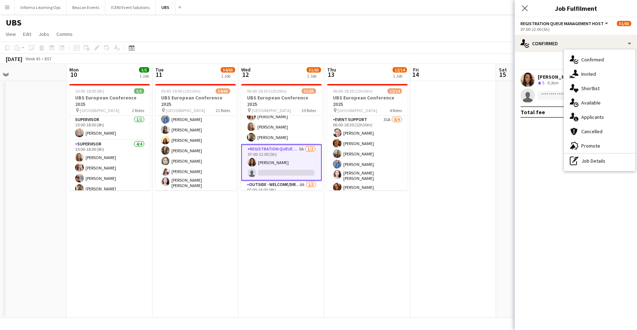
click at [596, 119] on div "single-neutral-actions-information Applicants" at bounding box center [599, 117] width 71 height 14
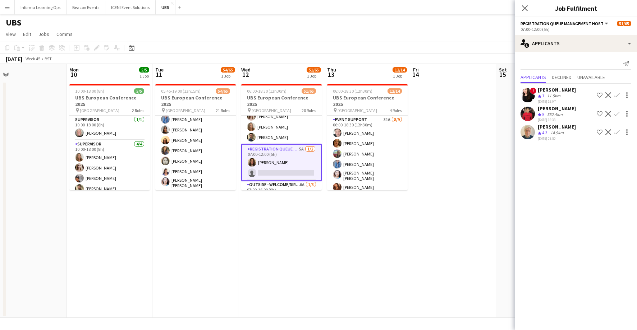
click at [557, 108] on div "[PERSON_NAME]" at bounding box center [556, 108] width 38 height 6
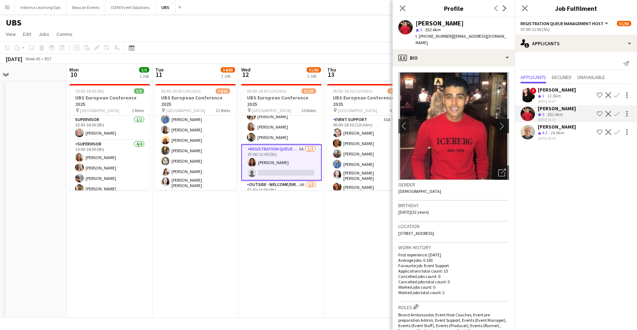
click at [503, 122] on app-icon "chevron-right" at bounding box center [503, 126] width 11 height 8
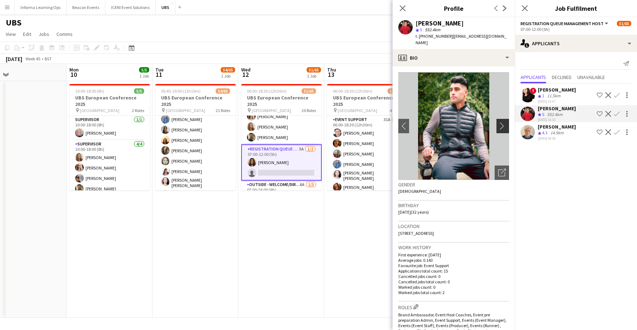
click at [503, 122] on app-icon "chevron-right" at bounding box center [503, 126] width 11 height 8
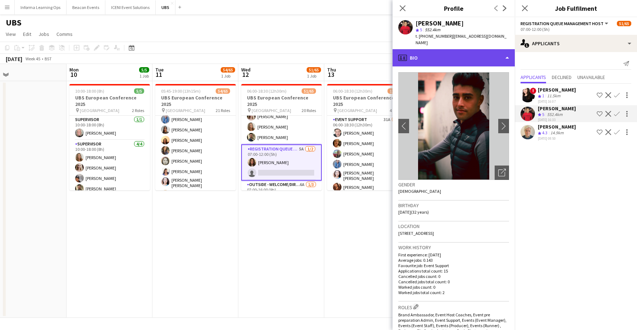
click at [494, 50] on div "profile Bio" at bounding box center [453, 57] width 122 height 17
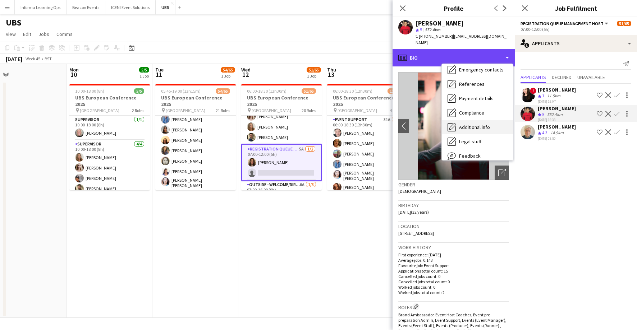
scroll to position [82, 0]
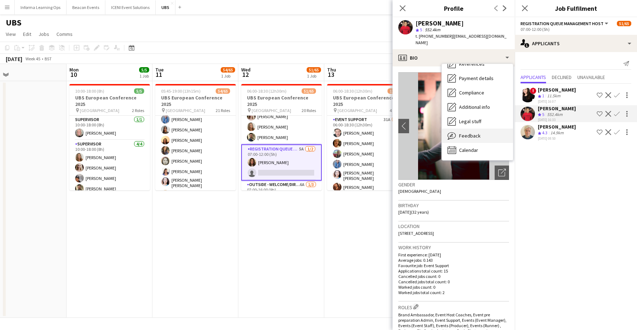
click at [469, 133] on span "Feedback" at bounding box center [470, 136] width 22 height 6
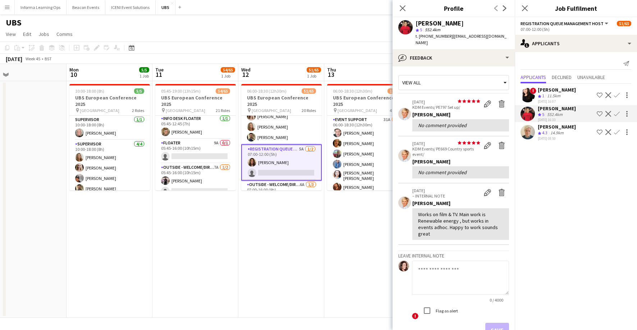
scroll to position [39, 0]
click at [182, 148] on app-card-role "Floater 9A 0/1 05:45-16:00 (10h15m) single-neutral-actions" at bounding box center [195, 148] width 80 height 24
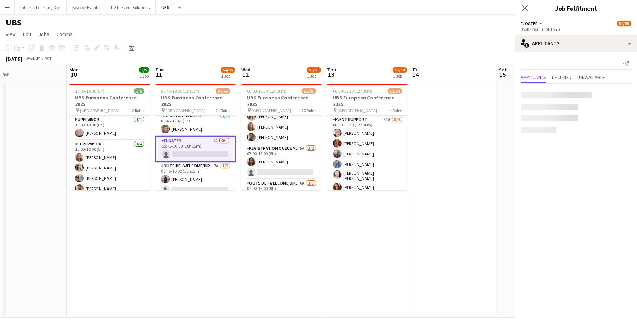
scroll to position [38, 0]
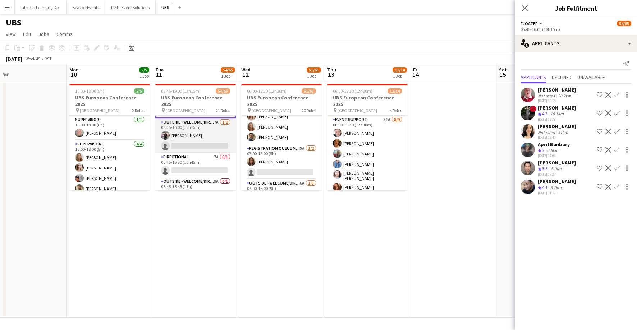
click at [179, 132] on app-card-role "Outside - Welcome/Directional 7A [DATE] 05:45-16:00 (10h15m) [PERSON_NAME] sing…" at bounding box center [195, 135] width 80 height 35
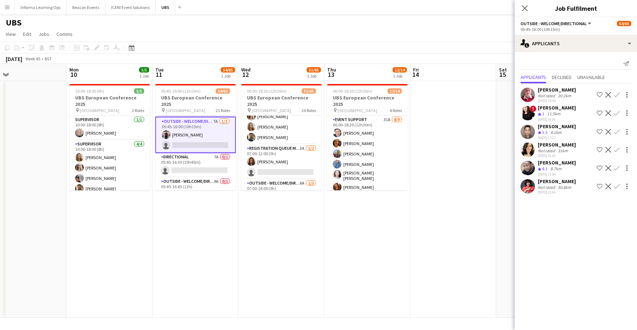
scroll to position [82, 0]
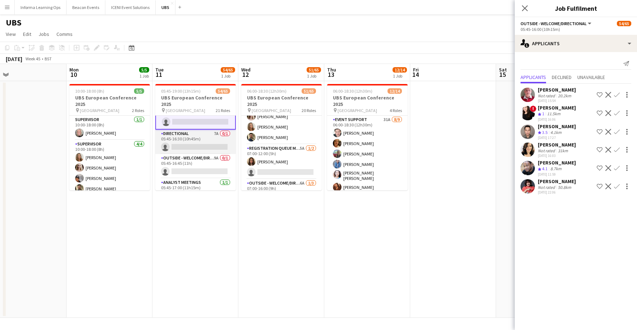
click at [181, 142] on app-card-role "Directional 7A 0/1 05:45-16:30 (10h45m) single-neutral-actions" at bounding box center [195, 142] width 80 height 24
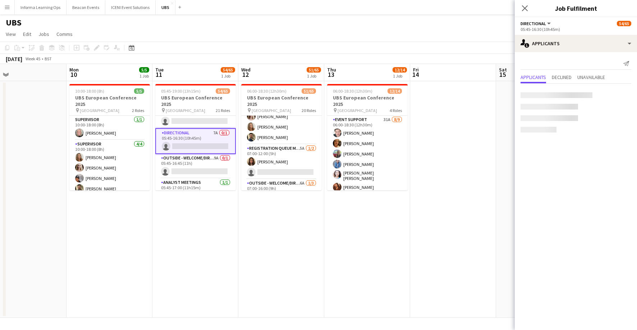
scroll to position [105, 0]
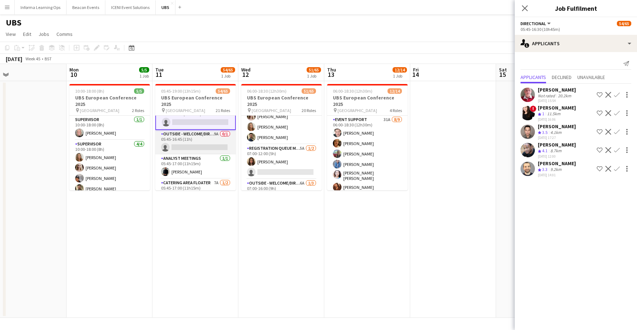
click at [181, 141] on app-card-role "Outside - Welcome/Directional 9A 0/1 05:45-16:45 (11h) single-neutral-actions" at bounding box center [195, 142] width 80 height 24
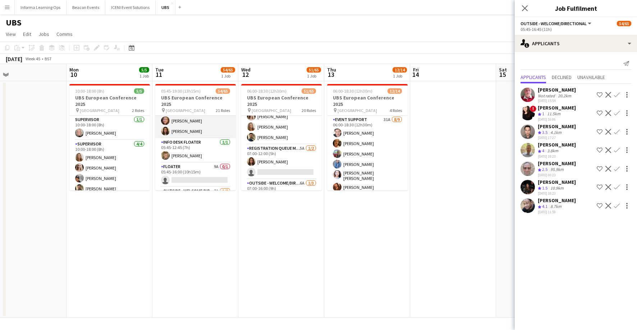
scroll to position [0, 0]
click at [181, 134] on app-card-role "Registration Queue Management Host [DATE] 05:45-11:00 (5h15m) [PERSON_NAME] [PE…" at bounding box center [195, 133] width 80 height 35
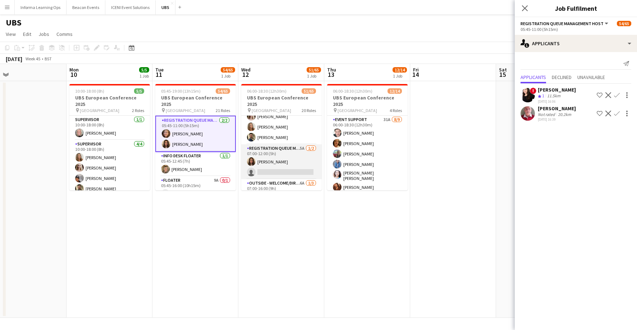
click at [280, 160] on app-card-role "Registration Queue Management Host 5A [DATE] 07:00-12:00 (5h) [PERSON_NAME] sin…" at bounding box center [281, 161] width 80 height 35
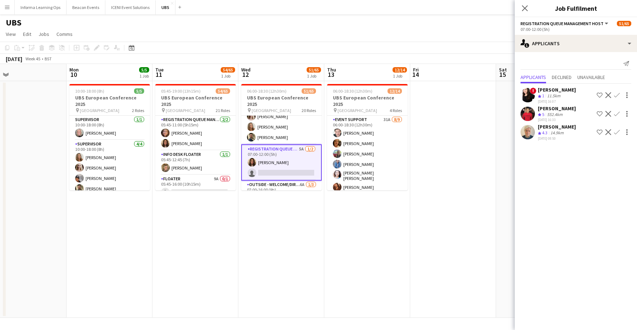
scroll to position [272, 0]
click at [617, 113] on app-icon "Confirm" at bounding box center [617, 114] width 6 height 6
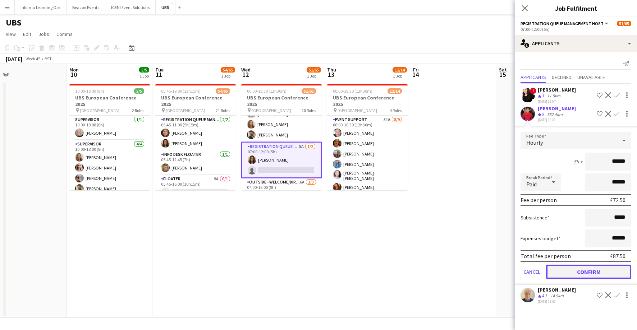
click at [587, 273] on button "Confirm" at bounding box center [588, 272] width 85 height 14
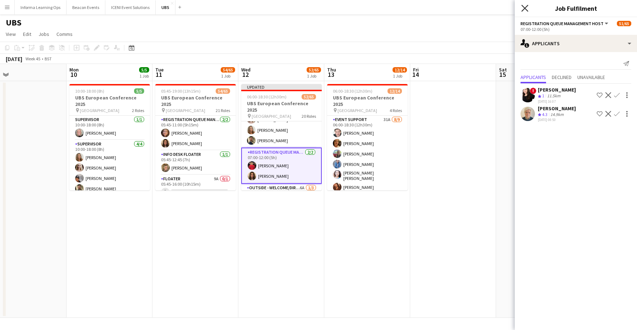
click at [526, 6] on icon at bounding box center [524, 8] width 7 height 7
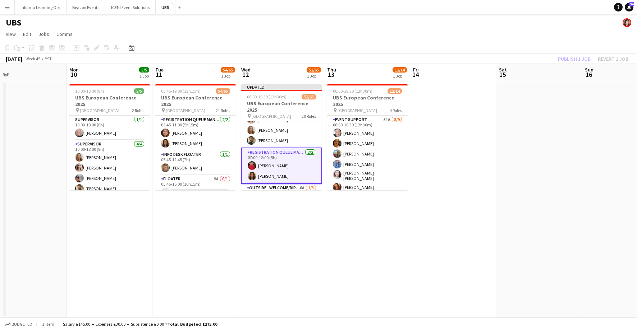
drag, startPoint x: 494, startPoint y: 34, endPoint x: 554, endPoint y: 41, distance: 60.5
click at [494, 34] on app-page-menu "View Day view expanded Day view collapsed Month view Date picker Jump to [DATE]…" at bounding box center [318, 35] width 637 height 14
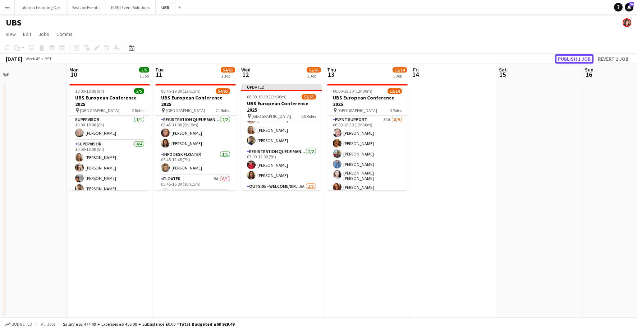
click at [569, 55] on button "Publish 1 job" at bounding box center [574, 58] width 38 height 9
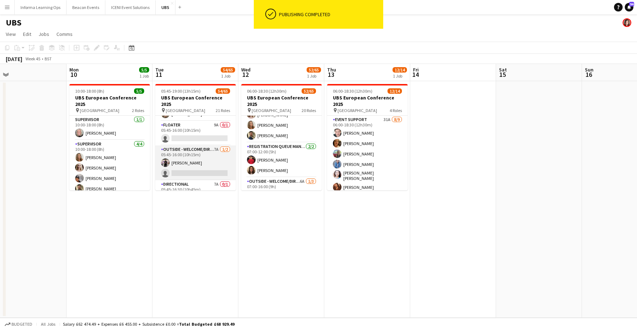
scroll to position [53, 0]
click at [194, 137] on app-card-role "Floater 9A 0/1 05:45-16:00 (10h15m) single-neutral-actions" at bounding box center [195, 134] width 80 height 24
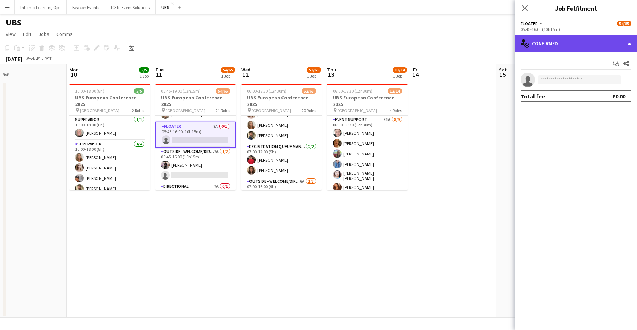
click at [544, 42] on div "single-neutral-actions-check-2 Confirmed" at bounding box center [575, 43] width 122 height 17
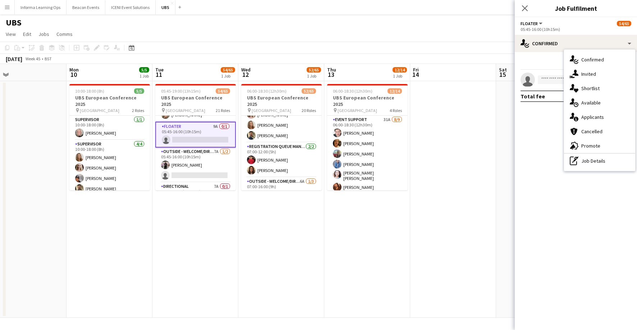
click at [587, 118] on div "single-neutral-actions-information Applicants" at bounding box center [599, 117] width 71 height 14
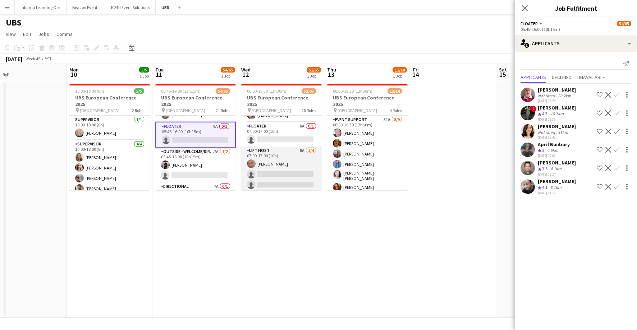
scroll to position [457, 0]
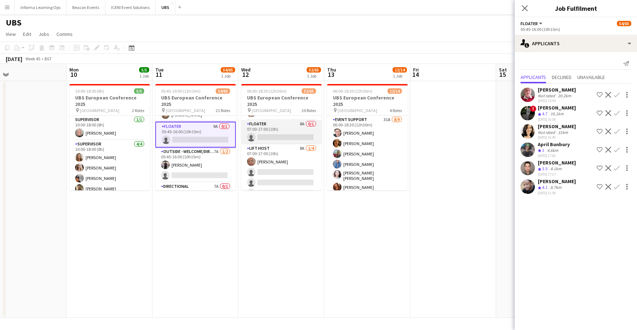
click at [258, 129] on app-card-role "Floater 8A 0/1 07:00-17:00 (10h) single-neutral-actions" at bounding box center [281, 132] width 80 height 24
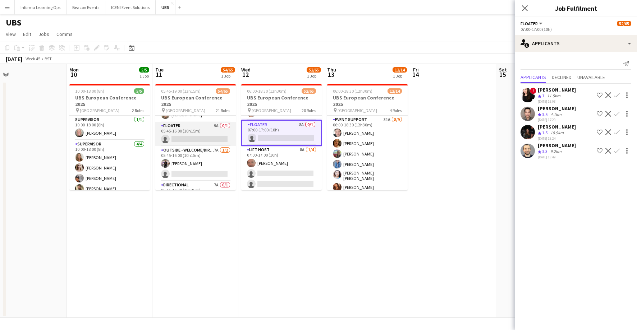
click at [208, 130] on app-card-role "Floater 9A 0/1 05:45-16:00 (10h15m) single-neutral-actions" at bounding box center [195, 134] width 80 height 24
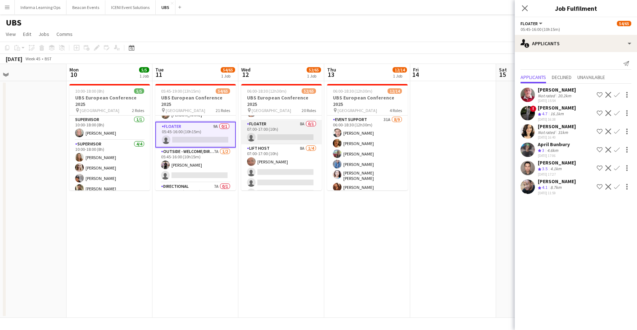
click at [279, 133] on app-card-role "Floater 8A 0/1 07:00-17:00 (10h) single-neutral-actions" at bounding box center [281, 132] width 80 height 24
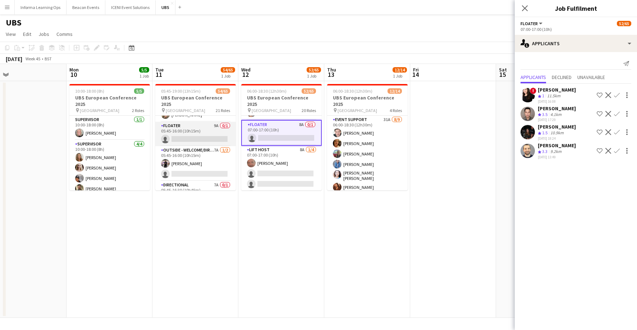
click at [211, 133] on app-card-role "Floater 9A 0/1 05:45-16:00 (10h15m) single-neutral-actions" at bounding box center [195, 134] width 80 height 24
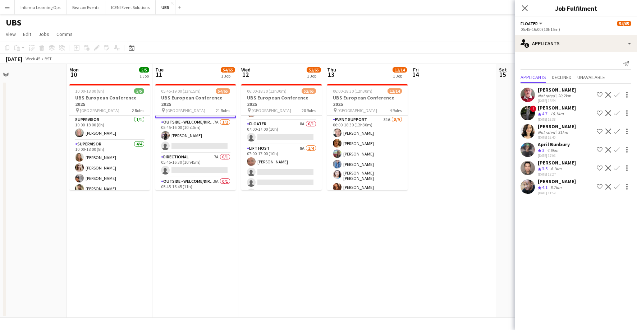
scroll to position [83, 0]
click at [207, 136] on app-card-role "Outside - Welcome/Directional 7A [DATE] 05:45-16:00 (10h15m) [PERSON_NAME] sing…" at bounding box center [195, 135] width 80 height 35
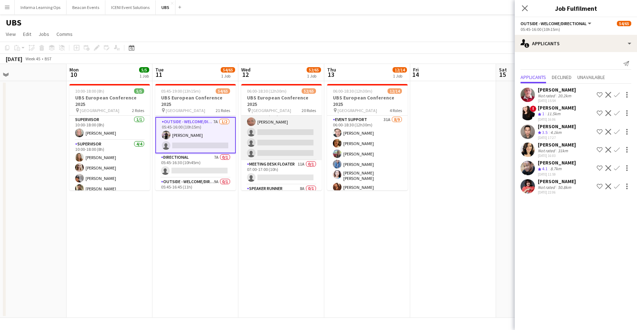
click at [286, 142] on app-card-role "Lift Host 8A [DATE] 07:00-17:00 (10h) [PERSON_NAME] single-neutral-actions sing…" at bounding box center [281, 133] width 80 height 56
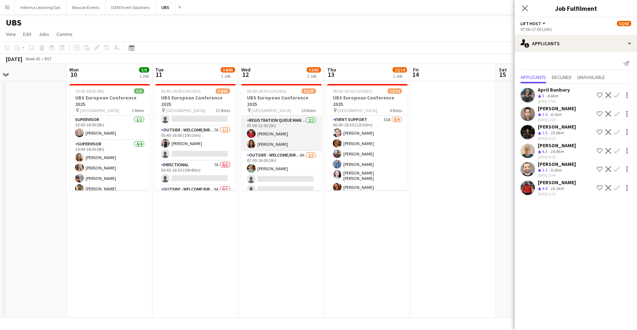
scroll to position [309, 0]
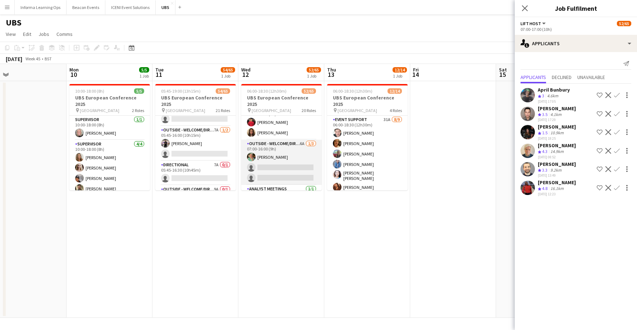
click at [272, 154] on app-card-role "Outside - Welcome/Directional 6A [DATE] 07:00-16:00 (9h) [PERSON_NAME] single-n…" at bounding box center [281, 162] width 80 height 45
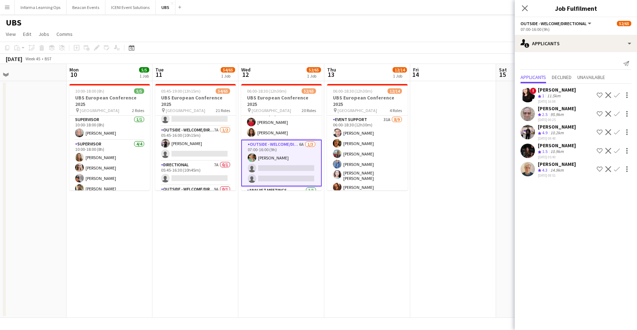
click at [616, 132] on app-icon "Confirm" at bounding box center [617, 132] width 6 height 6
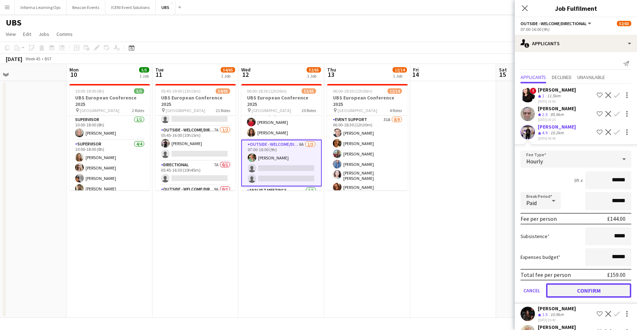
click at [580, 289] on button "Confirm" at bounding box center [588, 290] width 85 height 14
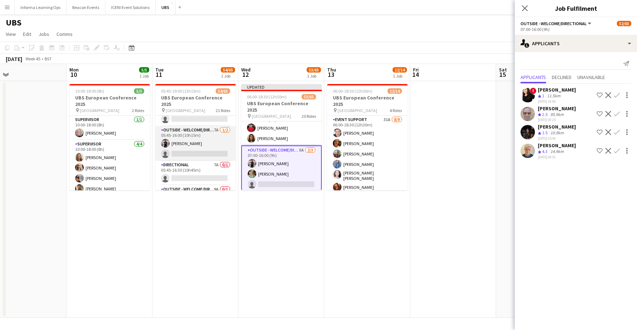
click at [187, 149] on app-card-role "Outside - Welcome/Directional 7A [DATE] 05:45-16:00 (10h15m) [PERSON_NAME] sing…" at bounding box center [195, 143] width 80 height 35
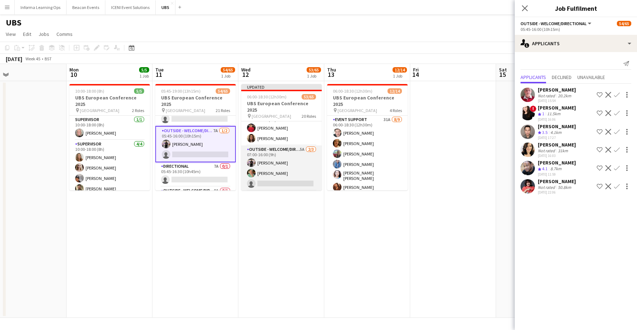
click at [272, 168] on app-card-role "Outside - Welcome/Directional 5A [DATE] 07:00-16:00 (9h) [PERSON_NAME] [PERSON_…" at bounding box center [281, 167] width 80 height 45
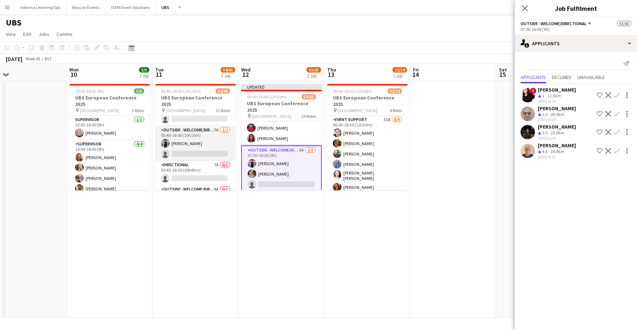
click at [180, 147] on app-card-role "Outside - Welcome/Directional 7A [DATE] 05:45-16:00 (10h15m) [PERSON_NAME] sing…" at bounding box center [195, 143] width 80 height 35
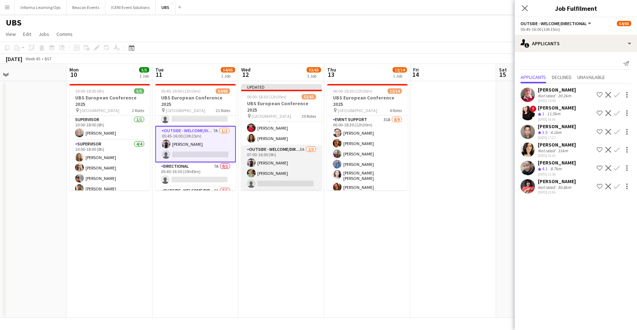
click at [273, 163] on app-card-role "Outside - Welcome/Directional 5A [DATE] 07:00-16:00 (9h) [PERSON_NAME] [PERSON_…" at bounding box center [281, 167] width 80 height 45
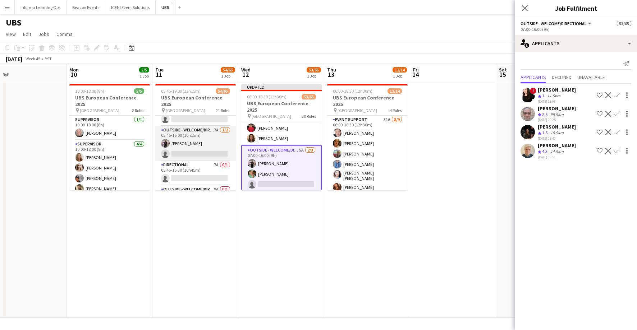
click at [179, 147] on app-card-role "Outside - Welcome/Directional 7A [DATE] 05:45-16:00 (10h15m) [PERSON_NAME] sing…" at bounding box center [195, 143] width 80 height 35
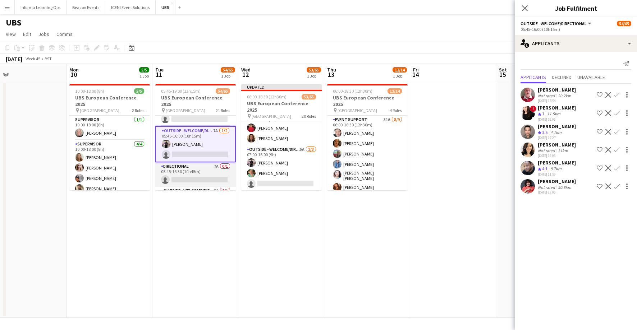
click at [188, 179] on app-card-role "Directional 7A 0/1 05:45-16:30 (10h45m) single-neutral-actions" at bounding box center [195, 174] width 80 height 24
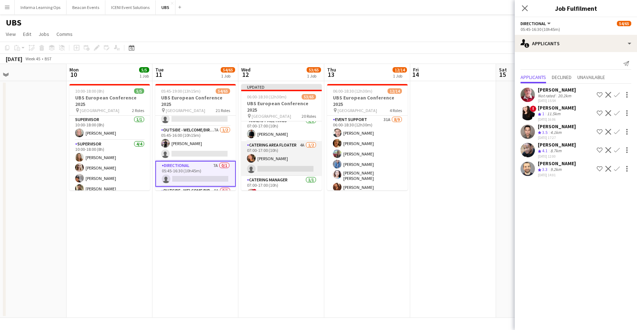
scroll to position [383, 0]
click at [265, 162] on app-card-role "Catering Area Floater 4A [DATE] 07:00-17:00 (10h) [PERSON_NAME] single-neutral-…" at bounding box center [281, 158] width 80 height 35
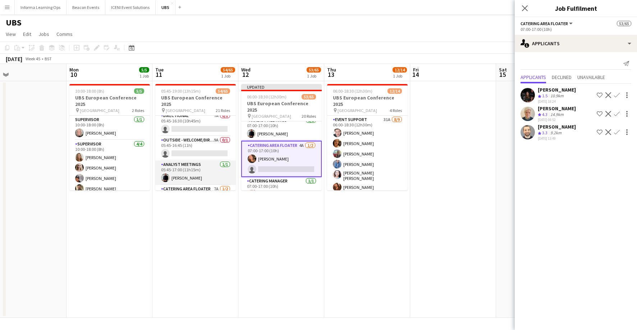
scroll to position [123, 0]
click at [184, 148] on app-card-role "Outside - Welcome/Directional 9A 0/1 05:45-16:45 (11h) single-neutral-actions" at bounding box center [195, 148] width 80 height 24
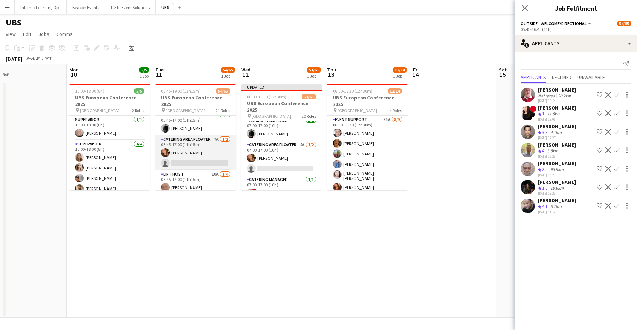
click at [183, 144] on app-card-role "Catering Area Floater 7A [DATE] 05:45-17:00 (11h15m) [PERSON_NAME] single-neutr…" at bounding box center [195, 152] width 80 height 35
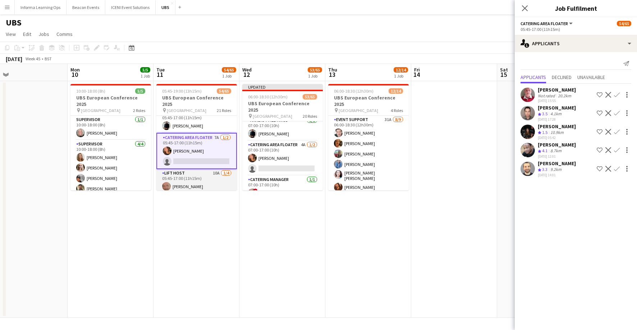
scroll to position [168, 0]
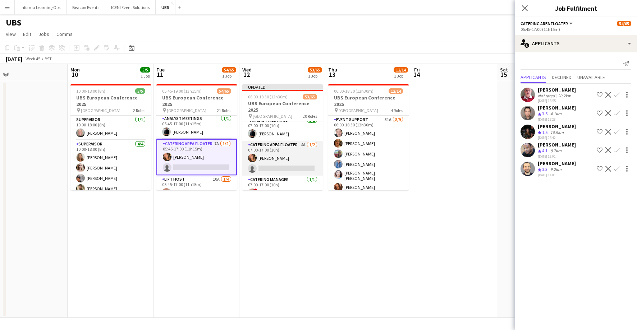
click at [266, 161] on app-card-role "Catering Area Floater 4A [DATE] 07:00-17:00 (10h) [PERSON_NAME] single-neutral-…" at bounding box center [282, 158] width 80 height 35
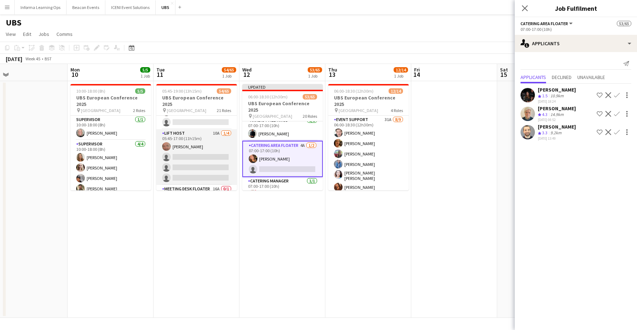
scroll to position [217, 0]
click at [202, 159] on app-card-role "Lift Host 10A [DATE] 05:45-17:00 (11h15m) [PERSON_NAME] single-neutral-actions …" at bounding box center [196, 154] width 80 height 56
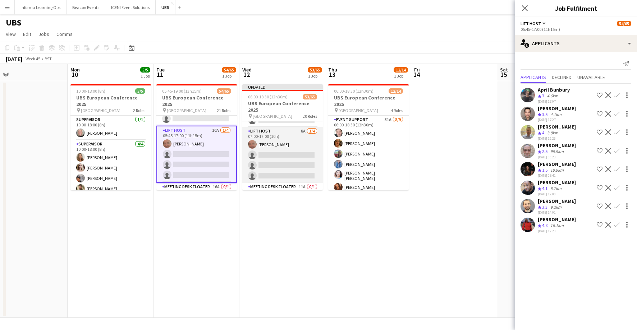
scroll to position [481, 0]
click at [264, 164] on app-card-role "Lift Host 8A [DATE] 07:00-17:00 (10h) [PERSON_NAME] single-neutral-actions sing…" at bounding box center [282, 154] width 80 height 56
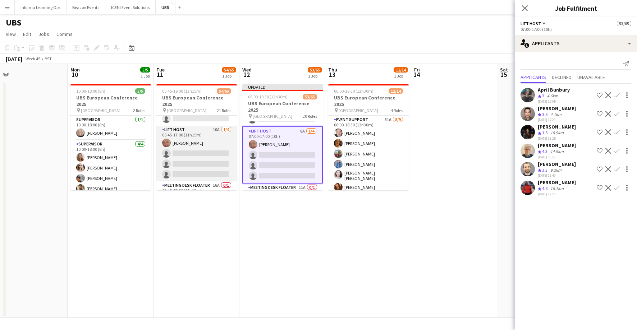
click at [198, 163] on app-card-role "Lift Host 10A [DATE] 05:45-17:00 (11h15m) [PERSON_NAME] single-neutral-actions …" at bounding box center [196, 154] width 80 height 56
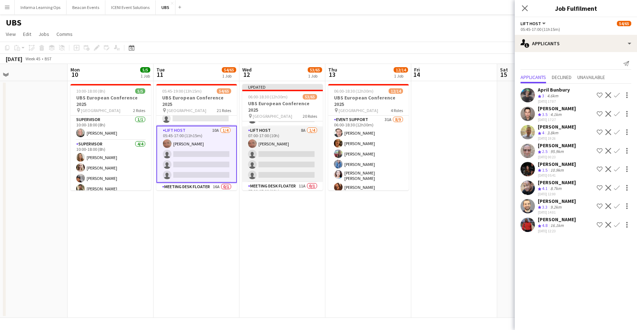
click at [279, 160] on app-card-role "Lift Host 8A [DATE] 07:00-17:00 (10h) [PERSON_NAME] single-neutral-actions sing…" at bounding box center [282, 154] width 80 height 56
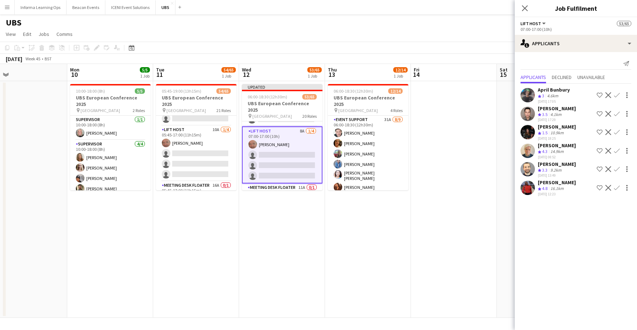
click at [547, 165] on div "[PERSON_NAME]" at bounding box center [556, 164] width 38 height 6
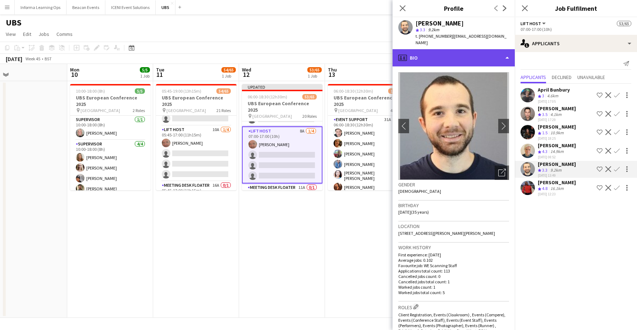
click at [503, 60] on div "profile Bio" at bounding box center [453, 57] width 122 height 17
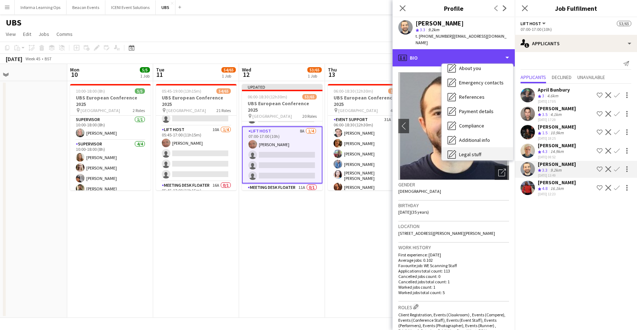
scroll to position [82, 0]
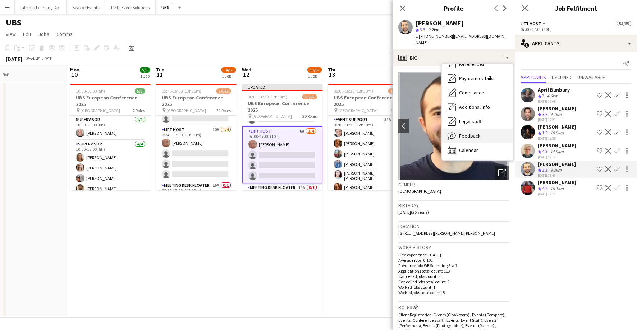
click at [475, 136] on span "Feedback" at bounding box center [470, 136] width 22 height 6
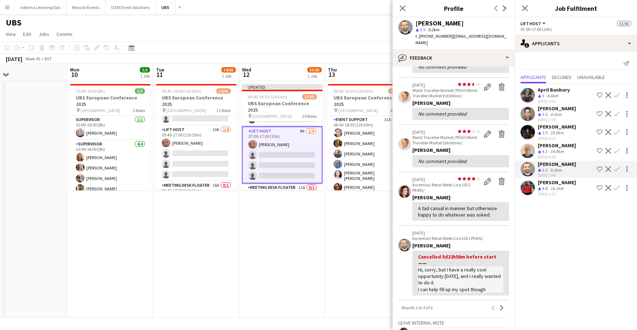
scroll to position [66, 0]
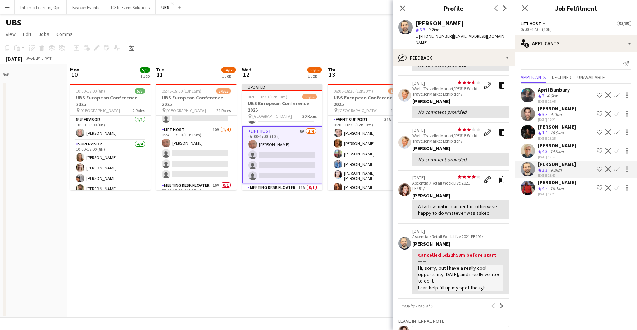
click at [556, 180] on div "[PERSON_NAME]" at bounding box center [556, 182] width 38 height 6
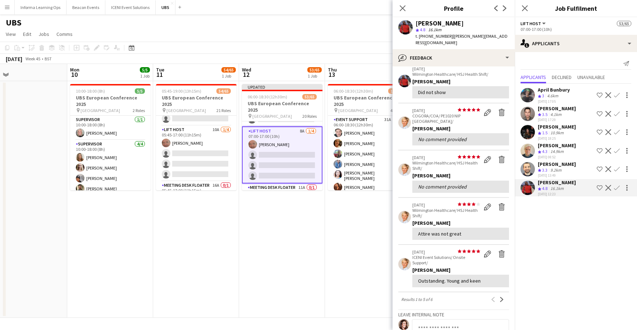
scroll to position [33, 0]
click at [403, 9] on icon at bounding box center [402, 8] width 7 height 7
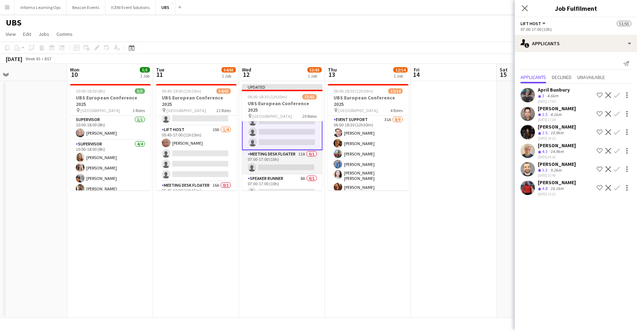
click at [281, 157] on app-card-role "Meeting Desk Floater 11A 0/1 07:00-17:00 (10h) single-neutral-actions" at bounding box center [282, 162] width 80 height 24
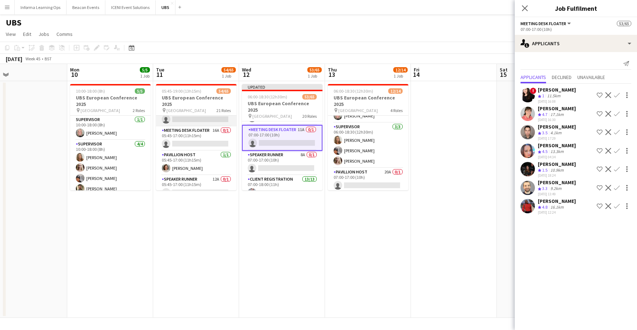
scroll to position [273, 0]
click at [196, 137] on app-card-role "Meeting Desk Floater 16A 0/1 05:45-17:00 (11h15m) single-neutral-actions" at bounding box center [196, 137] width 80 height 24
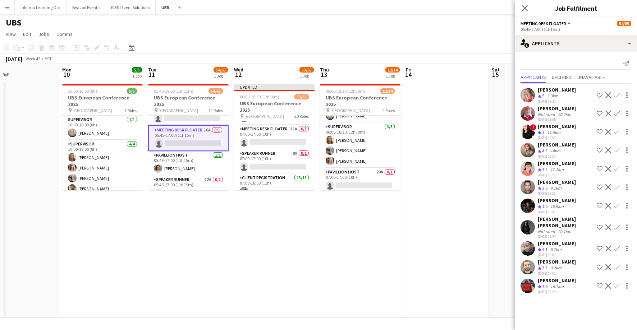
scroll to position [0, 286]
click at [617, 167] on app-icon "Confirm" at bounding box center [617, 169] width 6 height 6
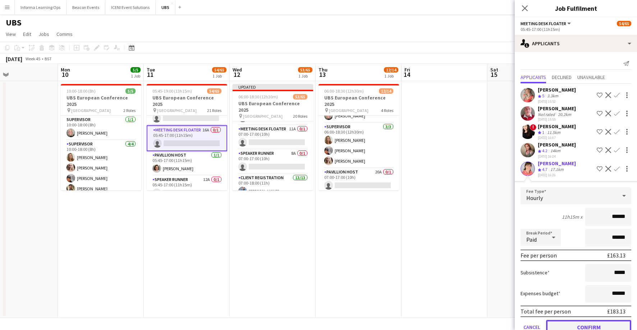
click at [596, 325] on button "Confirm" at bounding box center [588, 327] width 85 height 14
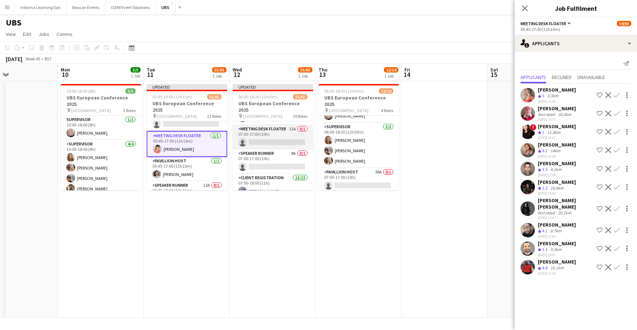
click at [265, 132] on app-card-role "Meeting Desk Floater 11A 0/1 07:00-17:00 (10h) single-neutral-actions" at bounding box center [272, 137] width 80 height 24
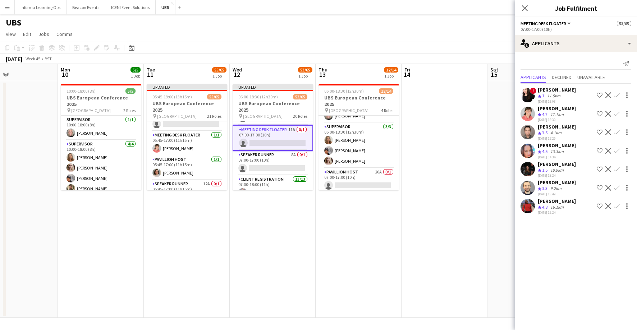
click at [617, 113] on app-icon "Confirm" at bounding box center [617, 114] width 6 height 6
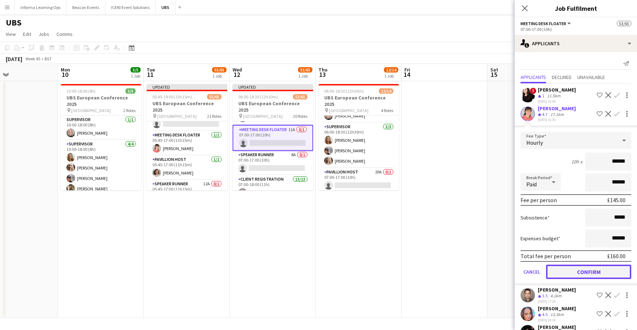
click at [591, 268] on button "Confirm" at bounding box center [588, 272] width 85 height 14
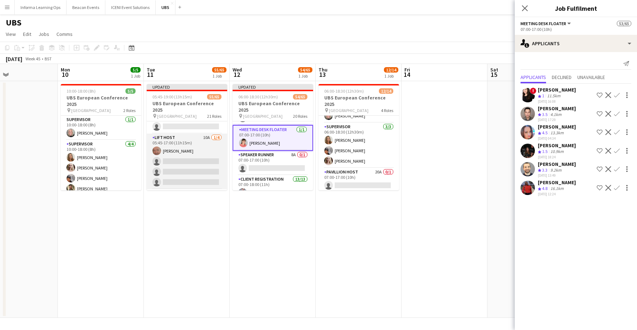
scroll to position [214, 0]
click at [181, 165] on app-card-role "Lift Host 10A [DATE] 05:45-17:00 (11h15m) [PERSON_NAME] single-neutral-actions …" at bounding box center [187, 162] width 80 height 56
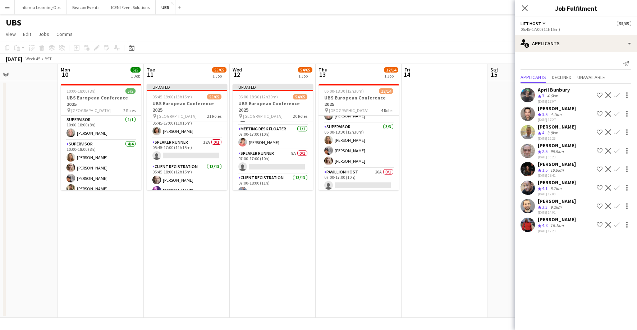
scroll to position [318, 0]
click at [172, 148] on app-card-role "Speaker Runner 12A 0/1 05:45-17:00 (11h15m) single-neutral-actions" at bounding box center [187, 148] width 80 height 24
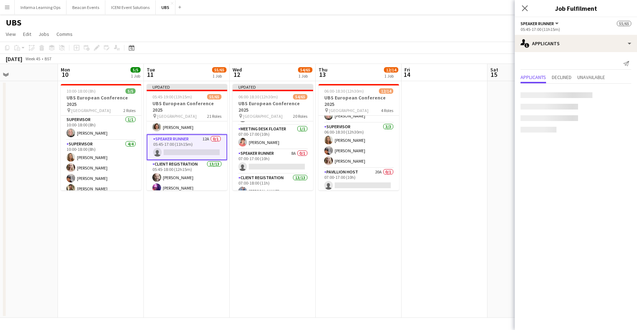
scroll to position [317, 0]
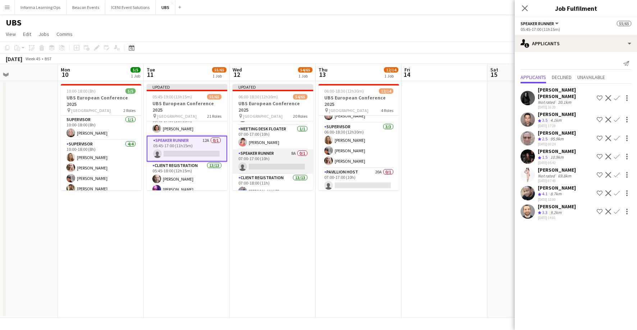
click at [262, 157] on app-card-role "Speaker Runner 8A 0/1 07:00-17:00 (10h) single-neutral-actions" at bounding box center [272, 161] width 80 height 24
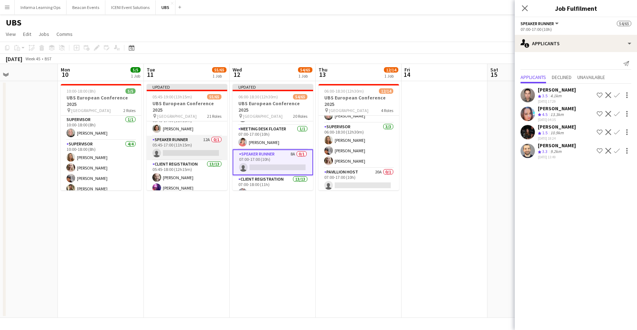
click at [175, 149] on app-card-role "Speaker Runner 12A 0/1 05:45-17:00 (11h15m) single-neutral-actions" at bounding box center [187, 148] width 80 height 24
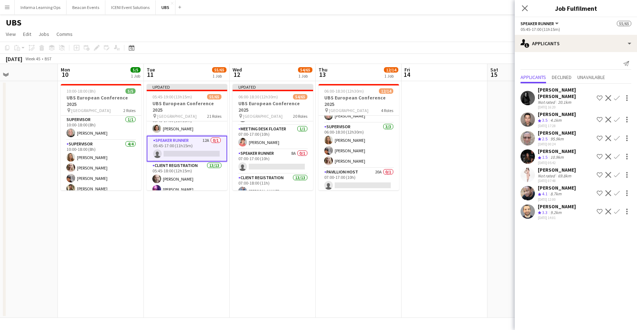
click at [616, 172] on app-icon "Confirm" at bounding box center [617, 175] width 6 height 6
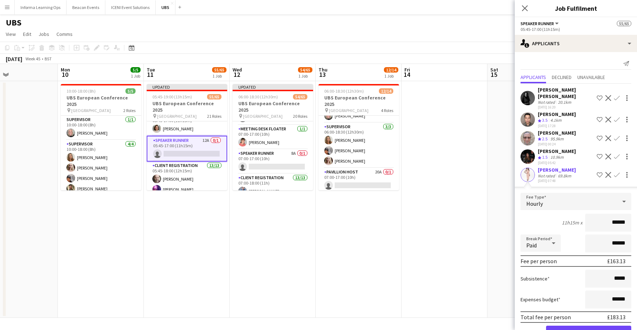
scroll to position [53, 0]
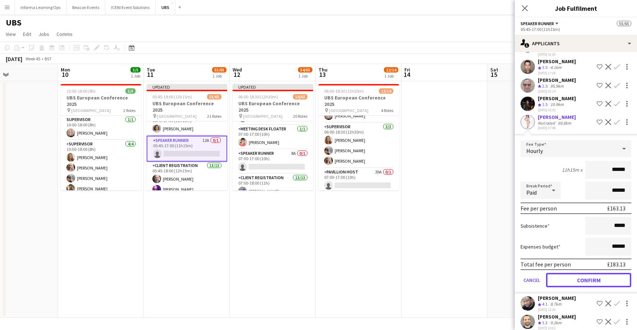
click at [598, 275] on button "Confirm" at bounding box center [588, 280] width 85 height 14
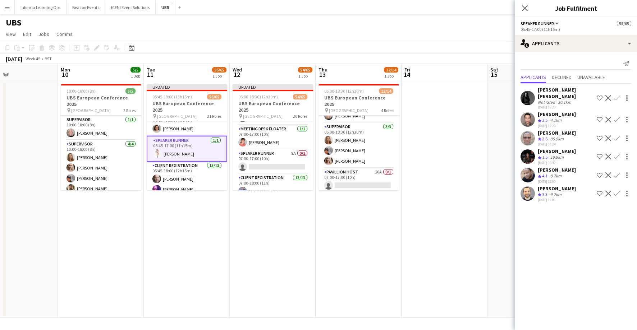
scroll to position [0, 0]
click at [260, 164] on app-card-role "Speaker Runner 8A 0/1 07:00-17:00 (10h) single-neutral-actions" at bounding box center [272, 161] width 80 height 24
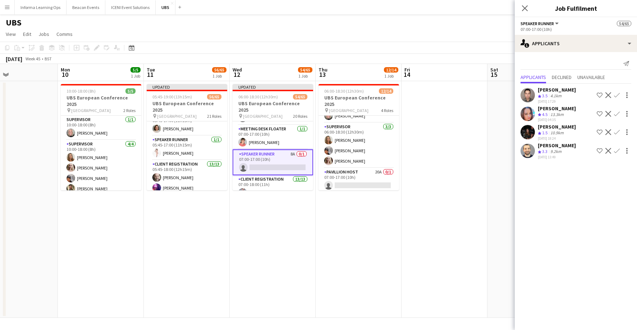
click at [430, 103] on app-date-cell at bounding box center [444, 199] width 86 height 237
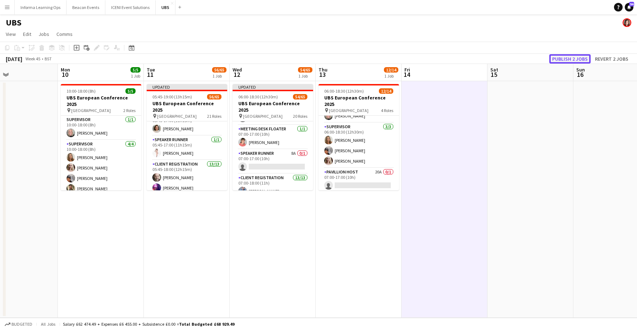
click at [575, 60] on button "Publish 2 jobs" at bounding box center [569, 58] width 41 height 9
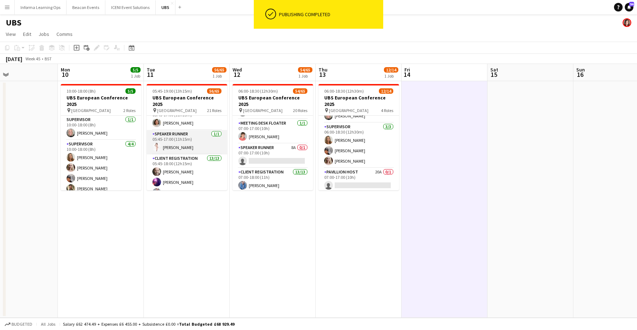
click at [166, 141] on app-card-role "Speaker Runner [DATE] 05:45-17:00 (11h15m) [PERSON_NAME]" at bounding box center [187, 142] width 80 height 24
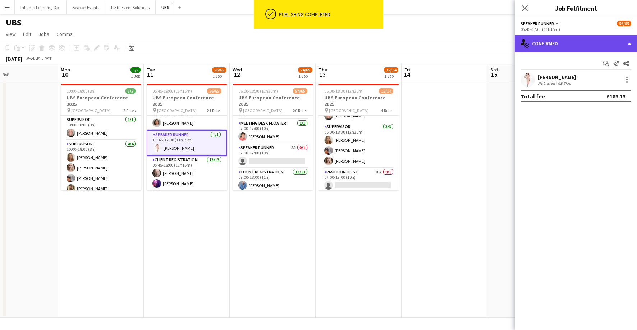
click at [556, 41] on div "single-neutral-actions-check-2 Confirmed" at bounding box center [575, 43] width 122 height 17
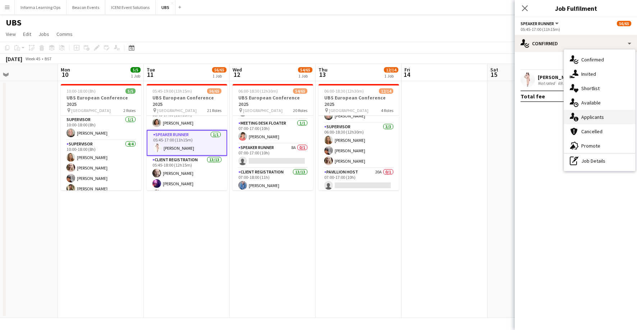
click at [586, 115] on div "single-neutral-actions-information Applicants" at bounding box center [599, 117] width 71 height 14
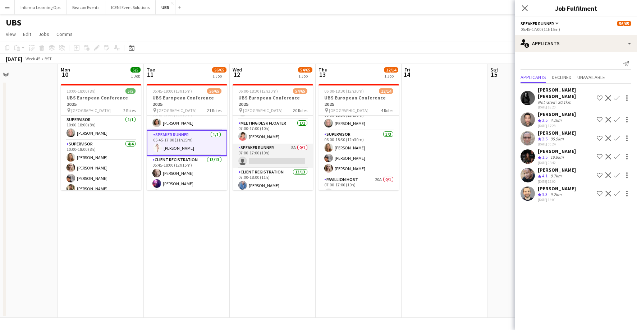
click at [248, 157] on app-card-role "Speaker Runner 8A 0/1 07:00-17:00 (10h) single-neutral-actions" at bounding box center [272, 156] width 80 height 24
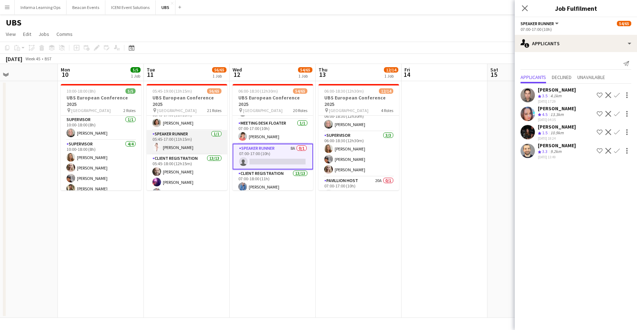
click at [179, 146] on app-card-role "Speaker Runner [DATE] 05:45-17:00 (11h15m) [PERSON_NAME]" at bounding box center [187, 142] width 80 height 24
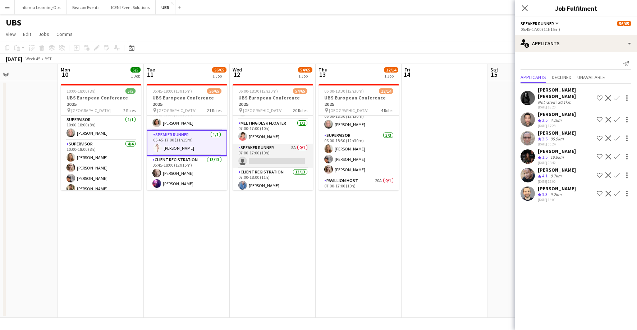
click at [270, 146] on app-card-role "Speaker Runner 8A 0/1 07:00-17:00 (10h) single-neutral-actions" at bounding box center [272, 156] width 80 height 24
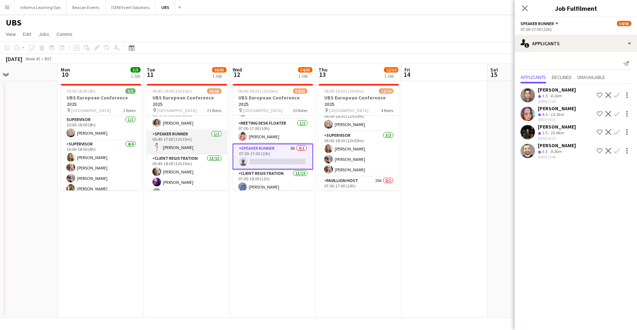
click at [192, 140] on app-card-role "Speaker Runner [DATE] 05:45-17:00 (11h15m) [PERSON_NAME]" at bounding box center [187, 142] width 80 height 24
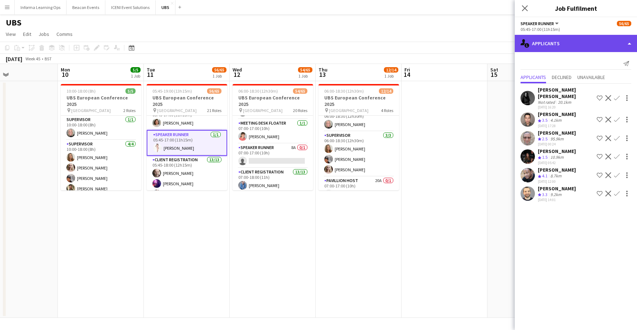
click at [552, 43] on div "single-neutral-actions-information Applicants" at bounding box center [575, 43] width 122 height 17
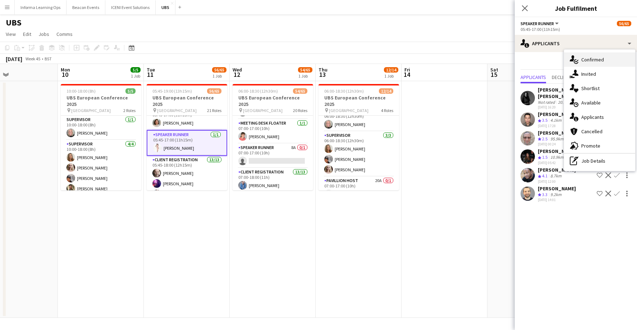
click at [600, 61] on div "single-neutral-actions-check-2 Confirmed" at bounding box center [599, 59] width 71 height 14
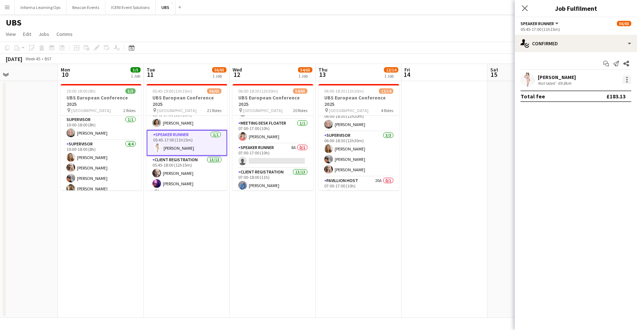
click at [626, 79] on div at bounding box center [626, 79] width 1 height 1
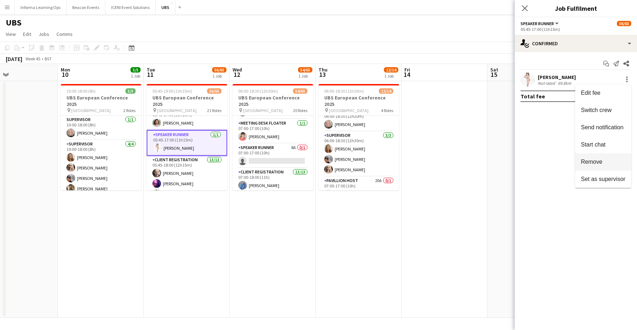
click at [599, 164] on span "Remove" at bounding box center [591, 162] width 22 height 6
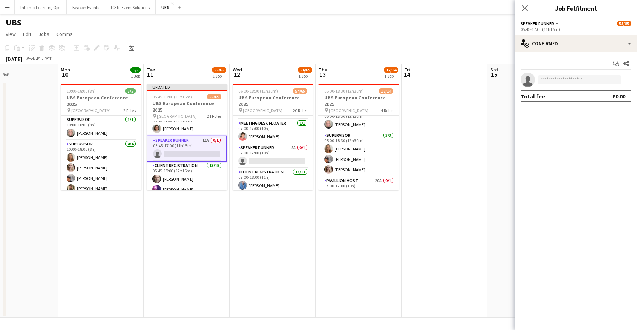
click at [526, 6] on icon at bounding box center [525, 8] width 6 height 6
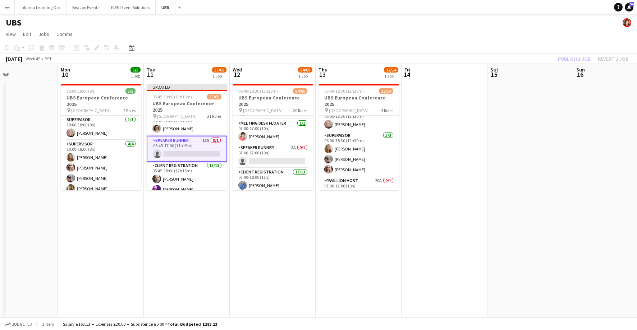
drag, startPoint x: 487, startPoint y: 30, endPoint x: 501, endPoint y: 30, distance: 13.7
click at [489, 29] on app-page-menu "View Day view expanded Day view collapsed Month view Date picker Jump to [DATE]…" at bounding box center [318, 35] width 637 height 14
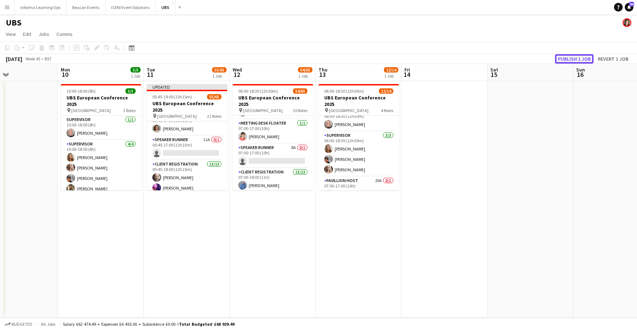
click at [574, 59] on button "Publish 1 job" at bounding box center [574, 58] width 38 height 9
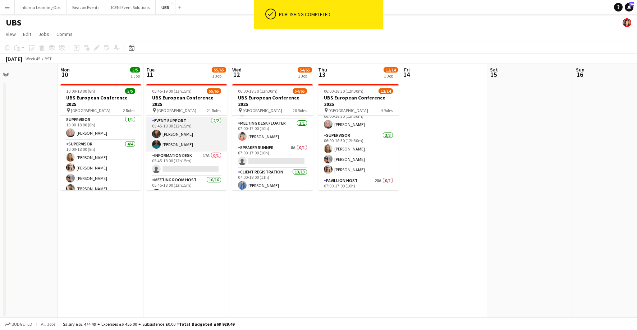
scroll to position [507, 0]
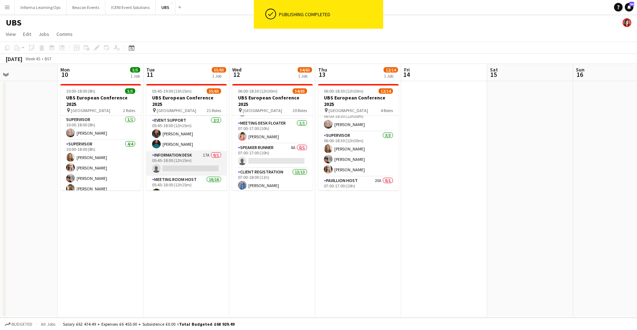
click at [175, 160] on app-card-role "Information Desk 17A 0/1 05:45-18:00 (12h15m) single-neutral-actions" at bounding box center [186, 163] width 80 height 24
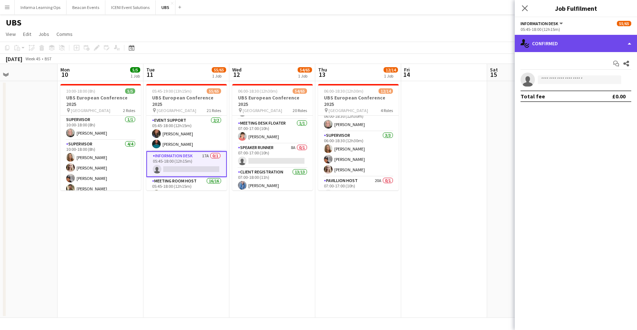
click at [552, 43] on div "single-neutral-actions-check-2 Confirmed" at bounding box center [575, 43] width 122 height 17
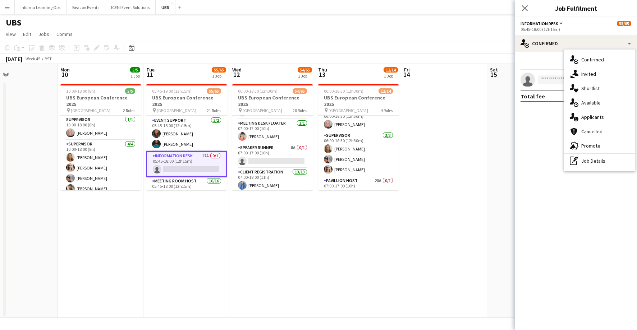
drag, startPoint x: 597, startPoint y: 118, endPoint x: 588, endPoint y: 118, distance: 8.6
click at [597, 118] on div "single-neutral-actions-information Applicants" at bounding box center [599, 117] width 71 height 14
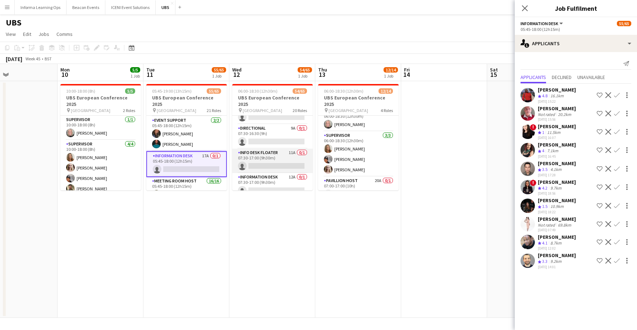
scroll to position [883, 0]
click at [260, 176] on app-card-role "Information Desk 12A 0/1 07:30-17:00 (9h30m) single-neutral-actions" at bounding box center [272, 184] width 80 height 24
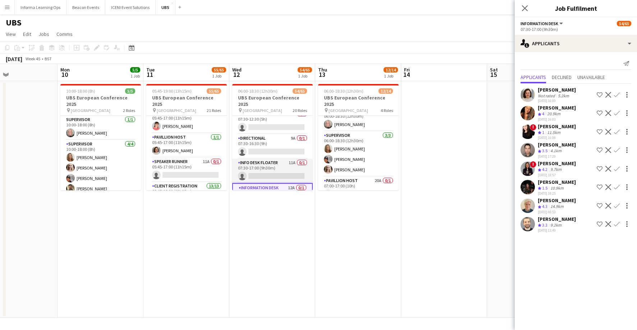
scroll to position [884, 0]
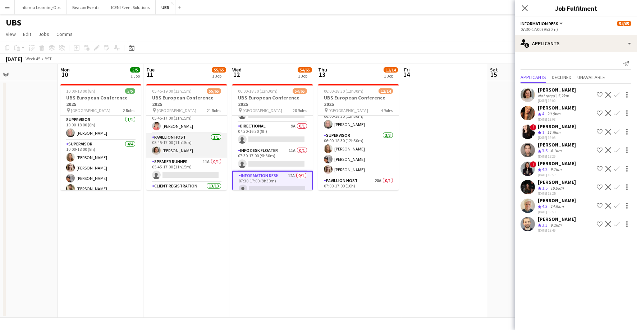
click at [185, 147] on app-card-role "Pavillion Host [DATE] 05:45-17:00 (11h15m) [PERSON_NAME]" at bounding box center [186, 145] width 80 height 24
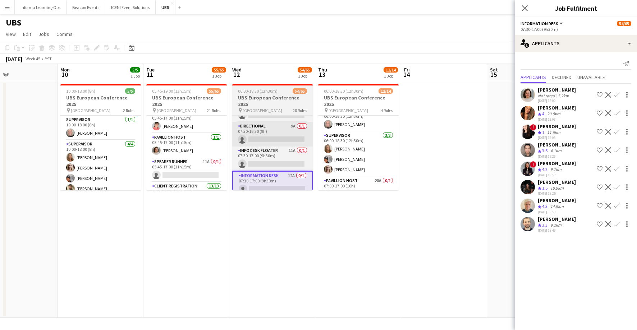
scroll to position [883, 0]
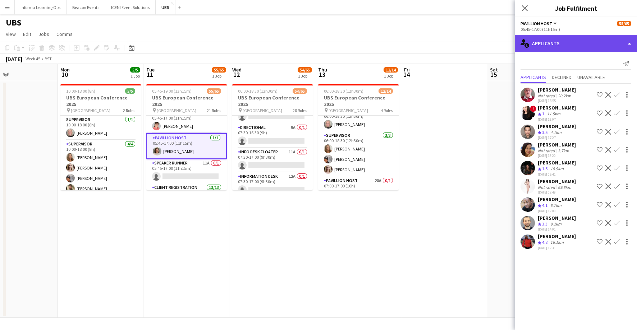
click at [568, 42] on div "single-neutral-actions-information Applicants" at bounding box center [575, 43] width 122 height 17
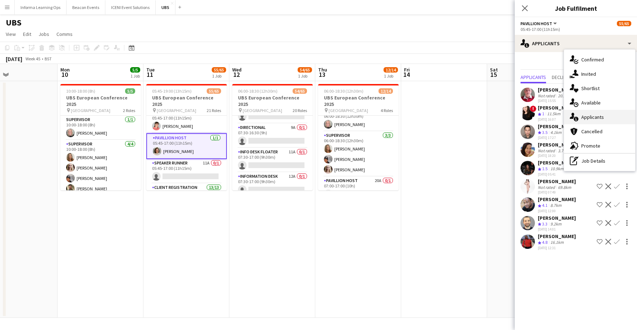
click at [588, 115] on div "single-neutral-actions-information Applicants" at bounding box center [599, 117] width 71 height 14
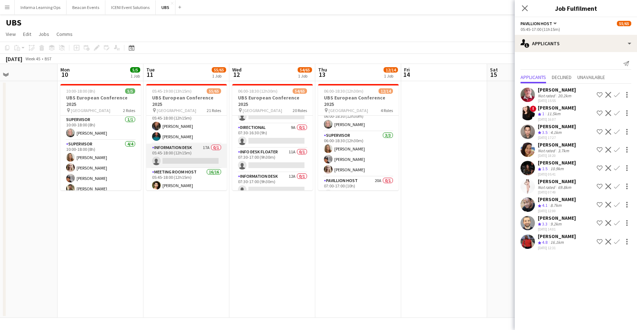
click at [183, 155] on app-card-role "Information Desk 17A 0/1 05:45-18:00 (12h15m) single-neutral-actions" at bounding box center [186, 156] width 80 height 24
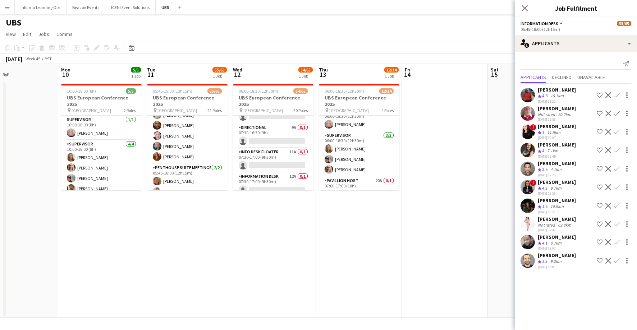
scroll to position [702, 0]
click at [524, 7] on icon "Close pop-in" at bounding box center [524, 8] width 7 height 7
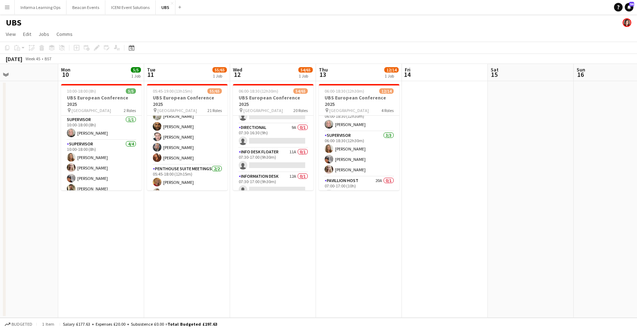
click at [454, 41] on app-page-menu "View Day view expanded Day view collapsed Month view Date picker Jump to [DATE]…" at bounding box center [318, 35] width 637 height 14
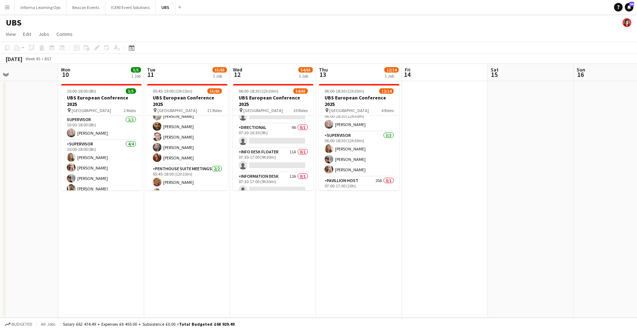
click at [7, 6] on app-icon "Menu" at bounding box center [7, 7] width 6 height 6
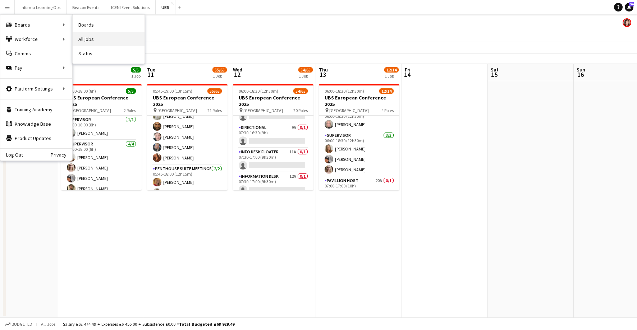
click at [88, 42] on link "All jobs" at bounding box center [109, 39] width 72 height 14
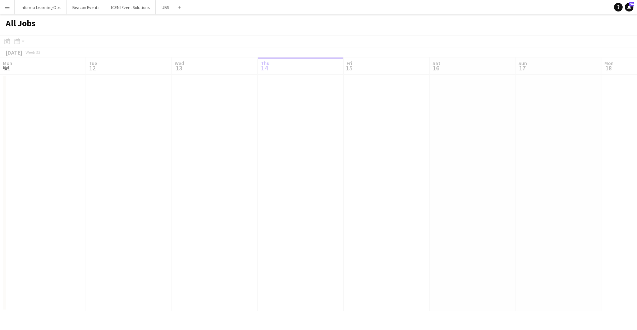
scroll to position [0, 172]
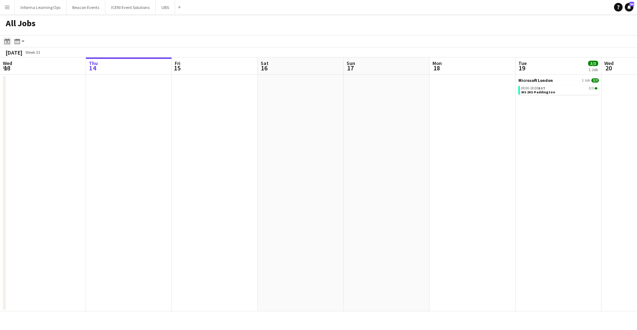
click at [8, 42] on icon "Date picker" at bounding box center [7, 41] width 6 height 6
click at [66, 65] on span "Next month" at bounding box center [65, 66] width 14 height 14
click at [19, 130] on span "23" at bounding box center [18, 131] width 9 height 9
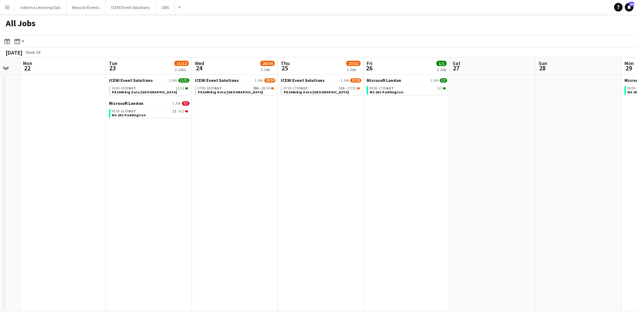
scroll to position [0, 327]
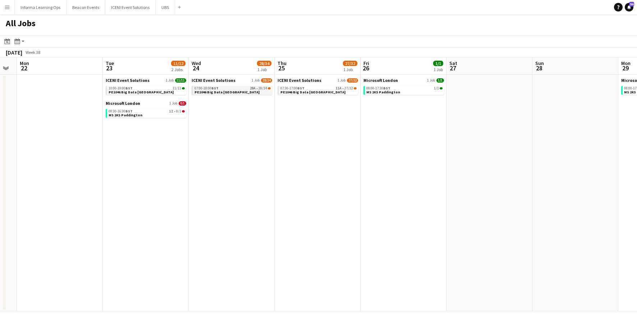
click at [221, 88] on div "07:00-18:00 BST 28A • 28/34" at bounding box center [232, 89] width 76 height 4
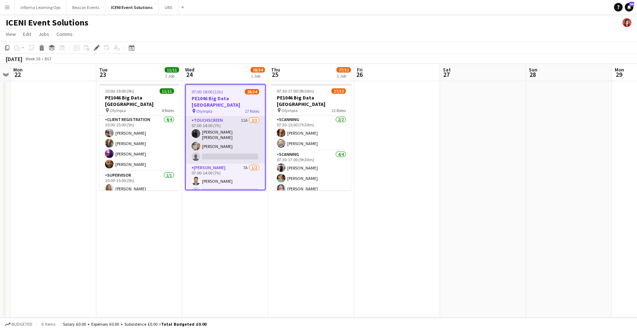
click at [208, 129] on app-card-role "Touchscreen 11A [DATE] 07:00-14:00 (7h) [PERSON_NAME] [PERSON_NAME] single-neut…" at bounding box center [225, 139] width 79 height 47
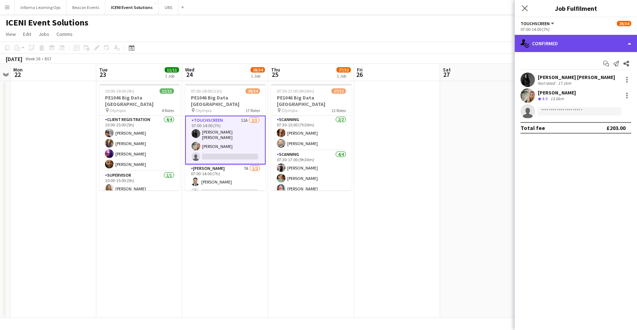
click at [563, 41] on div "single-neutral-actions-check-2 Confirmed" at bounding box center [575, 43] width 122 height 17
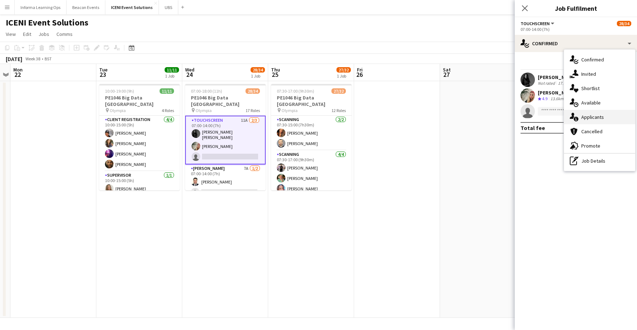
click at [601, 115] on div "single-neutral-actions-information Applicants" at bounding box center [599, 117] width 71 height 14
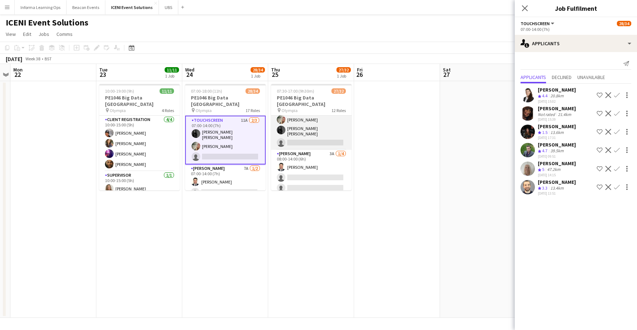
click at [308, 119] on app-card-role "Touchscreen 7A [DATE] 08:00-14:00 (6h) [PERSON_NAME] [PERSON_NAME] Rani single-…" at bounding box center [311, 125] width 80 height 47
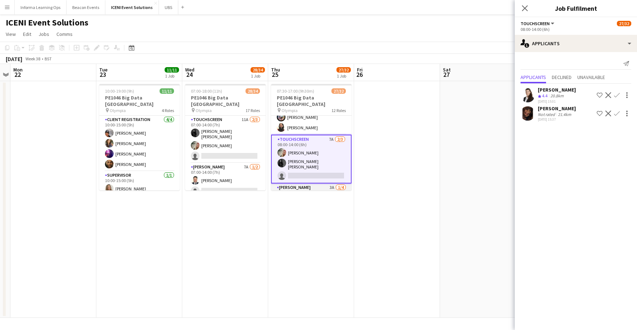
scroll to position [208, 0]
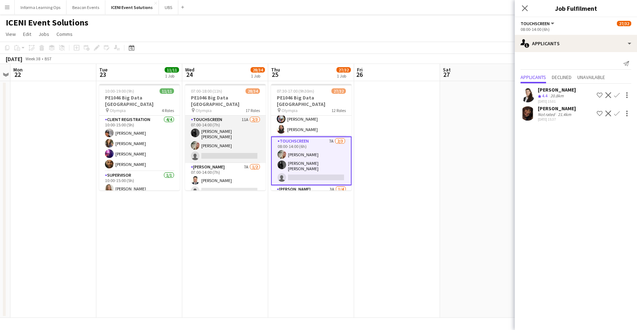
click at [228, 133] on app-card-role "Touchscreen 11A [DATE] 07:00-14:00 (7h) [PERSON_NAME] [PERSON_NAME] single-neut…" at bounding box center [225, 139] width 80 height 47
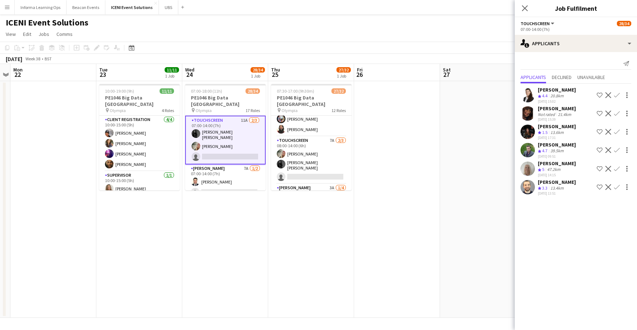
click at [546, 108] on div "[PERSON_NAME]" at bounding box center [556, 108] width 38 height 6
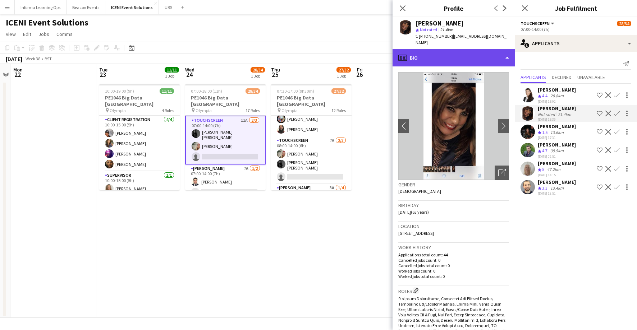
click at [505, 55] on div "profile Bio" at bounding box center [453, 57] width 122 height 17
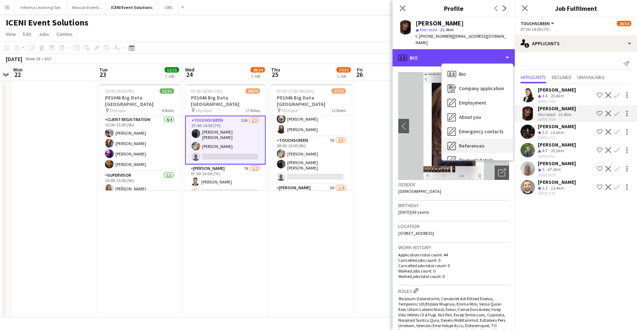
scroll to position [82, 0]
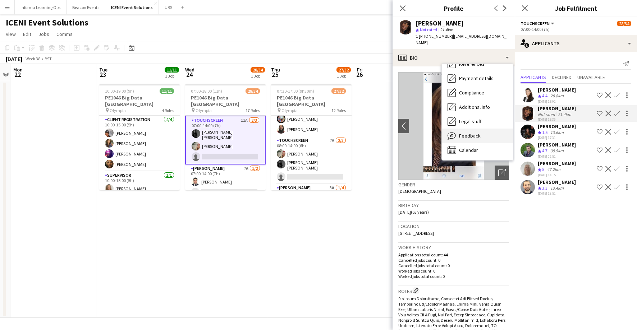
click at [476, 135] on span "Feedback" at bounding box center [470, 136] width 22 height 6
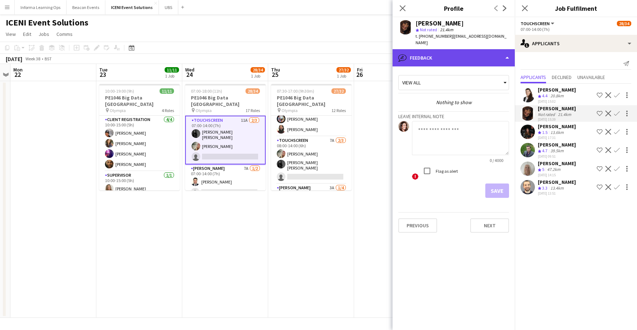
click at [477, 56] on div "bubble-pencil Feedback" at bounding box center [453, 57] width 122 height 17
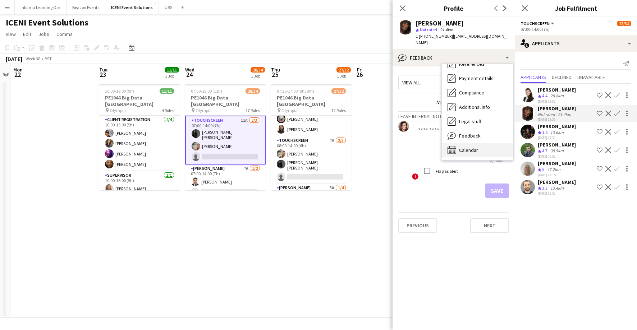
click at [469, 149] on span "Calendar" at bounding box center [468, 150] width 19 height 6
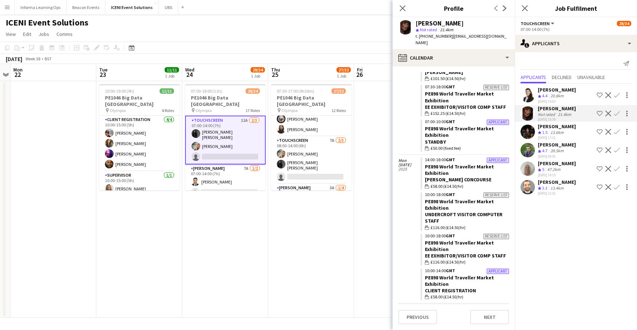
scroll to position [428, 0]
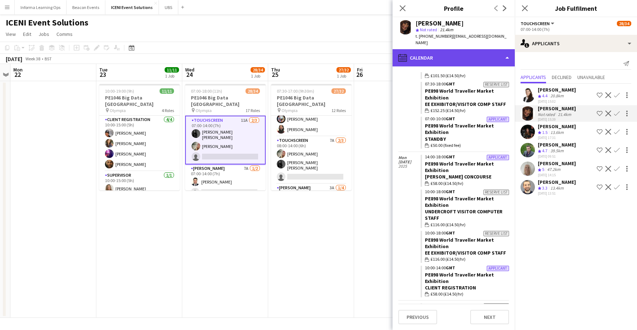
click at [499, 56] on div "calendar-full Calendar" at bounding box center [453, 57] width 122 height 17
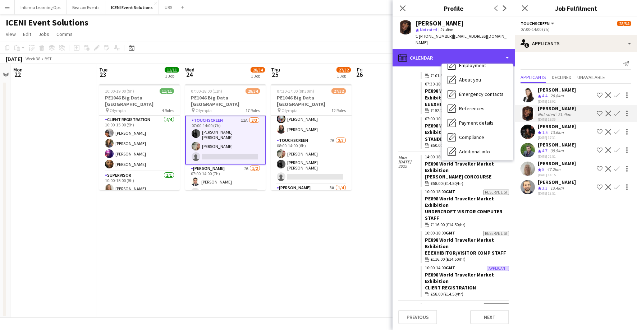
scroll to position [36, 0]
click at [408, 186] on div "Mon 3 Nov 2025" at bounding box center [409, 226] width 22 height 148
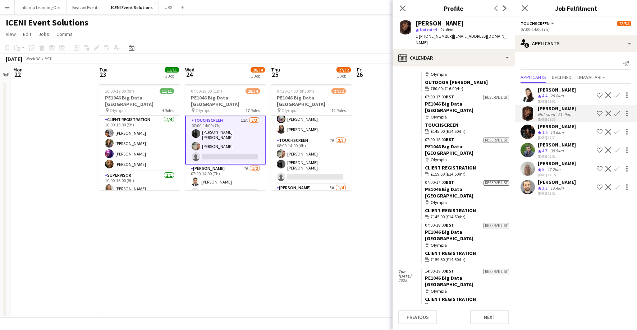
scroll to position [1081, 0]
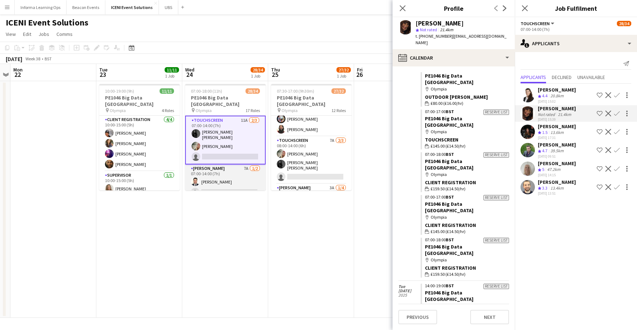
click at [215, 177] on app-card-role "[PERSON_NAME] 7A [DATE] 07:00-14:00 (7h) [PERSON_NAME] single-neutral-actions" at bounding box center [225, 182] width 80 height 35
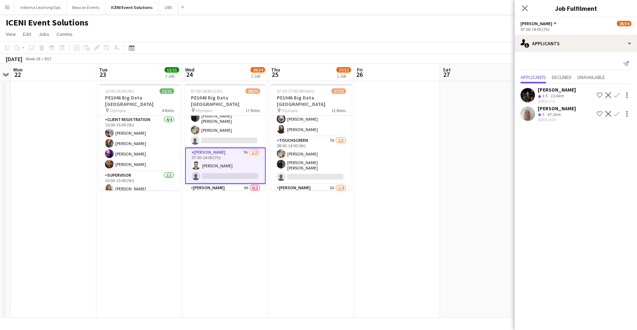
scroll to position [17, 0]
click at [556, 108] on div "[PERSON_NAME]" at bounding box center [556, 108] width 38 height 6
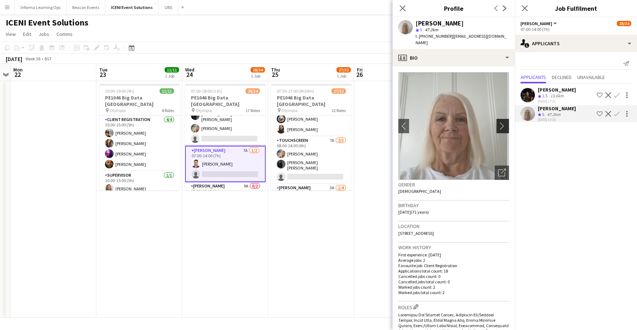
click at [501, 122] on app-icon "chevron-right" at bounding box center [503, 126] width 11 height 8
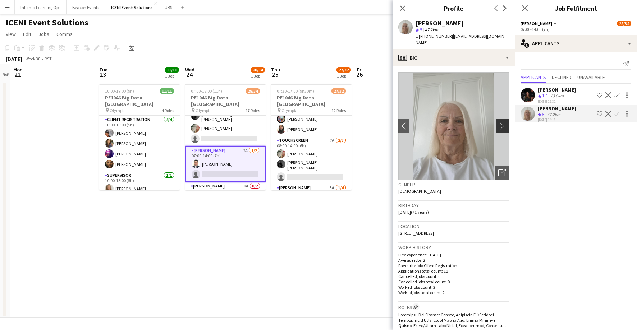
click at [501, 122] on app-icon "chevron-right" at bounding box center [503, 126] width 11 height 8
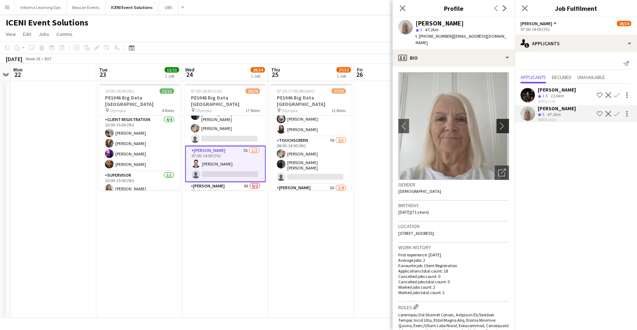
click at [501, 122] on app-icon "chevron-right" at bounding box center [503, 126] width 11 height 8
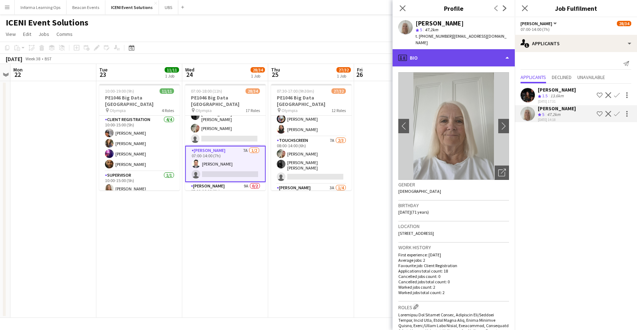
click at [501, 49] on div "profile Bio" at bounding box center [453, 57] width 122 height 17
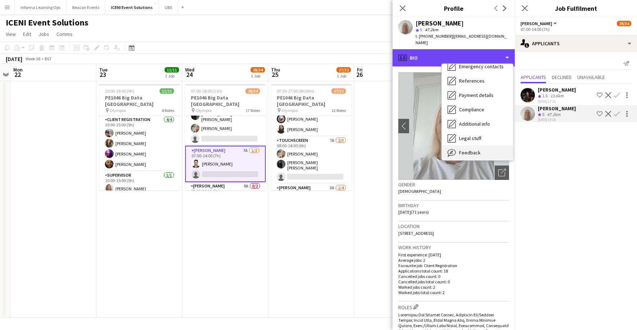
scroll to position [82, 0]
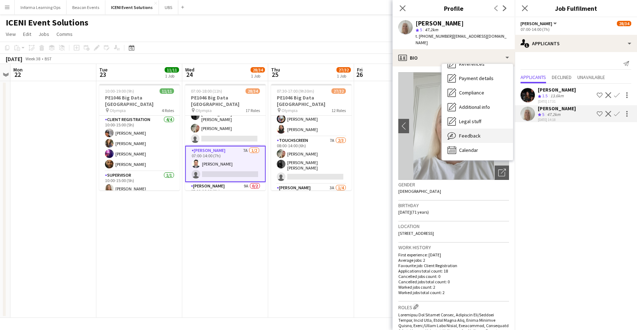
click at [478, 133] on span "Feedback" at bounding box center [470, 136] width 22 height 6
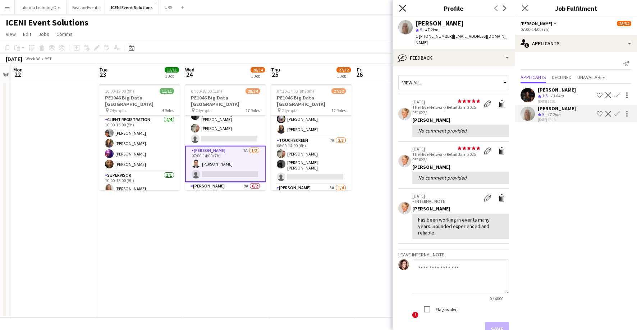
click at [402, 8] on icon at bounding box center [402, 8] width 7 height 7
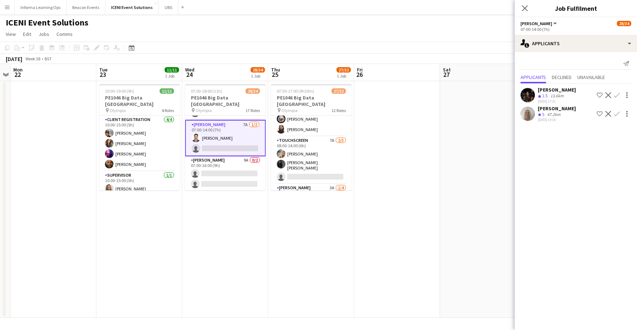
scroll to position [44, 0]
click at [230, 161] on app-card-role "[PERSON_NAME] 9A 0/2 07:00-16:00 (9h) single-neutral-actions single-neutral-act…" at bounding box center [225, 172] width 80 height 35
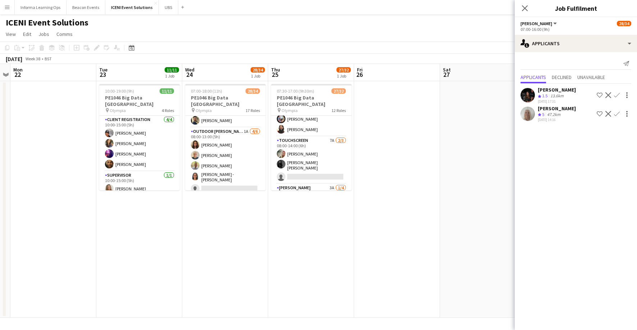
scroll to position [461, 0]
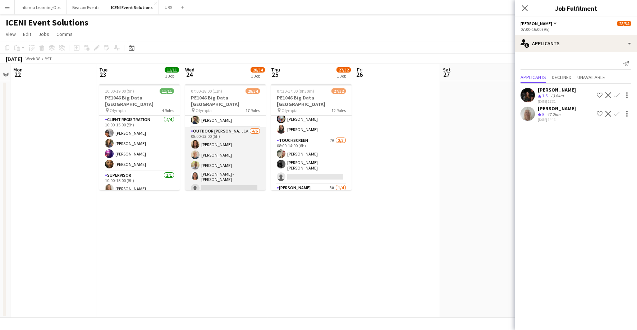
click at [231, 161] on app-card-role "Outdoor [PERSON_NAME] 1A [DATE] 08:00-13:00 (5h) [PERSON_NAME] [PERSON_NAME] [P…" at bounding box center [225, 166] width 80 height 79
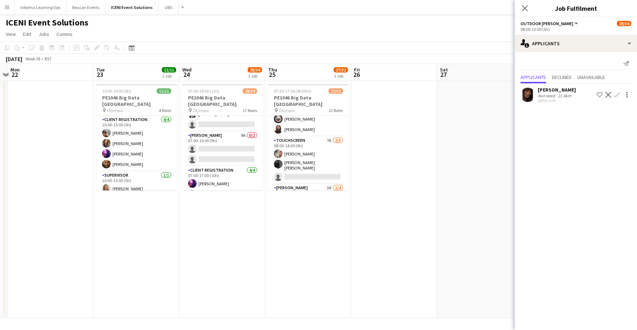
scroll to position [0, 0]
drag, startPoint x: 524, startPoint y: 8, endPoint x: 512, endPoint y: 16, distance: 14.9
click at [524, 8] on icon at bounding box center [525, 8] width 6 height 6
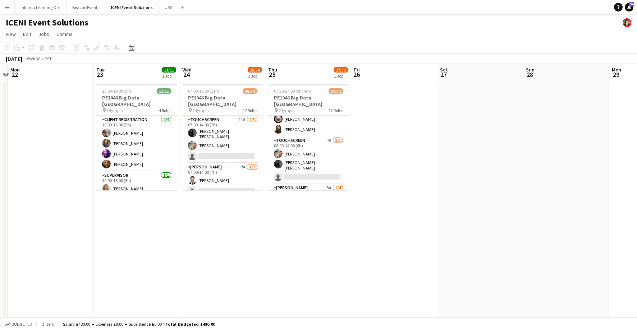
click at [482, 40] on app-page-menu "View Day view expanded Day view collapsed Month view Date picker Jump to [DATE]…" at bounding box center [318, 35] width 637 height 14
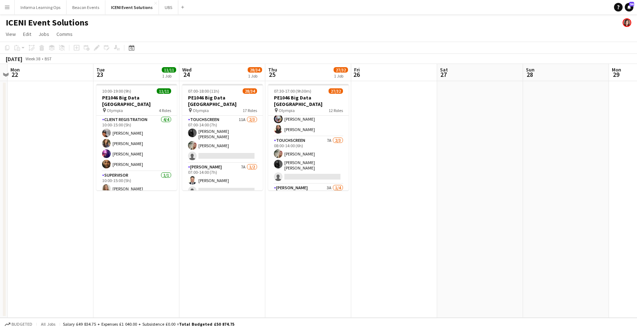
scroll to position [0, 252]
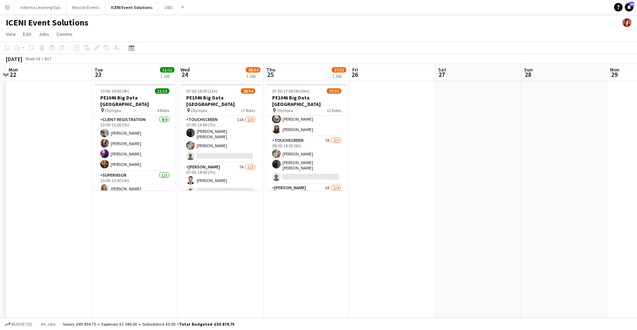
click at [5, 7] on app-icon "Menu" at bounding box center [7, 7] width 6 height 6
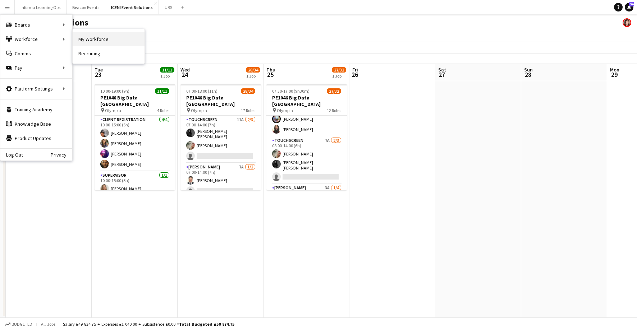
click at [107, 40] on link "My Workforce" at bounding box center [109, 39] width 72 height 14
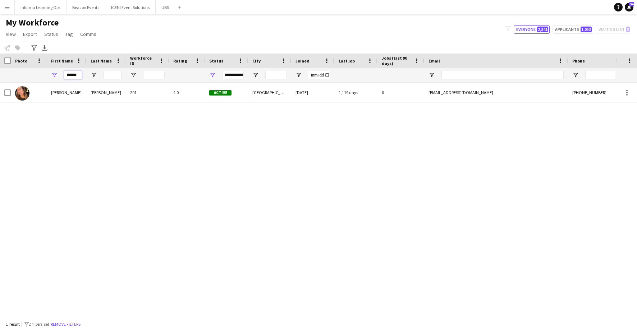
drag, startPoint x: 79, startPoint y: 77, endPoint x: 45, endPoint y: 76, distance: 34.1
click at [46, 76] on div "******" at bounding box center [389, 75] width 779 height 14
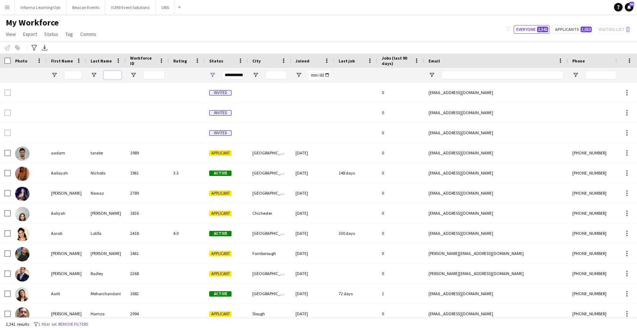
click at [119, 76] on input "Last Name Filter Input" at bounding box center [112, 75] width 18 height 9
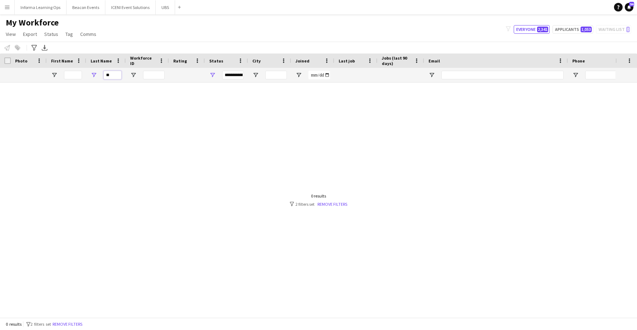
type input "*"
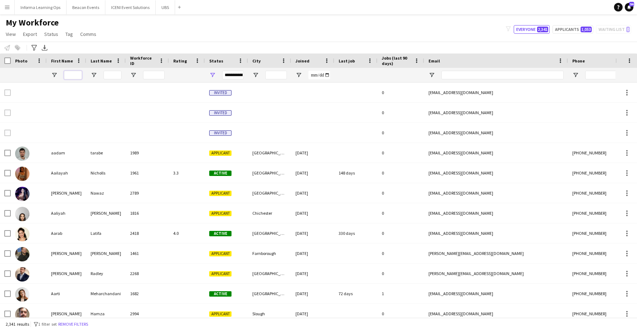
click at [73, 75] on input "First Name Filter Input" at bounding box center [73, 75] width 18 height 9
type input "****"
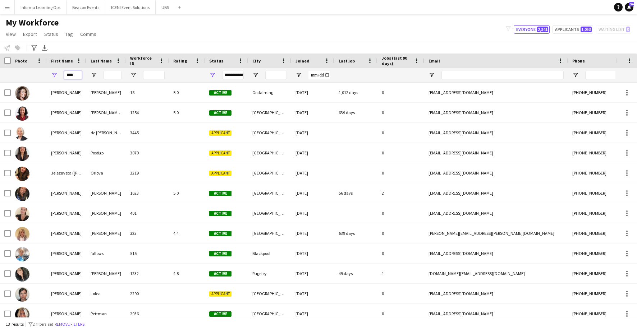
drag, startPoint x: 77, startPoint y: 76, endPoint x: 51, endPoint y: 74, distance: 25.2
click at [52, 74] on div "****" at bounding box center [67, 75] width 40 height 14
